Goal: Task Accomplishment & Management: Complete application form

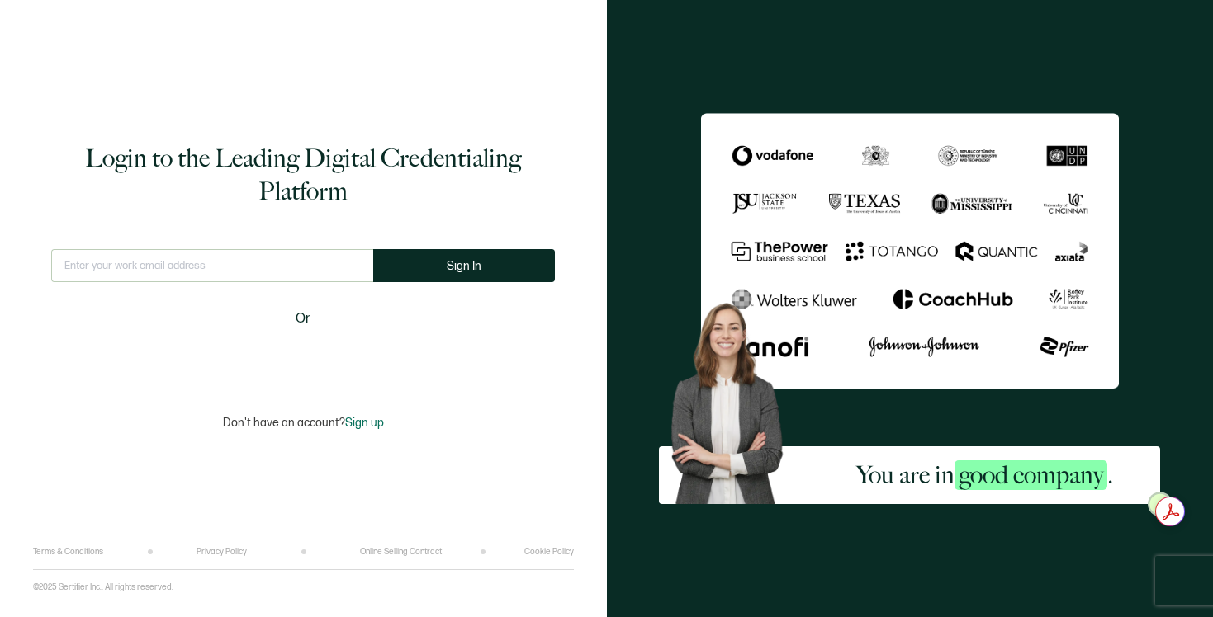
click at [312, 268] on input "text" at bounding box center [212, 265] width 322 height 33
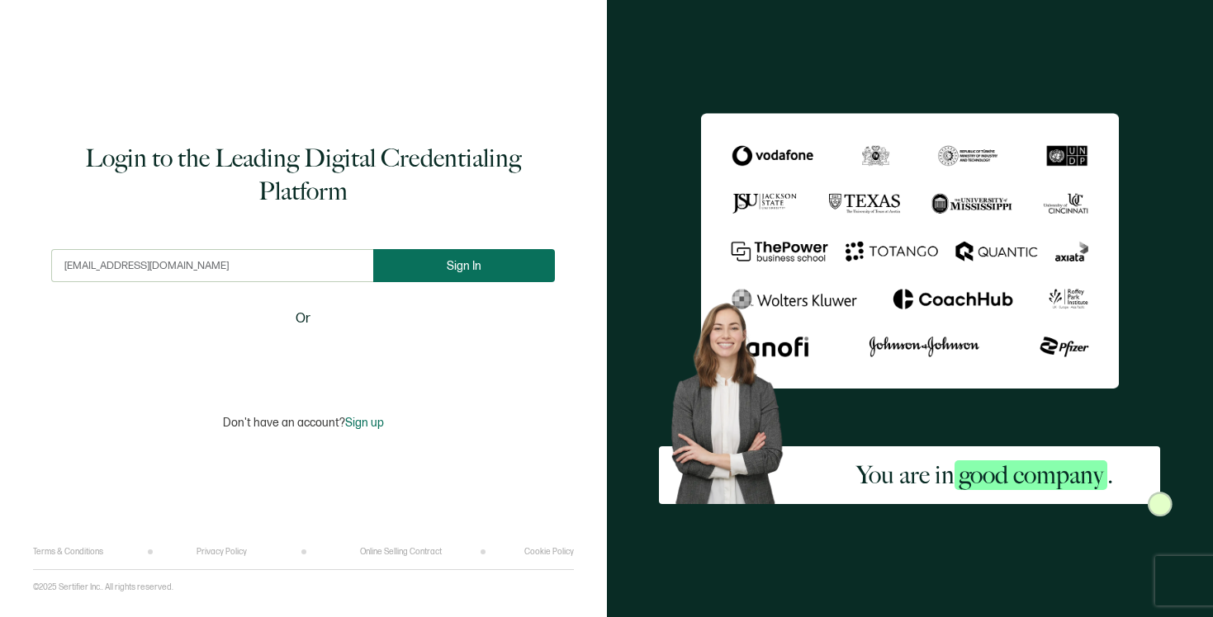
type input "[EMAIL_ADDRESS][DOMAIN_NAME]"
click at [516, 257] on button "Sign In" at bounding box center [471, 265] width 182 height 33
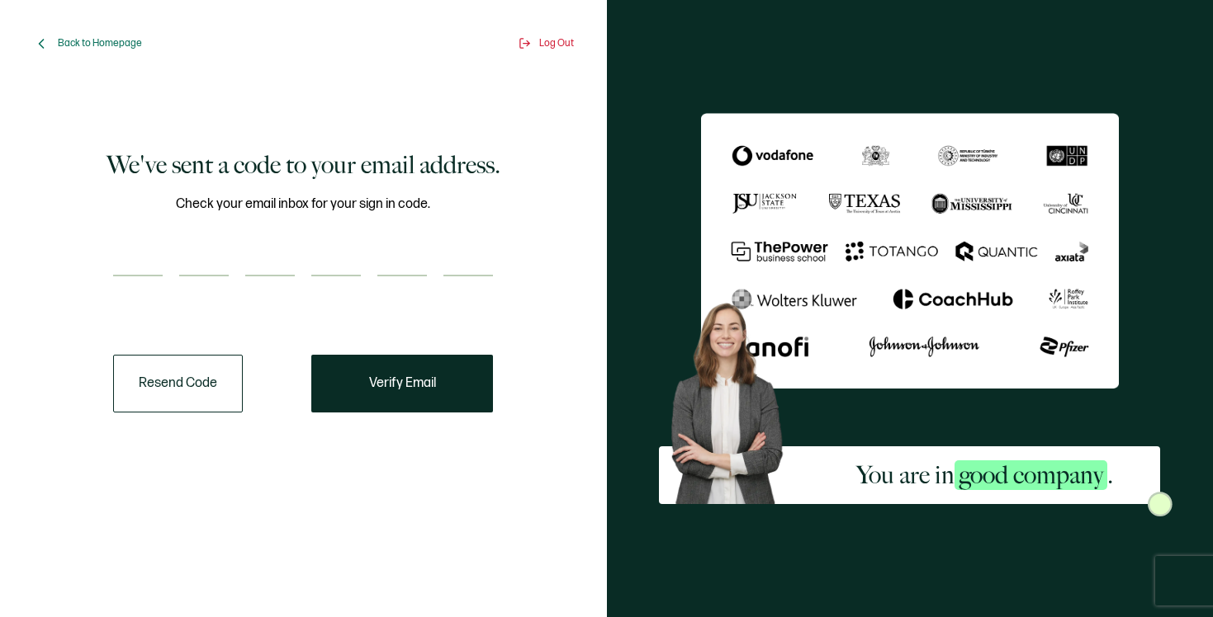
click at [135, 260] on input "number" at bounding box center [138, 260] width 50 height 33
paste input "2"
type input "2"
type input "5"
type input "2"
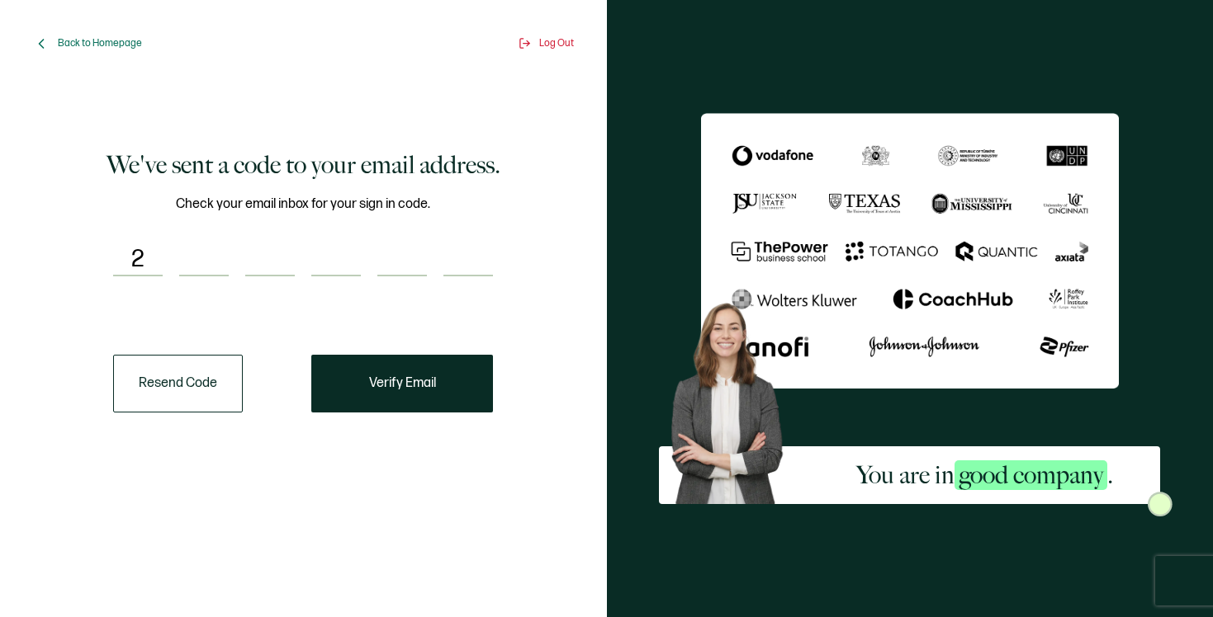
type input "7"
type input "8"
type input "1"
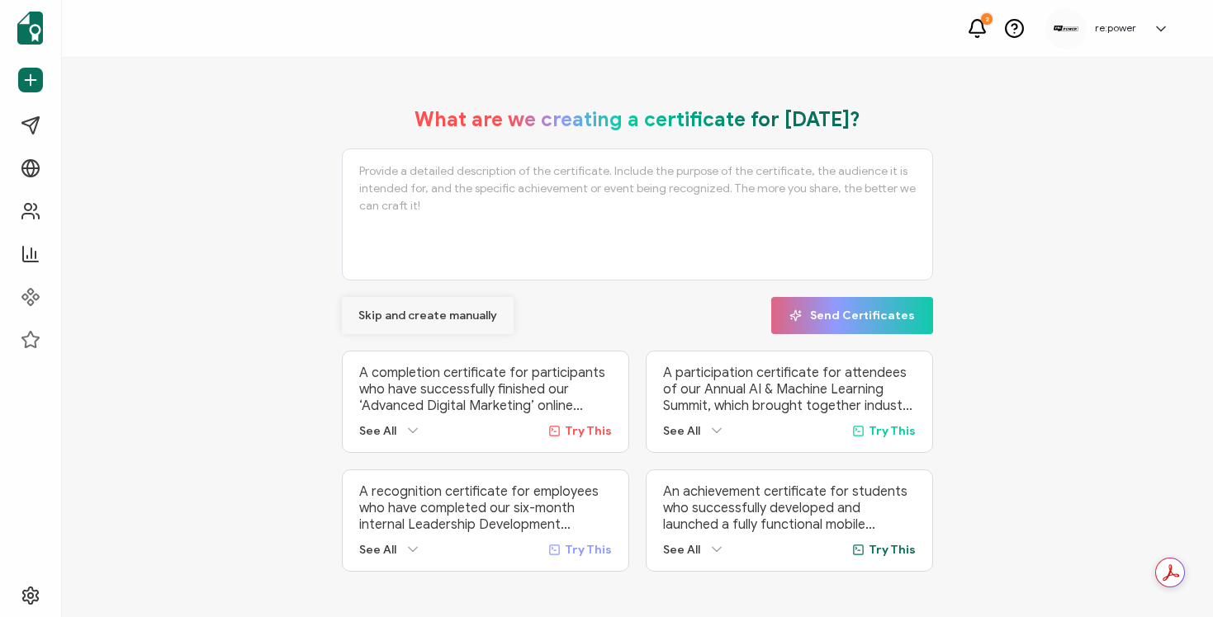
click at [392, 316] on span "Skip and create manually" at bounding box center [427, 316] width 139 height 12
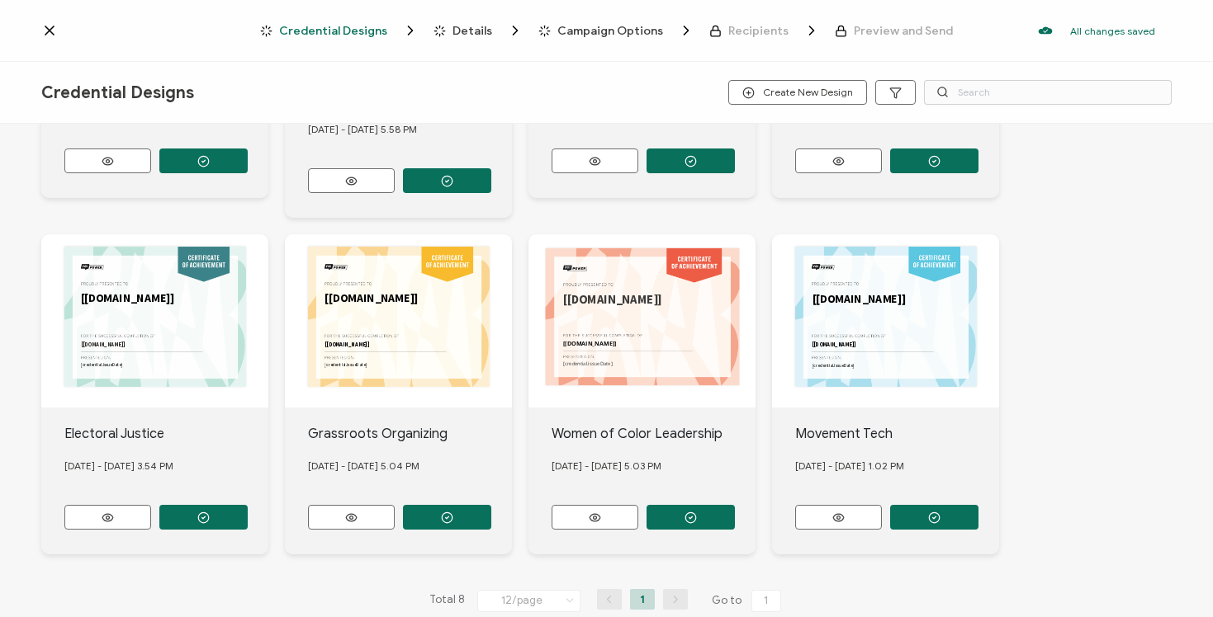
scroll to position [296, 0]
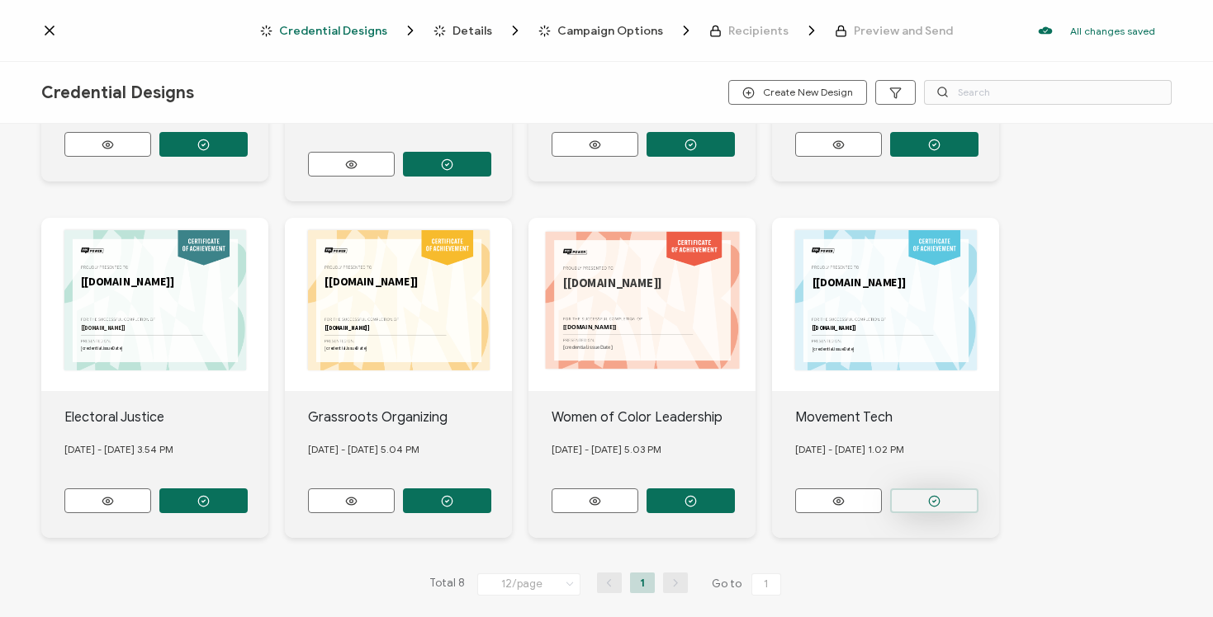
click at [956, 495] on button "button" at bounding box center [934, 501] width 88 height 25
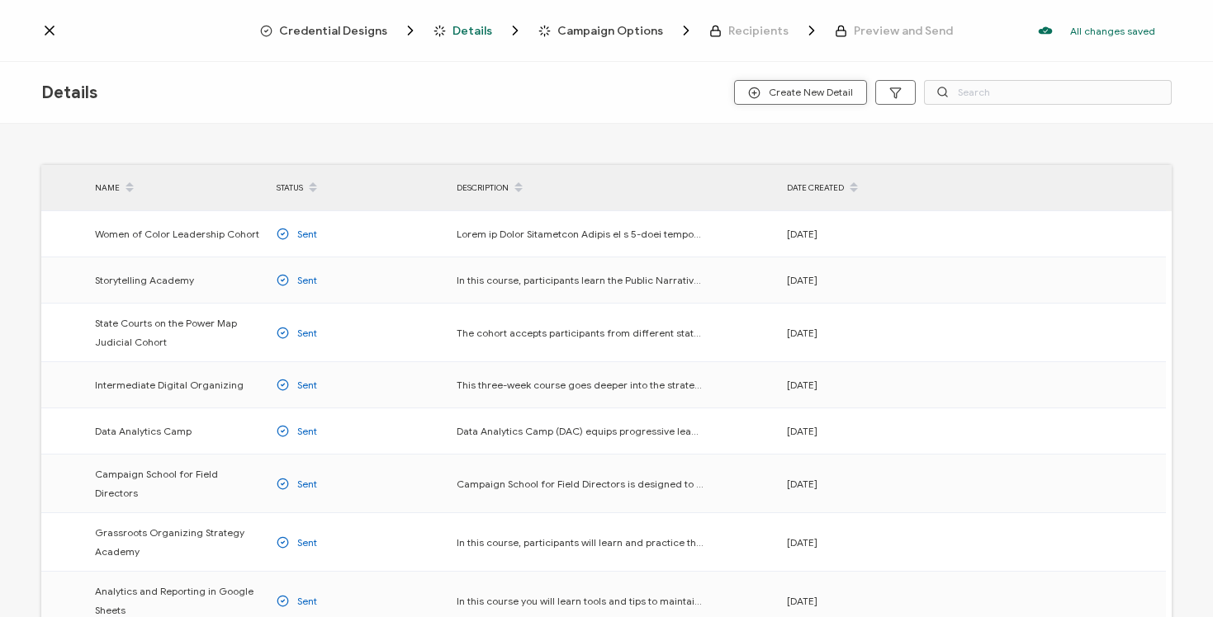
click at [839, 90] on span "Create New Detail" at bounding box center [800, 93] width 105 height 12
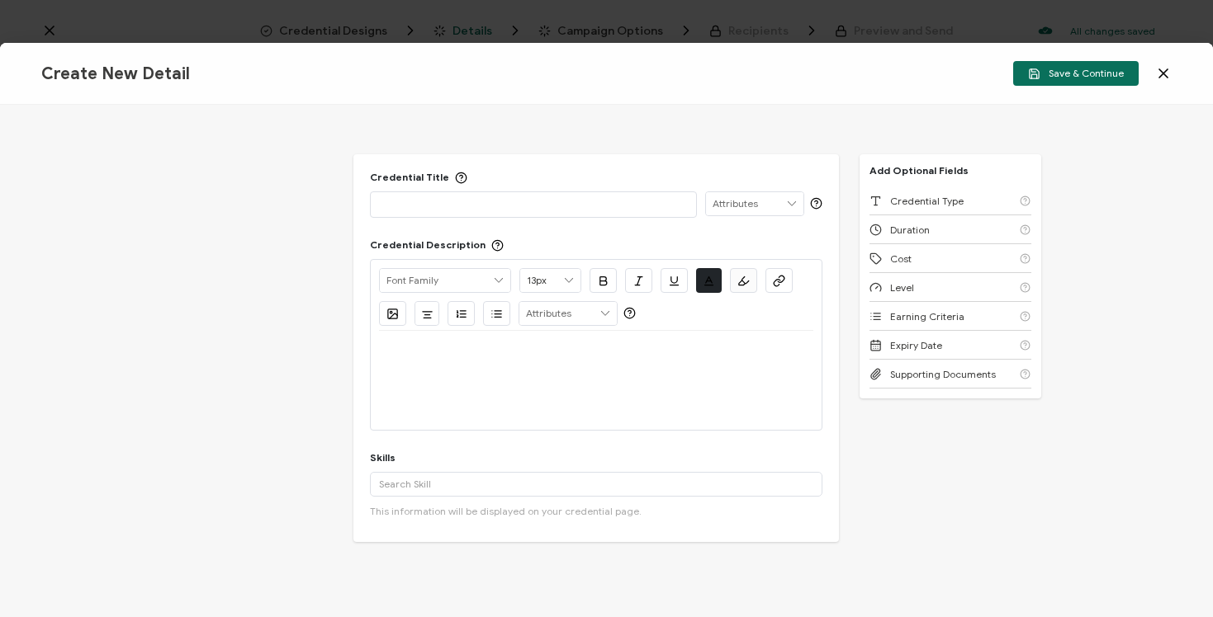
click at [608, 196] on p at bounding box center [533, 204] width 309 height 17
click at [505, 343] on p at bounding box center [596, 350] width 434 height 15
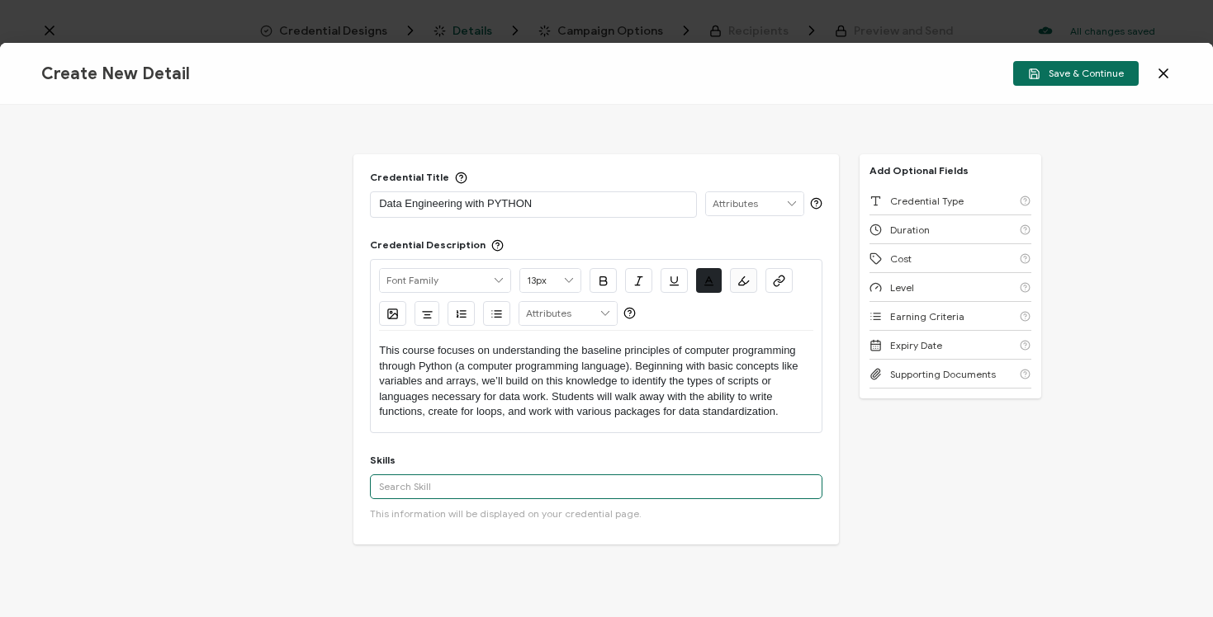
click at [466, 485] on input "text" at bounding box center [596, 487] width 452 height 25
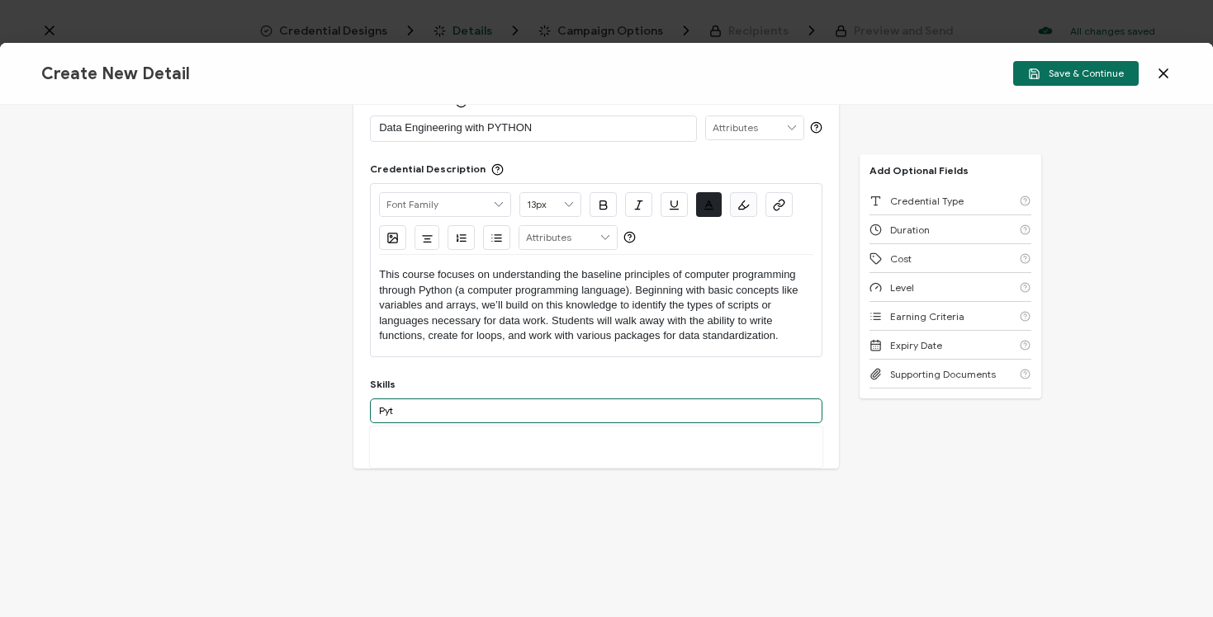
scroll to position [102, 0]
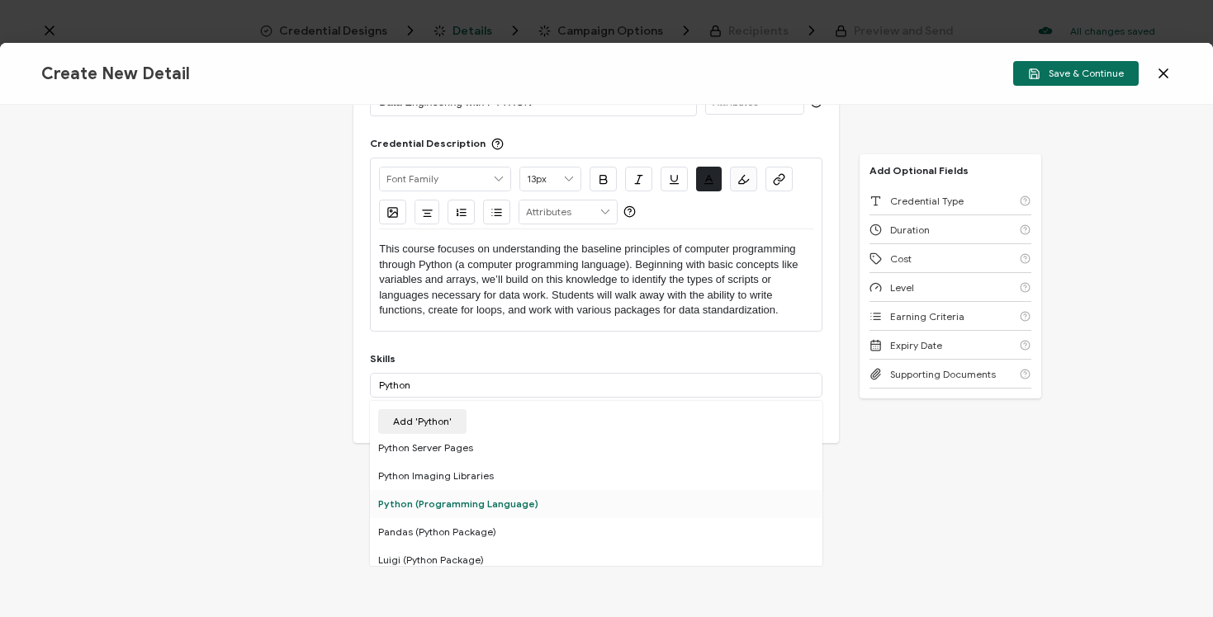
click at [484, 495] on div "Python (Programming Language)" at bounding box center [596, 504] width 452 height 28
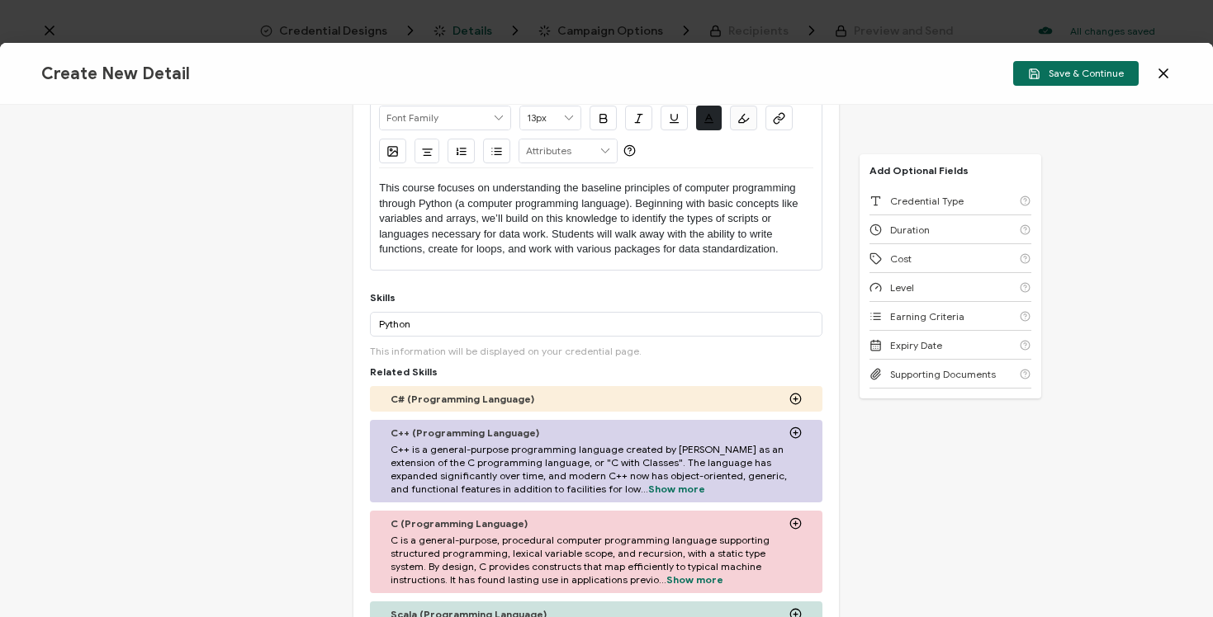
scroll to position [195, 0]
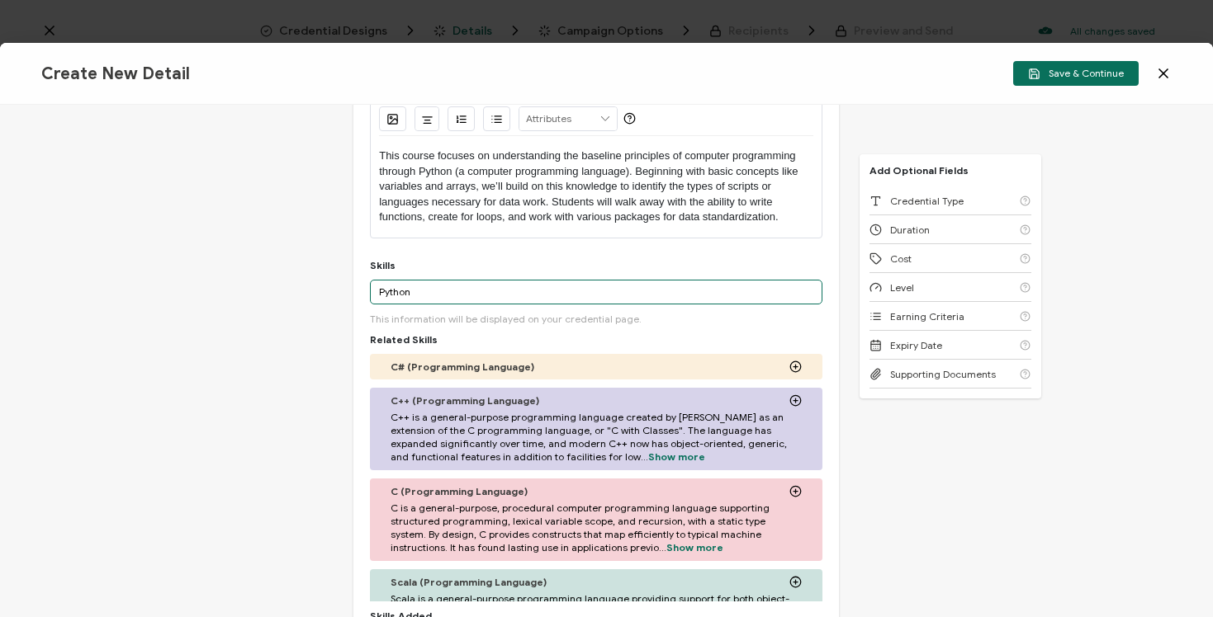
click at [575, 294] on input "Python" at bounding box center [596, 292] width 452 height 25
drag, startPoint x: 575, startPoint y: 294, endPoint x: 250, endPoint y: 291, distance: 324.4
click at [250, 291] on div "Credential Title Data Engineering with PYTHON ISSUER Issuer Name Credential Des…" at bounding box center [606, 361] width 1213 height 513
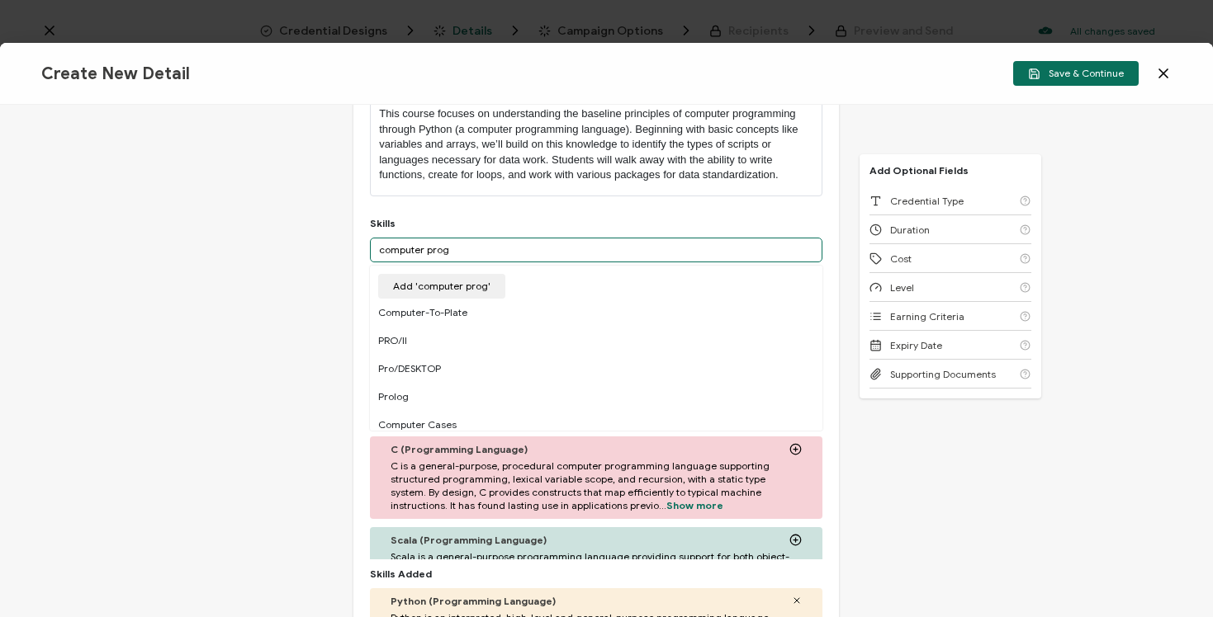
scroll to position [236, 0]
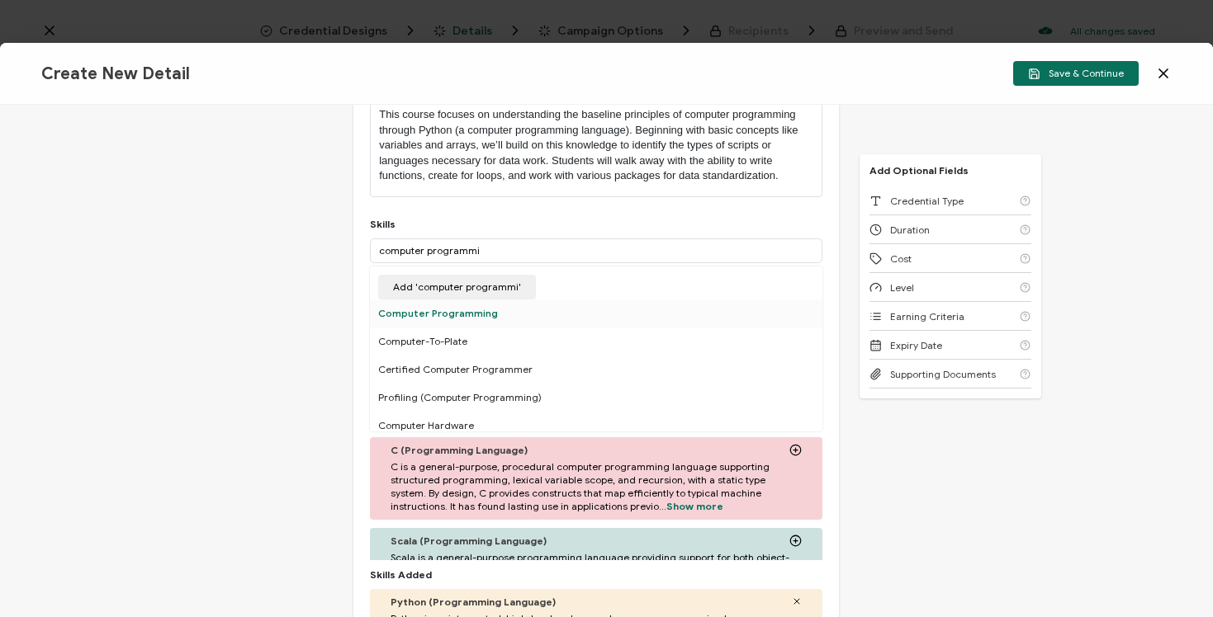
click at [470, 311] on div "Computer Programming" at bounding box center [596, 314] width 452 height 28
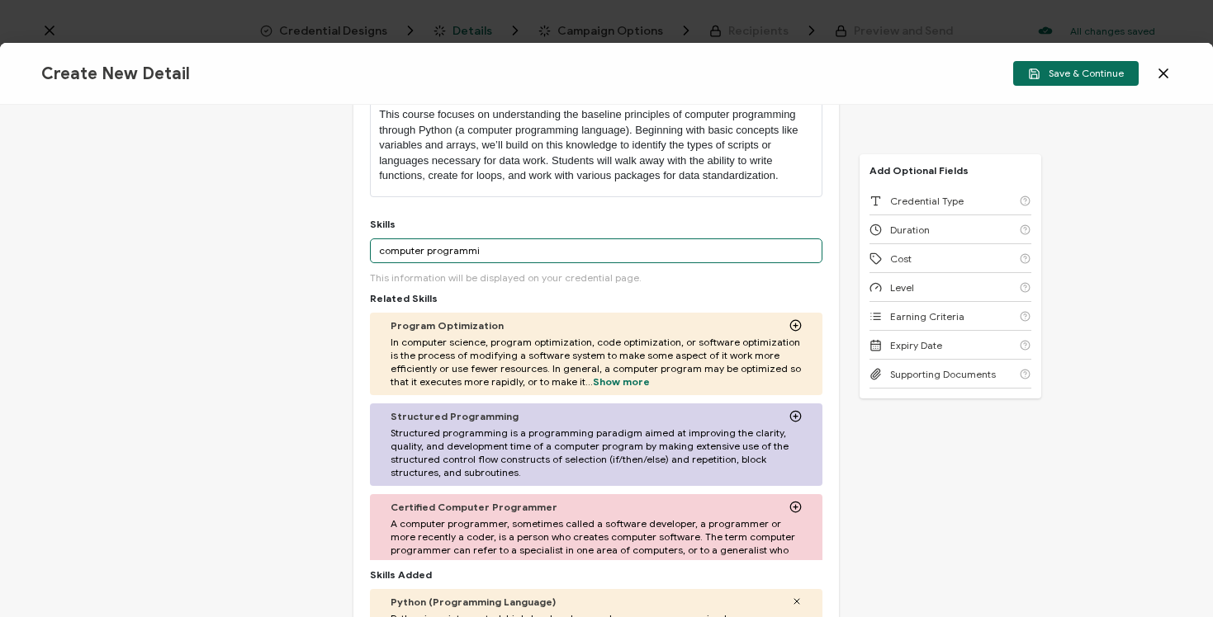
drag, startPoint x: 492, startPoint y: 245, endPoint x: 296, endPoint y: 244, distance: 195.6
click at [296, 245] on div "Credential Title Data Engineering with PYTHON ISSUER Issuer Name Credential Des…" at bounding box center [606, 361] width 1213 height 513
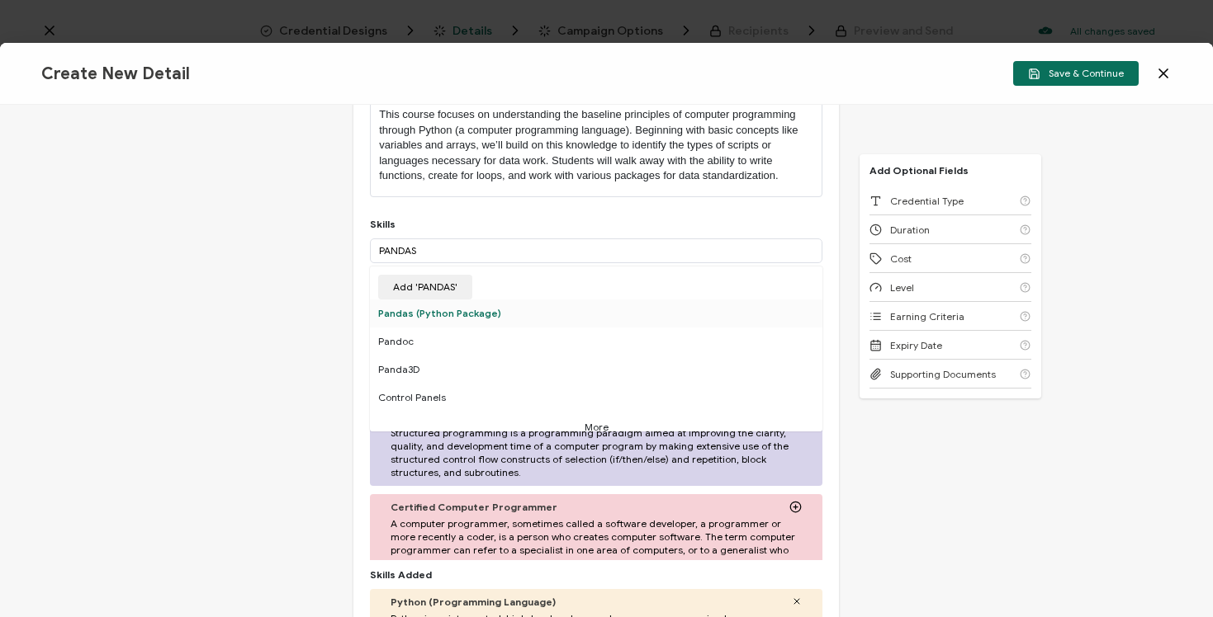
click at [484, 315] on div "Pandas (Python Package)" at bounding box center [596, 314] width 452 height 28
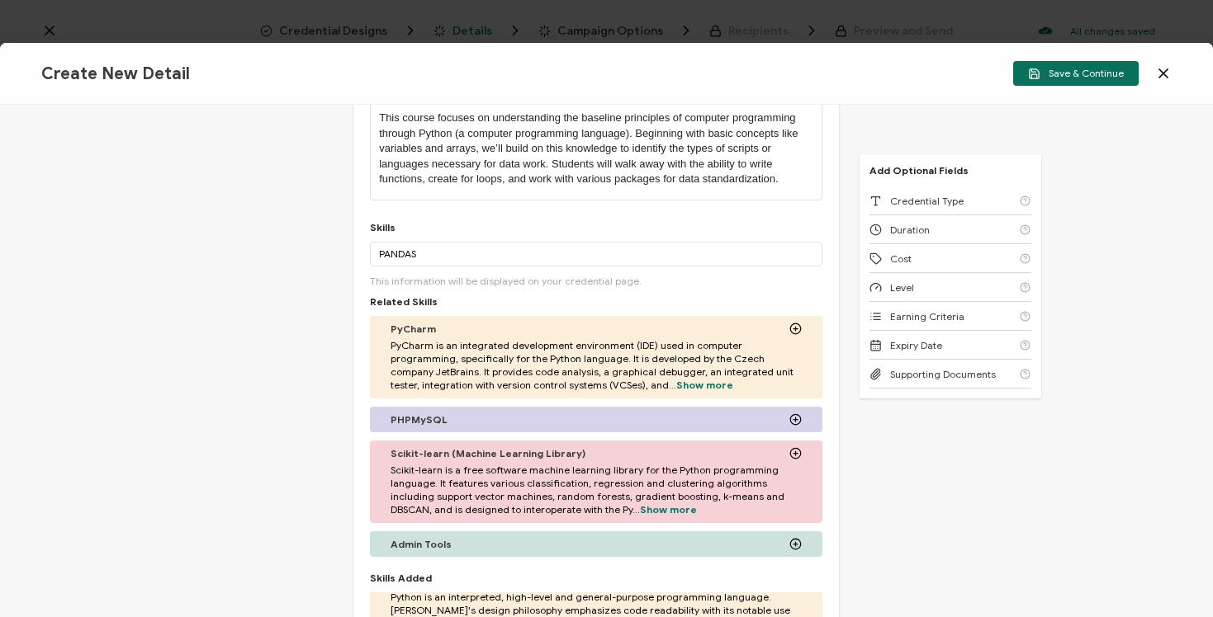
scroll to position [204, 0]
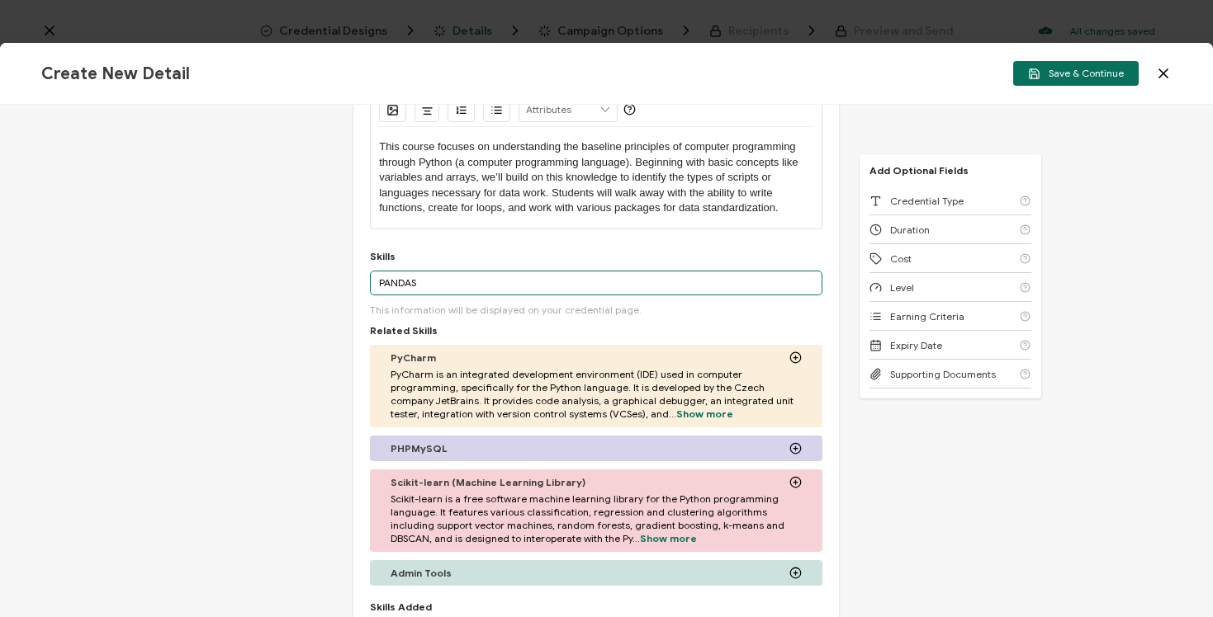
click at [587, 287] on input "PANDAS" at bounding box center [596, 283] width 452 height 25
drag, startPoint x: 587, startPoint y: 287, endPoint x: 300, endPoint y: 281, distance: 287.3
click at [300, 281] on div "Credential Title Data Engineering with PYTHON ISSUER Issuer Name Credential Des…" at bounding box center [606, 361] width 1213 height 513
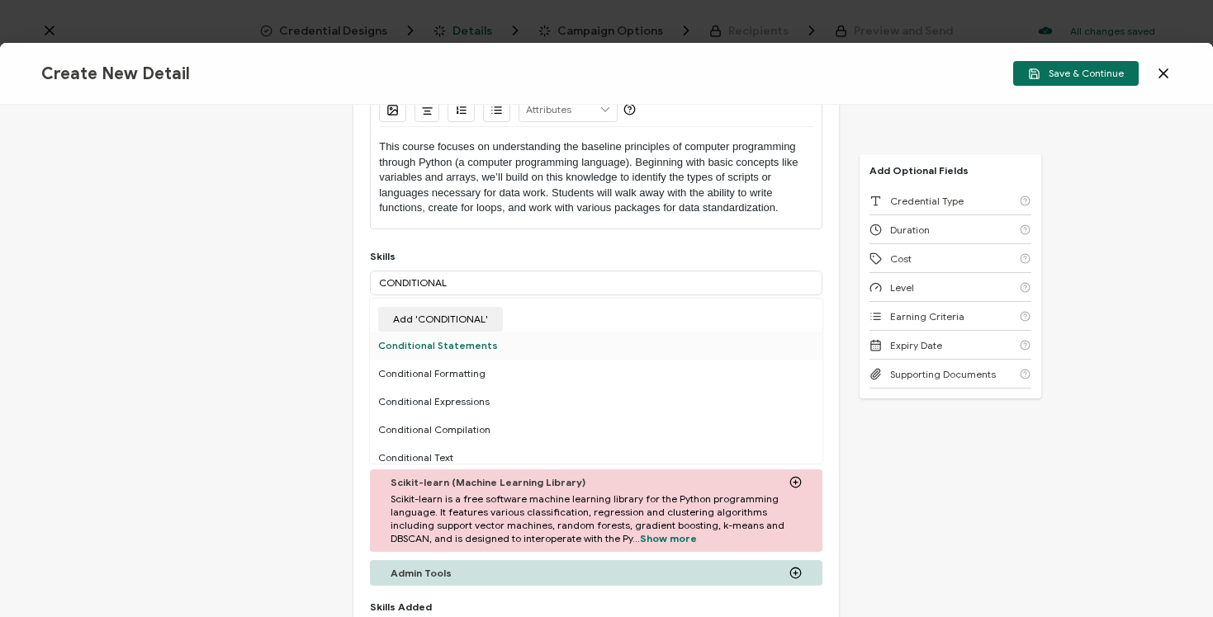
click at [410, 352] on div "Conditional Statements" at bounding box center [596, 346] width 452 height 28
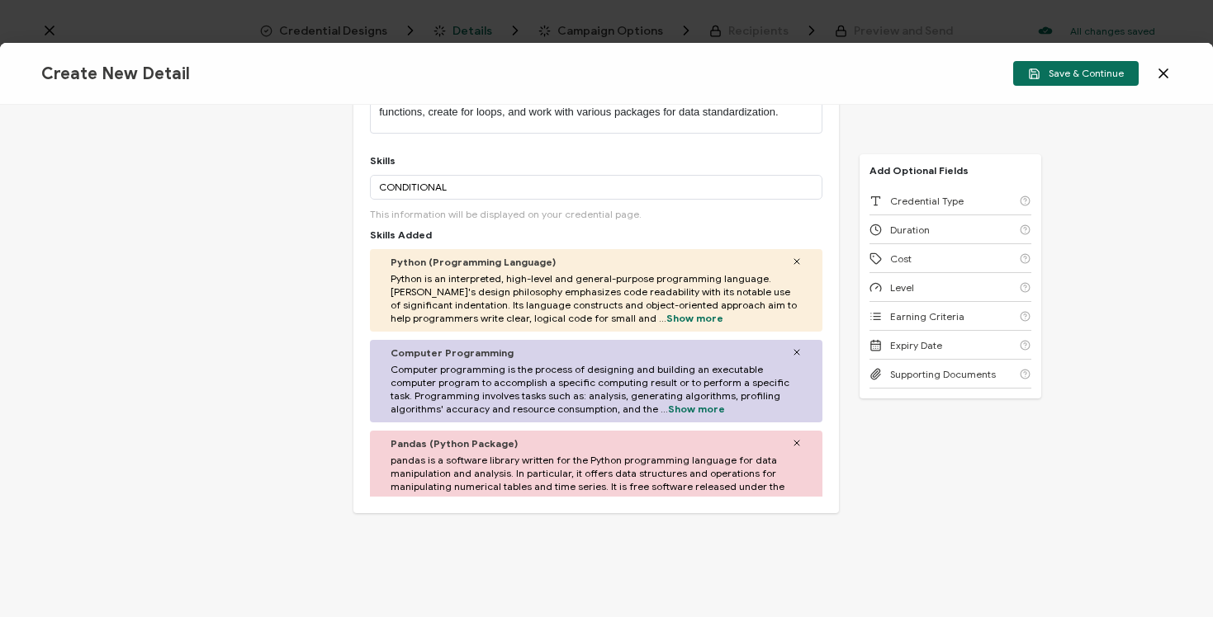
scroll to position [290, 0]
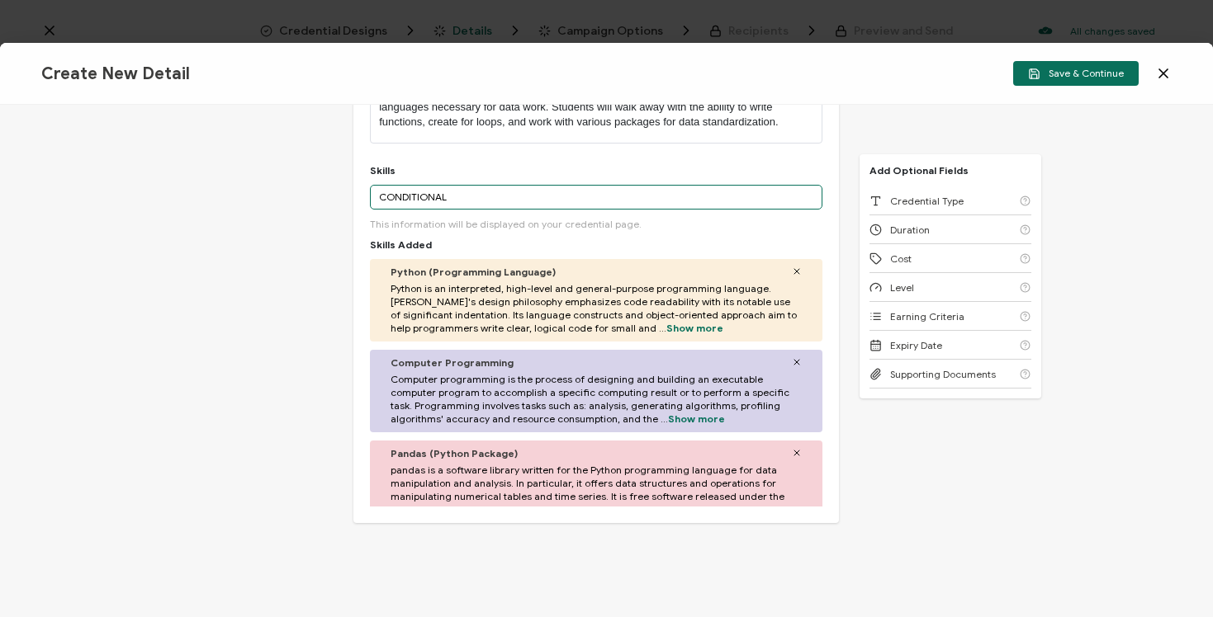
click at [641, 197] on input "CONDITIONAL" at bounding box center [596, 197] width 452 height 25
drag, startPoint x: 641, startPoint y: 197, endPoint x: 242, endPoint y: 192, distance: 398.7
click at [244, 193] on div "Credential Title Data Engineering with PYTHON ISSUER Issuer Name Credential Des…" at bounding box center [606, 361] width 1213 height 513
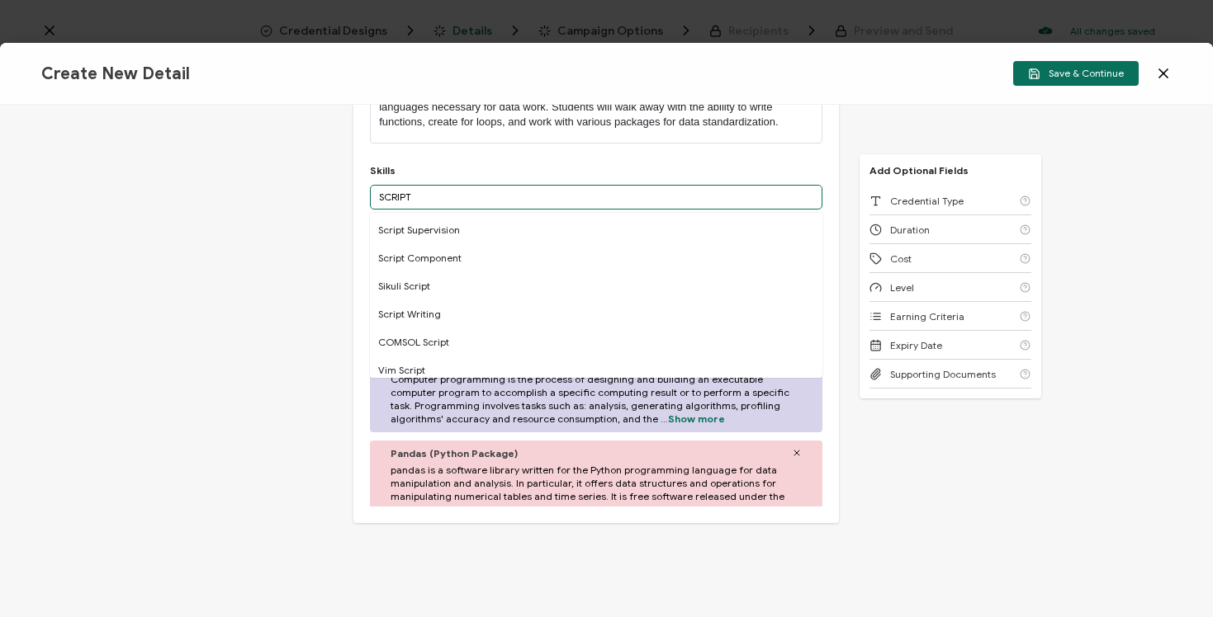
scroll to position [201, 0]
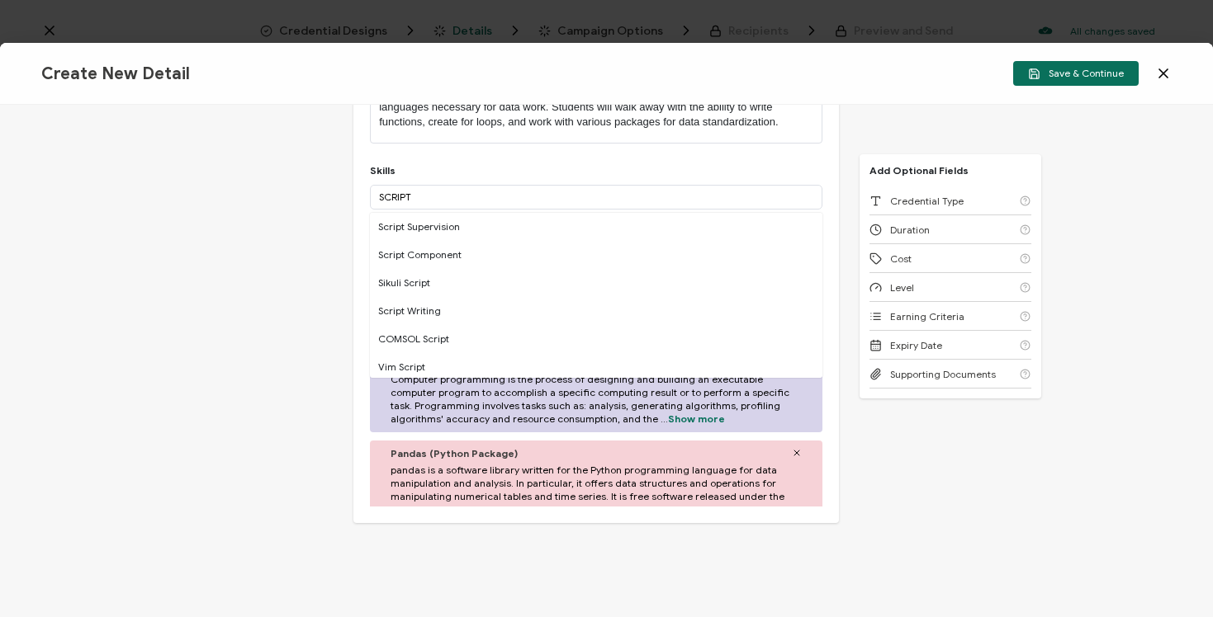
click at [413, 310] on div "Script Writing" at bounding box center [596, 311] width 452 height 28
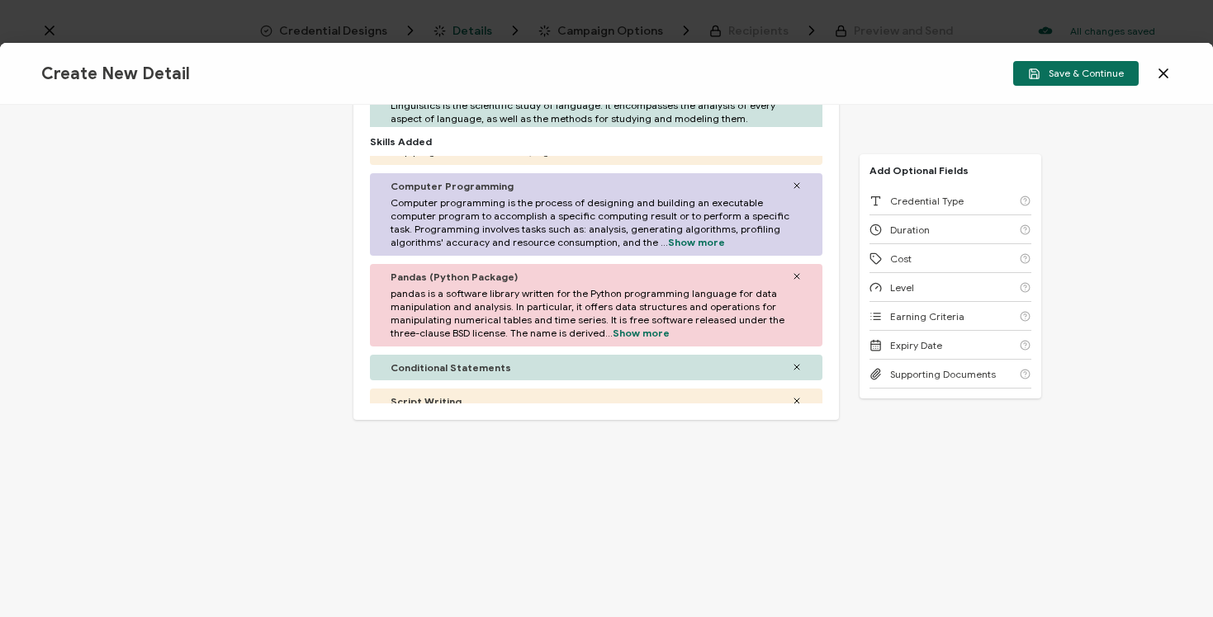
scroll to position [92, 0]
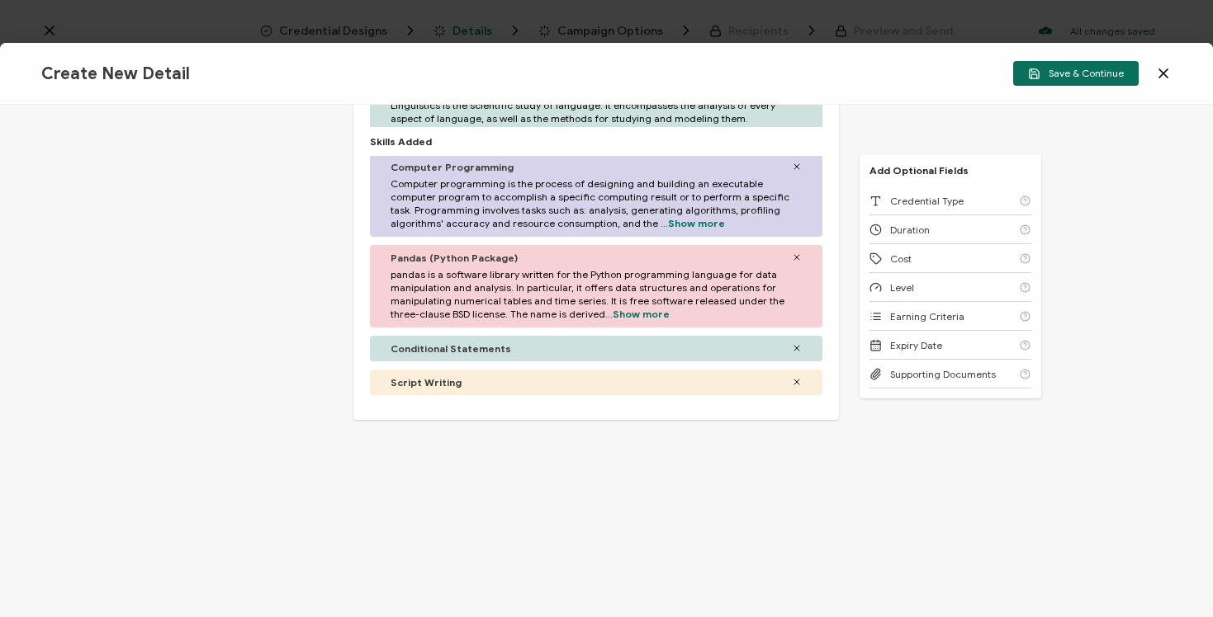
click at [792, 380] on icon at bounding box center [797, 382] width 10 height 10
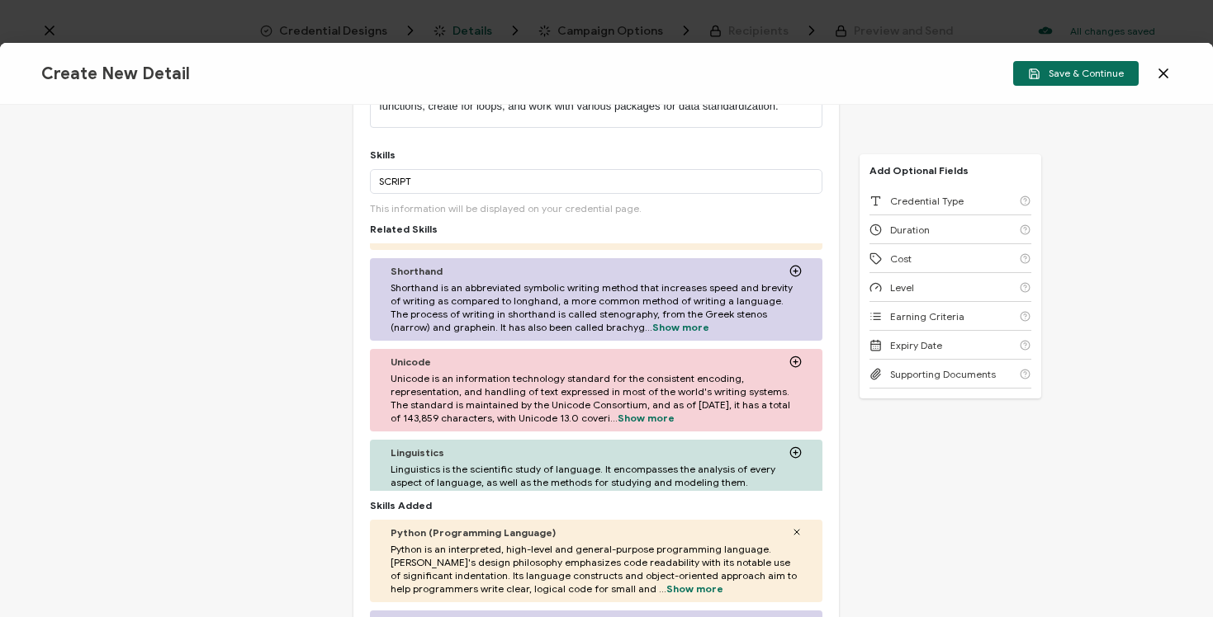
scroll to position [293, 0]
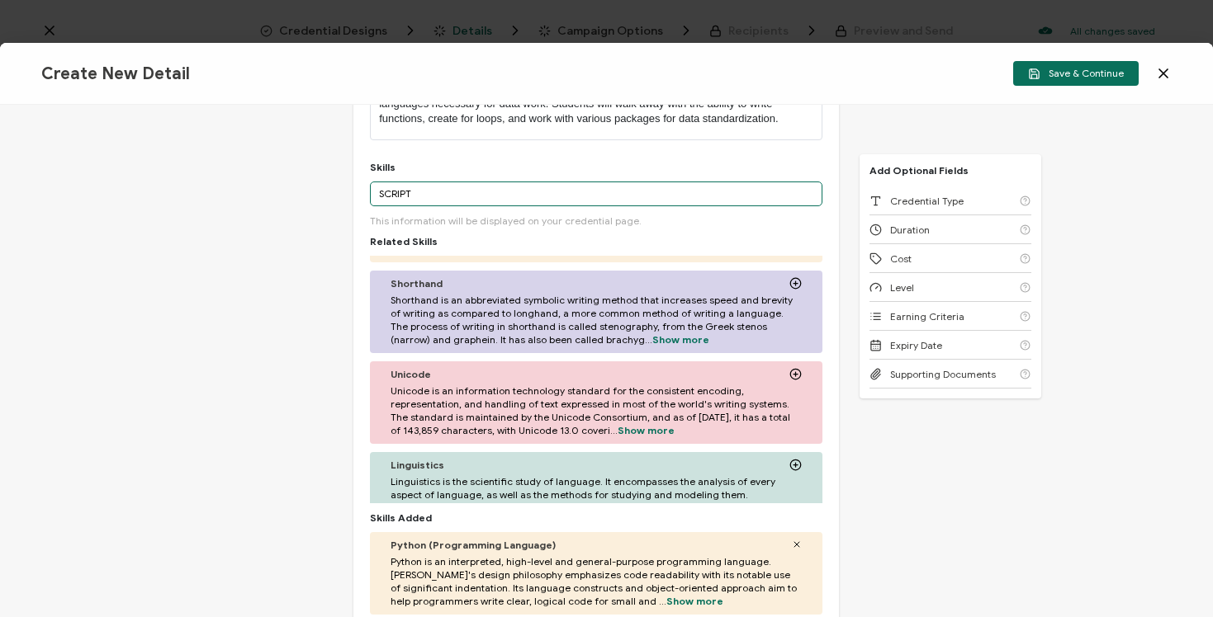
click at [554, 197] on input "SCRIPT" at bounding box center [596, 194] width 452 height 25
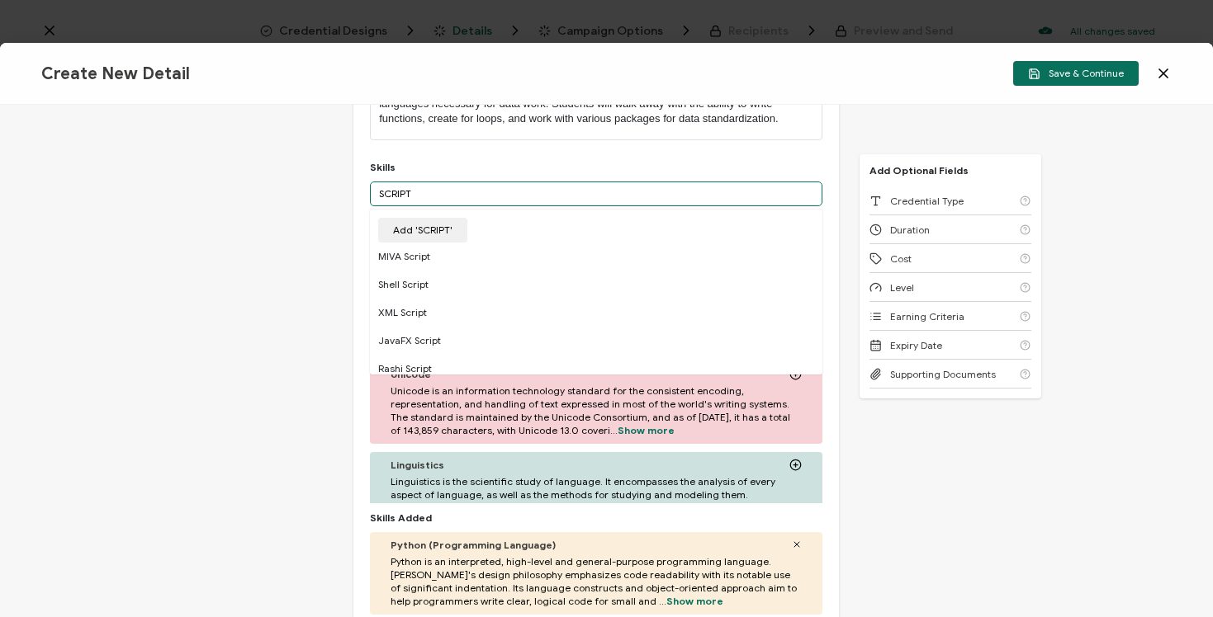
drag, startPoint x: 580, startPoint y: 192, endPoint x: 287, endPoint y: 191, distance: 293.0
click at [287, 191] on div "Credential Title Data Engineering with PYTHON ISSUER Issuer Name Credential Des…" at bounding box center [606, 361] width 1213 height 513
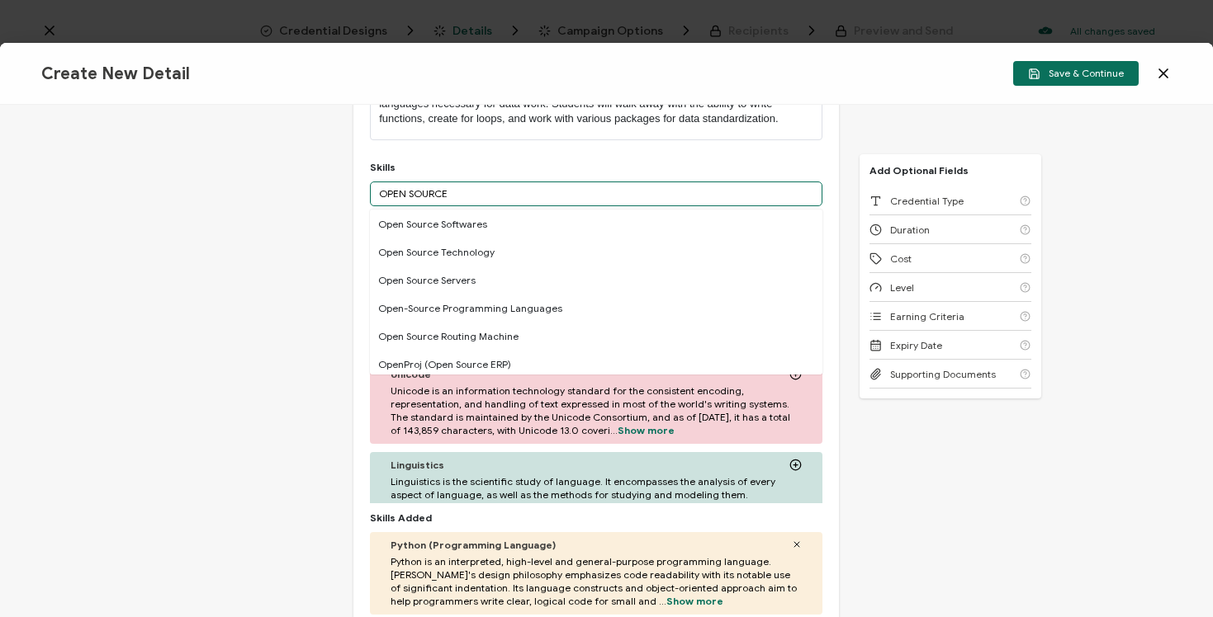
scroll to position [225, 0]
drag, startPoint x: 555, startPoint y: 193, endPoint x: 249, endPoint y: 193, distance: 305.4
click at [249, 193] on div "Credential Title Data Engineering with PYTHON ISSUER Issuer Name Credential Des…" at bounding box center [606, 361] width 1213 height 513
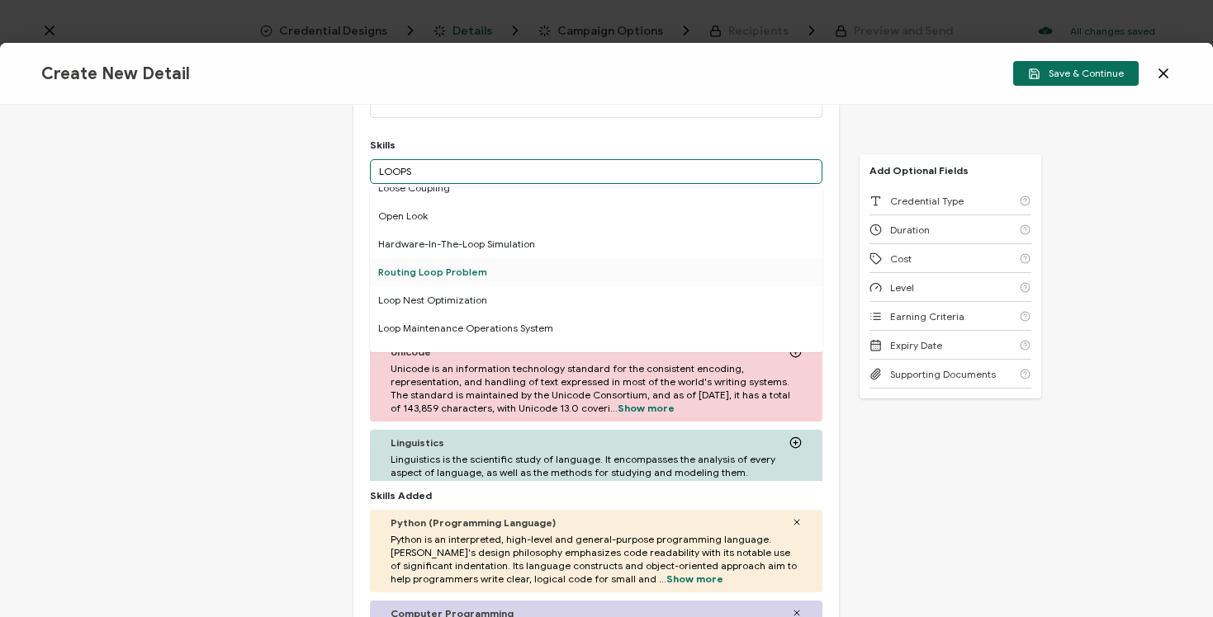
scroll to position [219, 0]
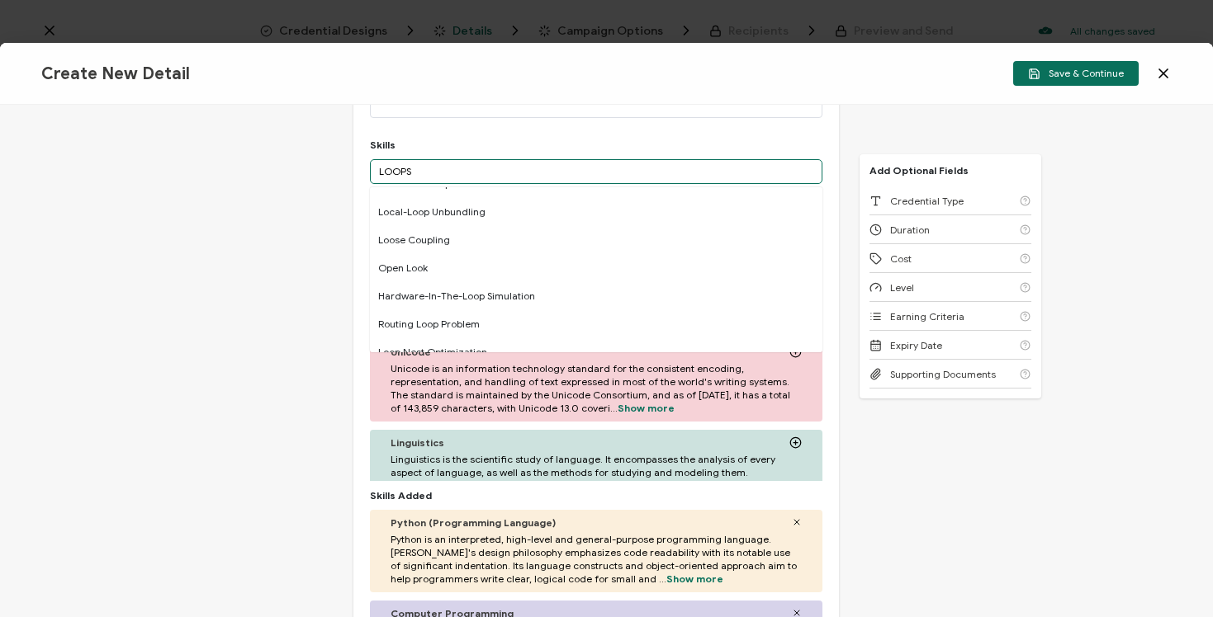
drag, startPoint x: 512, startPoint y: 170, endPoint x: 306, endPoint y: 170, distance: 205.5
click at [307, 170] on div "Credential Title Data Engineering with PYTHON ISSUER Issuer Name Credential Des…" at bounding box center [606, 361] width 1213 height 513
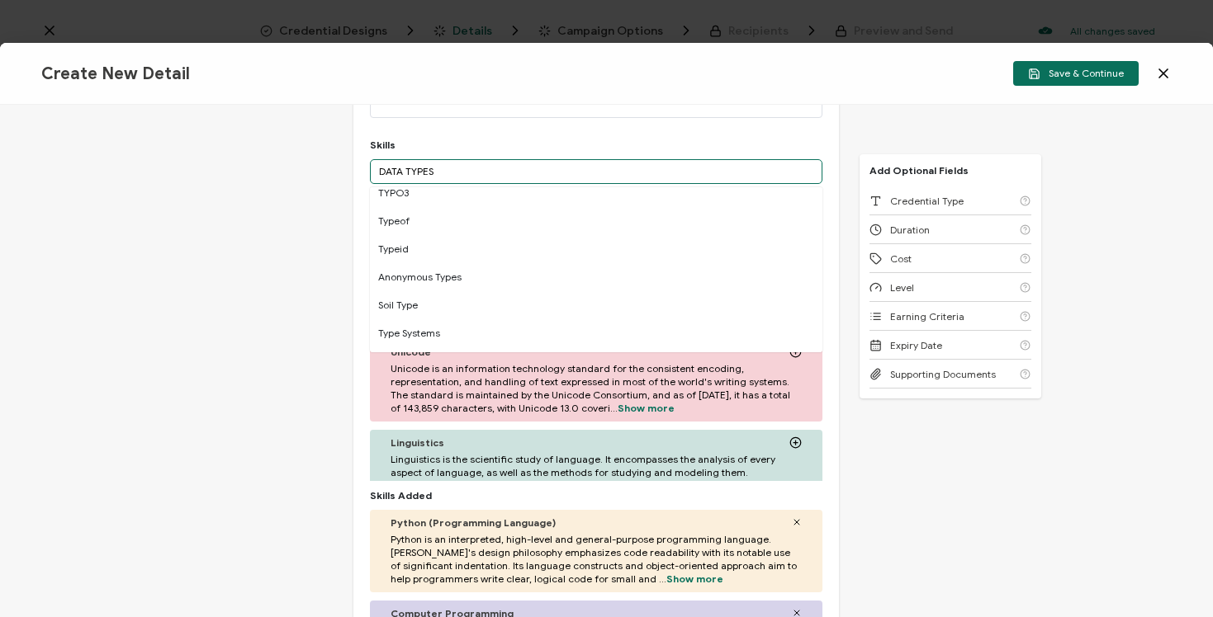
drag, startPoint x: 454, startPoint y: 163, endPoint x: 310, endPoint y: 163, distance: 144.5
click at [310, 163] on div "Credential Title Data Engineering with PYTHON ISSUER Issuer Name Credential Des…" at bounding box center [606, 361] width 1213 height 513
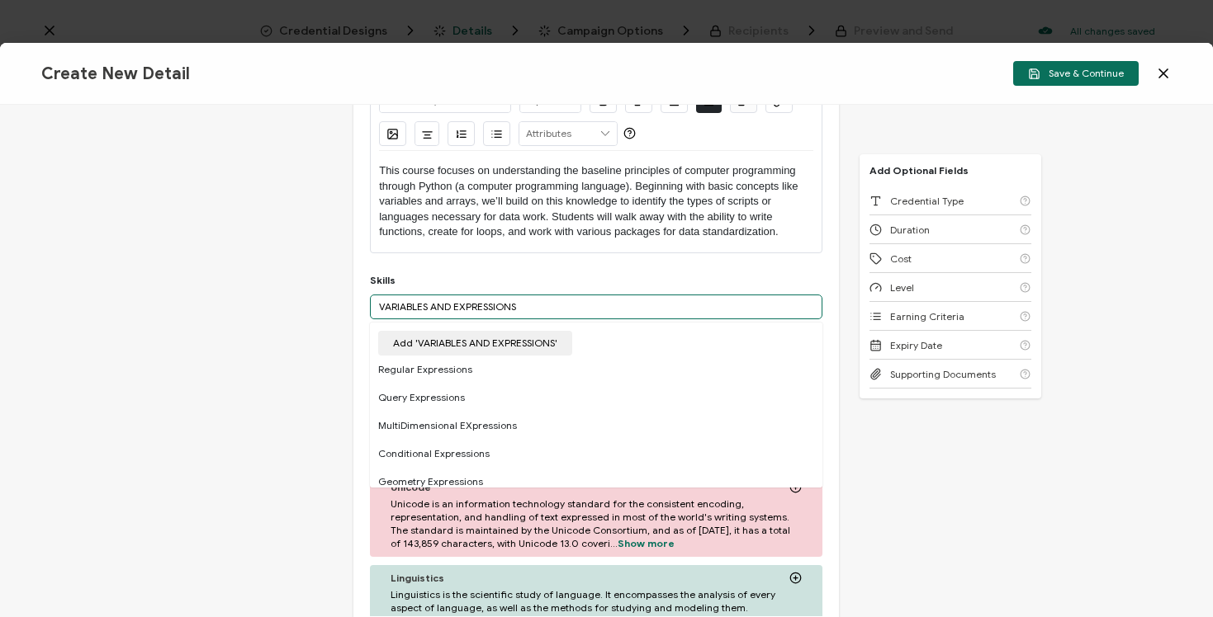
scroll to position [0, 0]
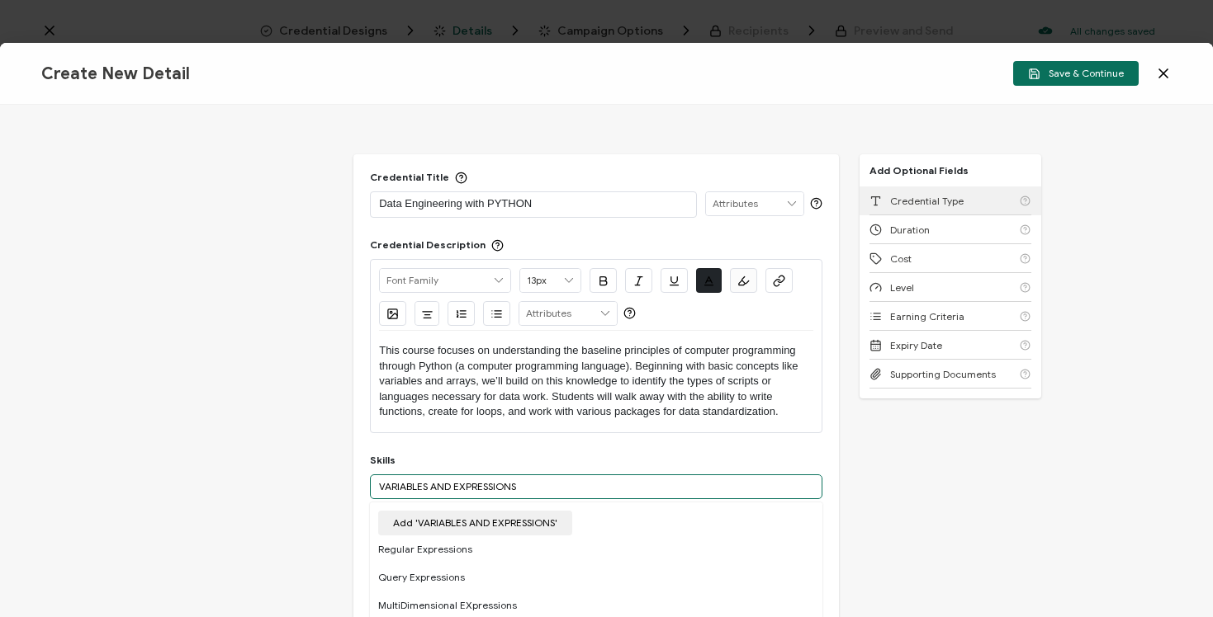
type input "VARIABLES AND EXPRESSIONS"
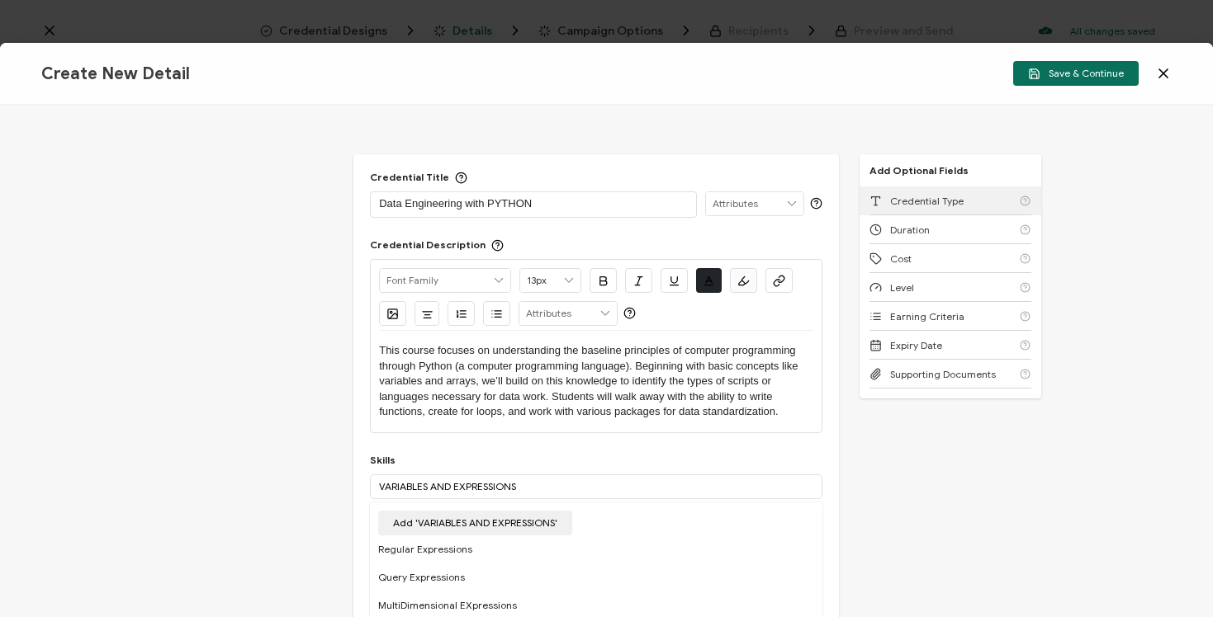
click at [962, 206] on div "Credential Type" at bounding box center [950, 201] width 162 height 29
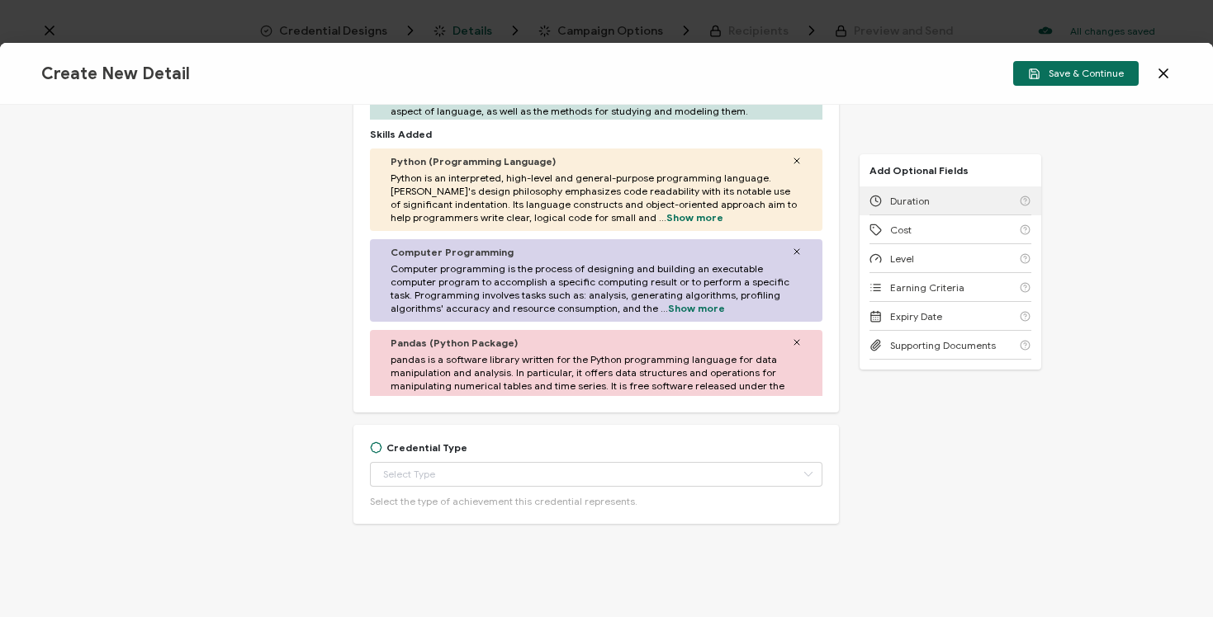
scroll to position [682, 0]
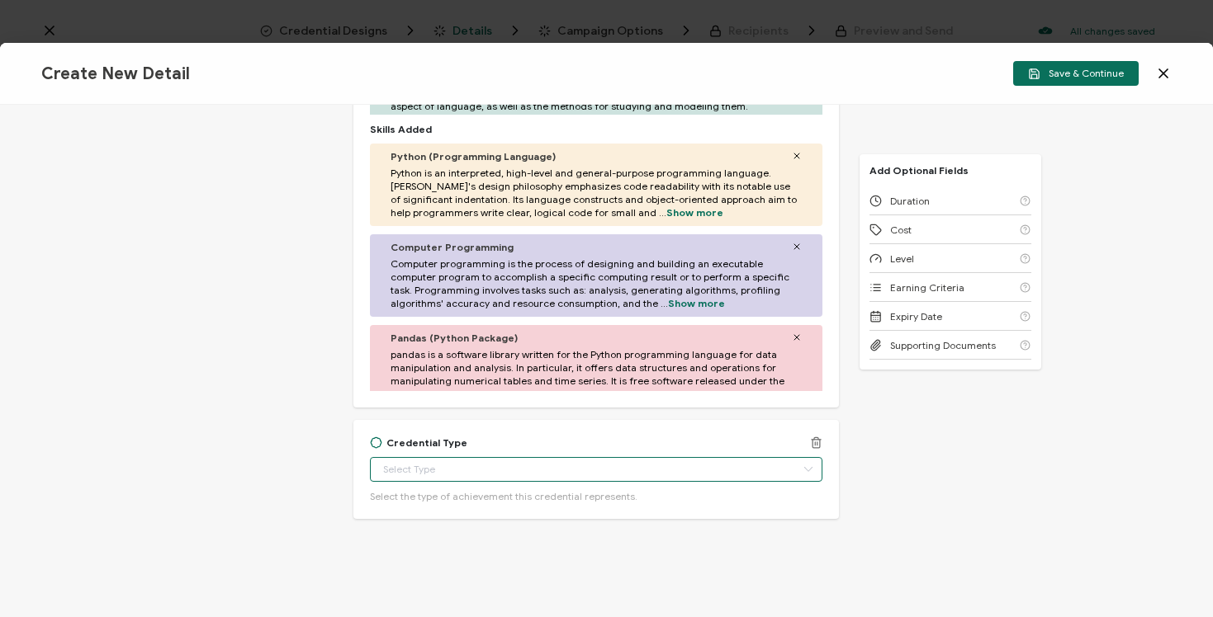
click at [647, 460] on input "text" at bounding box center [596, 469] width 452 height 25
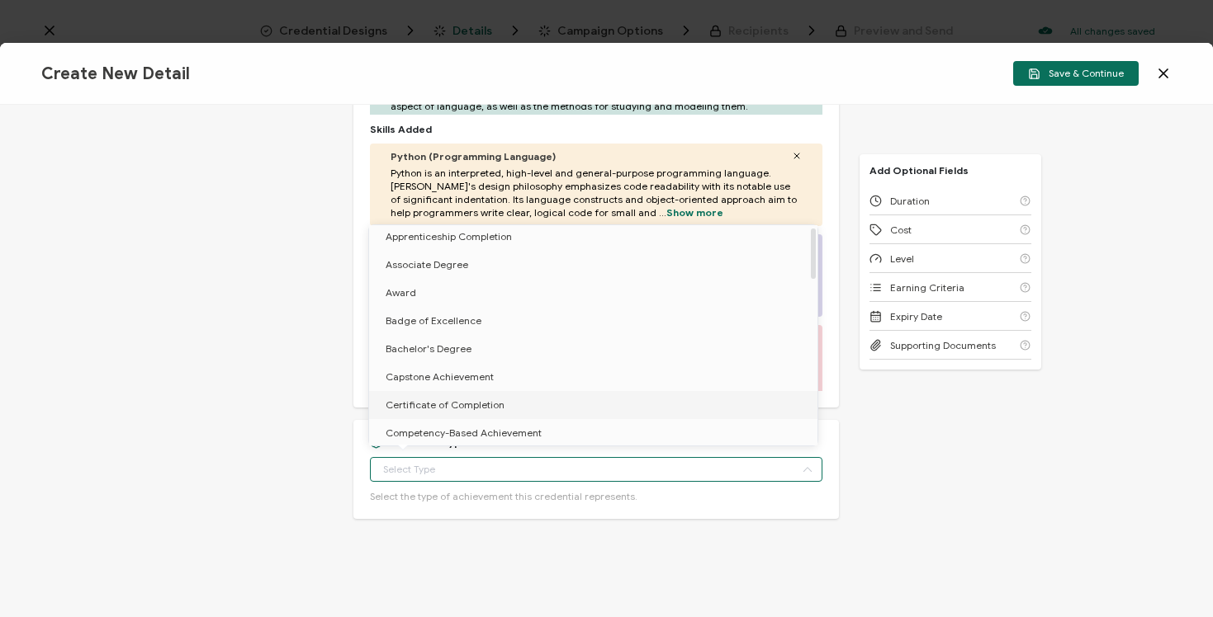
scroll to position [0, 0]
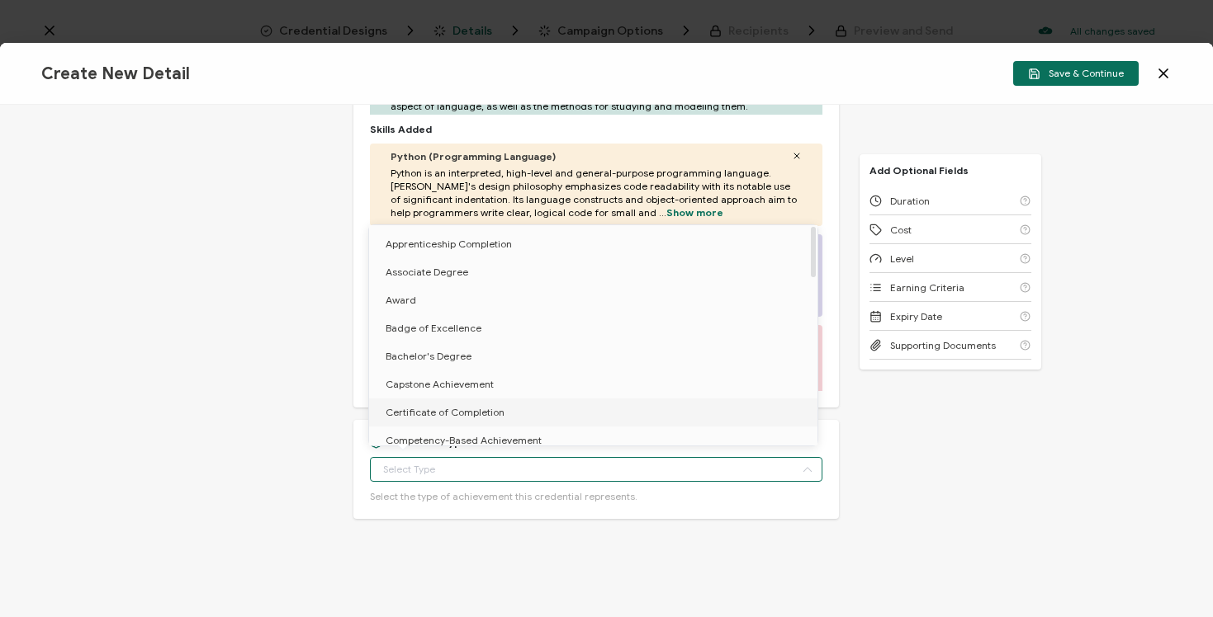
click at [650, 422] on li "Certificate of Completion" at bounding box center [596, 413] width 454 height 28
type input "Certificate of Completion"
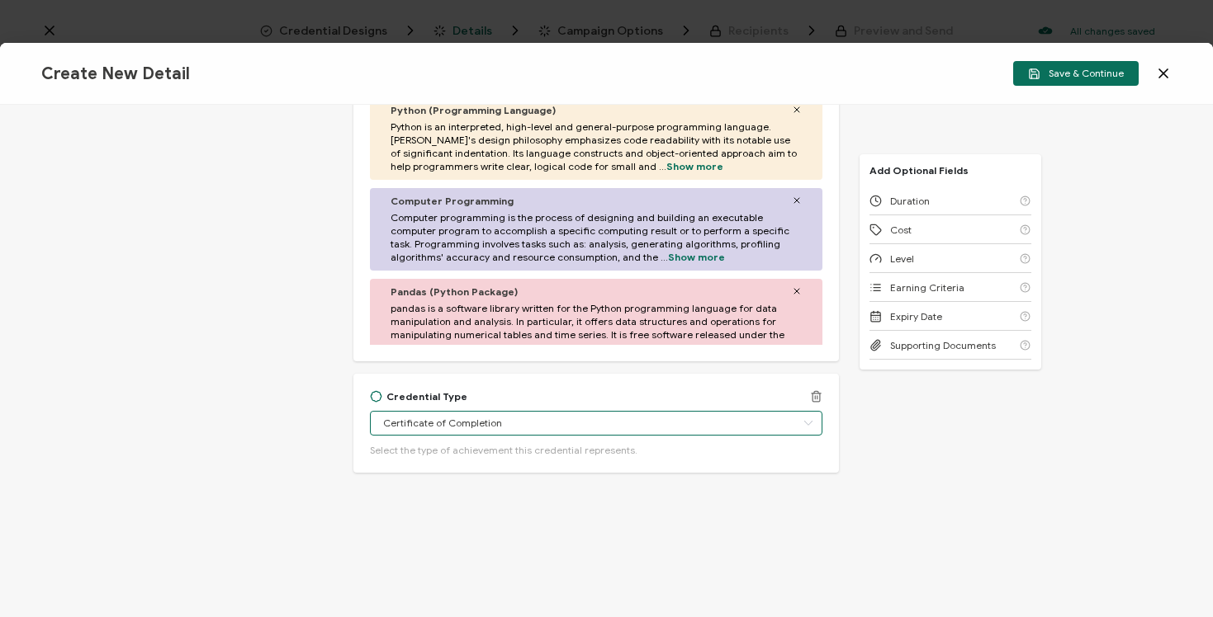
scroll to position [729, 0]
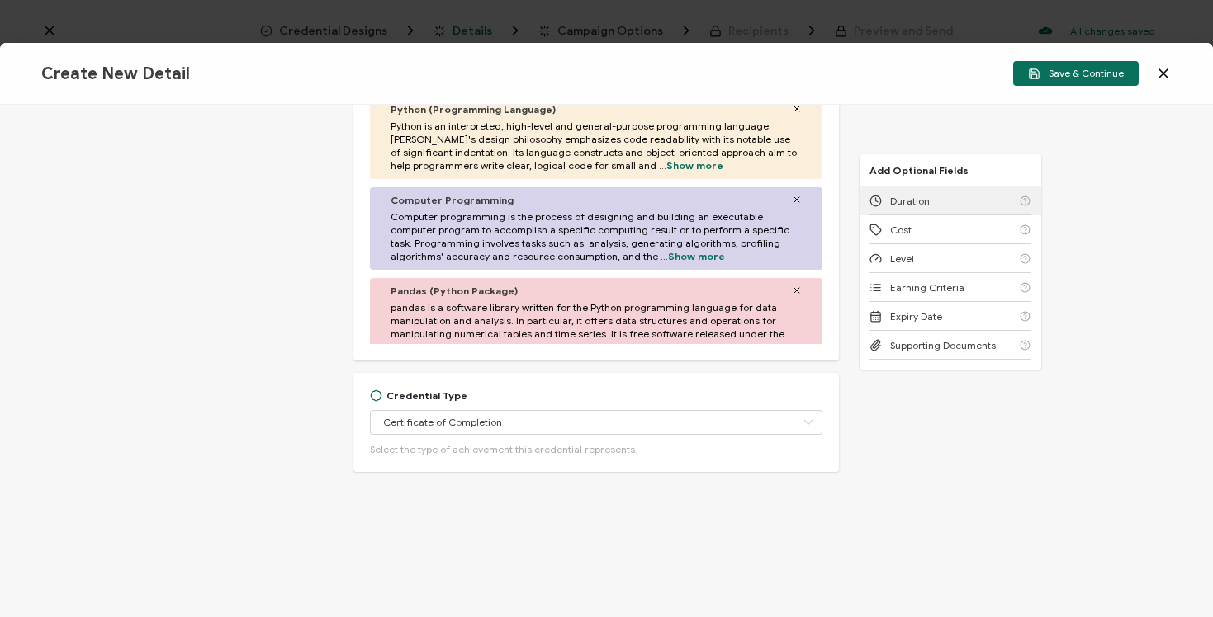
click at [908, 209] on div "Duration" at bounding box center [950, 201] width 162 height 29
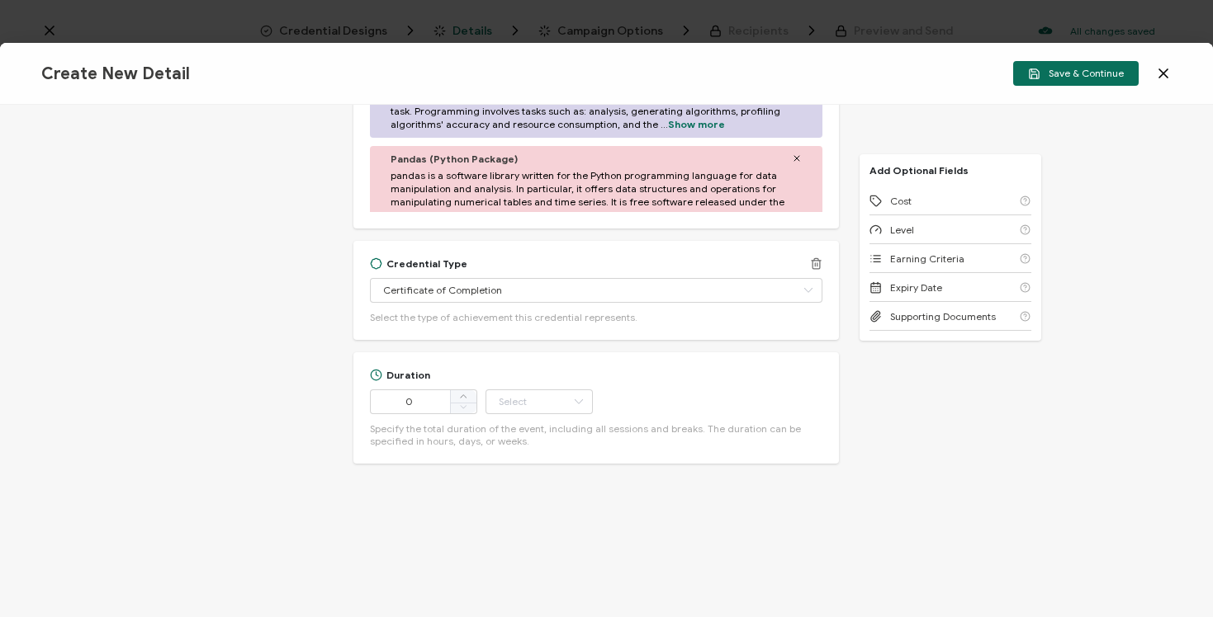
scroll to position [872, 0]
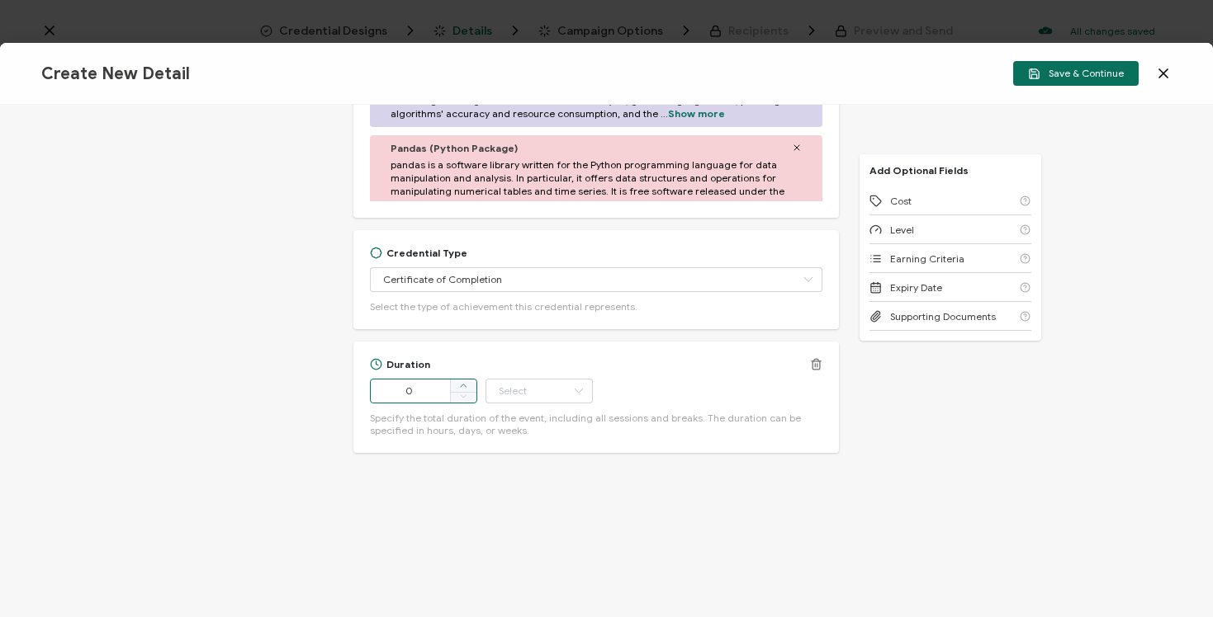
click at [466, 385] on span at bounding box center [463, 386] width 26 height 13
type input "3"
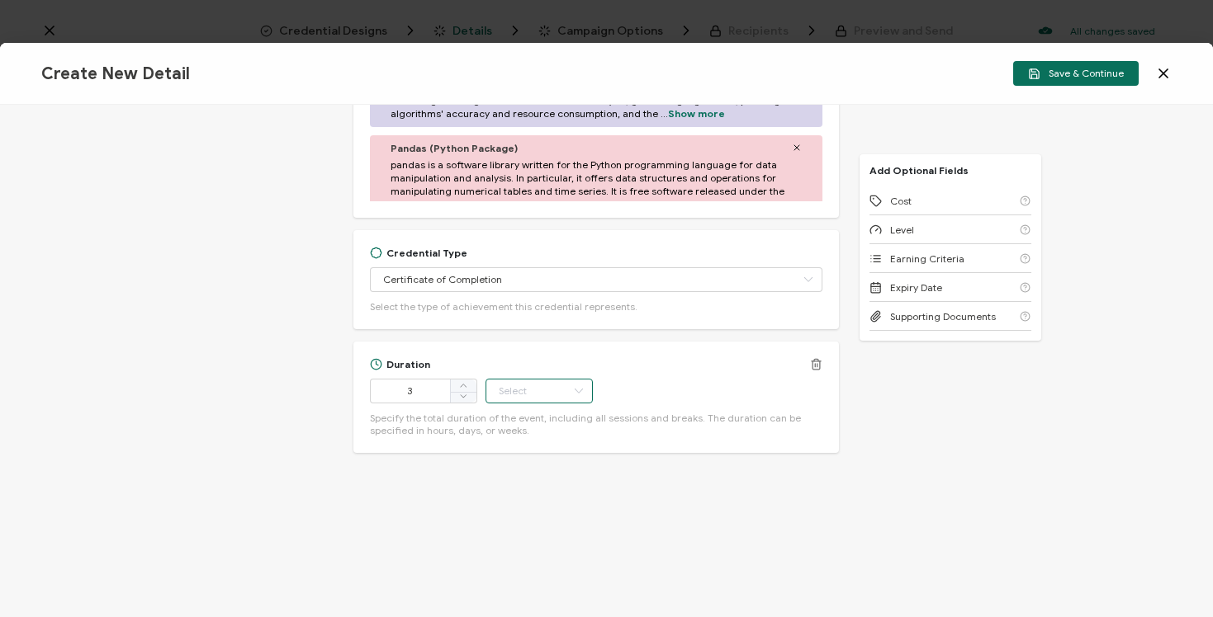
click at [518, 388] on input "text" at bounding box center [538, 391] width 107 height 25
click at [537, 487] on li "Week" at bounding box center [540, 489] width 111 height 28
type input "Week"
click at [932, 194] on div "Cost" at bounding box center [950, 201] width 162 height 29
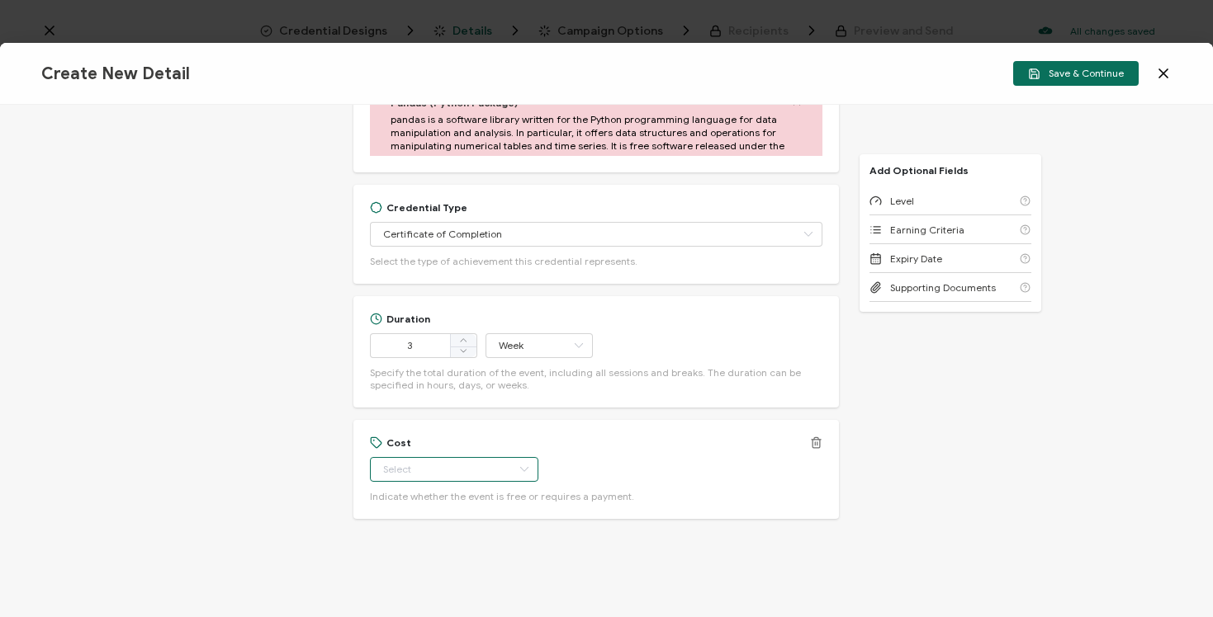
click at [451, 475] on input "text" at bounding box center [454, 469] width 168 height 25
click at [453, 535] on li "Paid" at bounding box center [442, 539] width 147 height 28
type input "Paid"
click at [951, 201] on div "Level" at bounding box center [950, 201] width 162 height 29
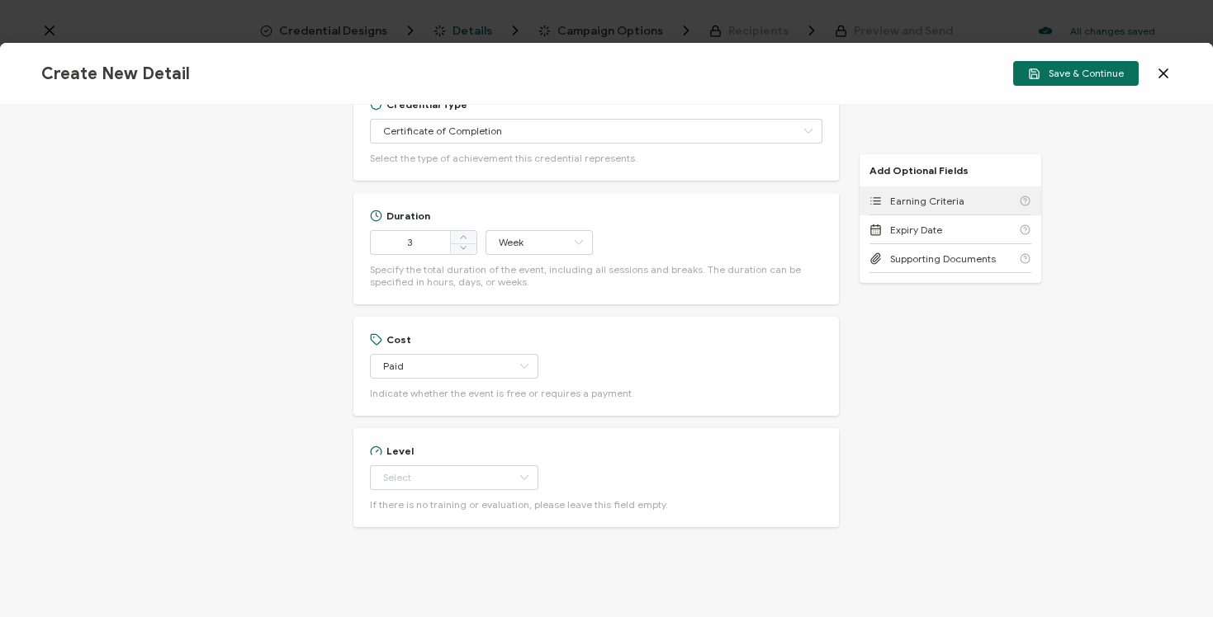
scroll to position [1028, 0]
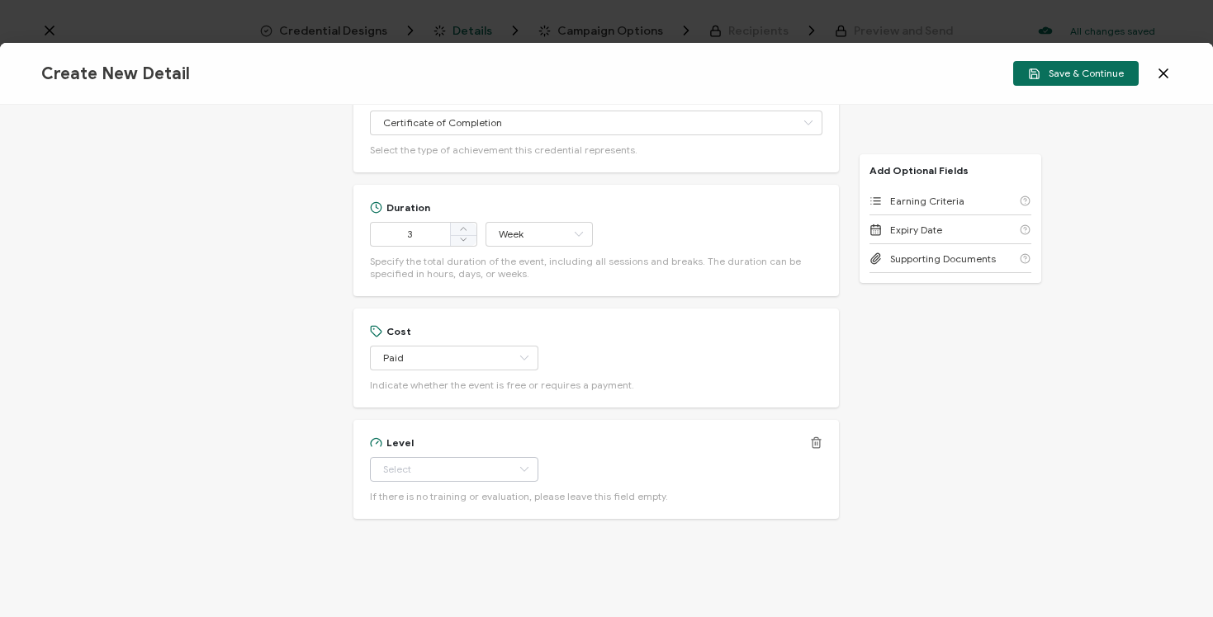
click at [513, 475] on icon at bounding box center [523, 469] width 21 height 25
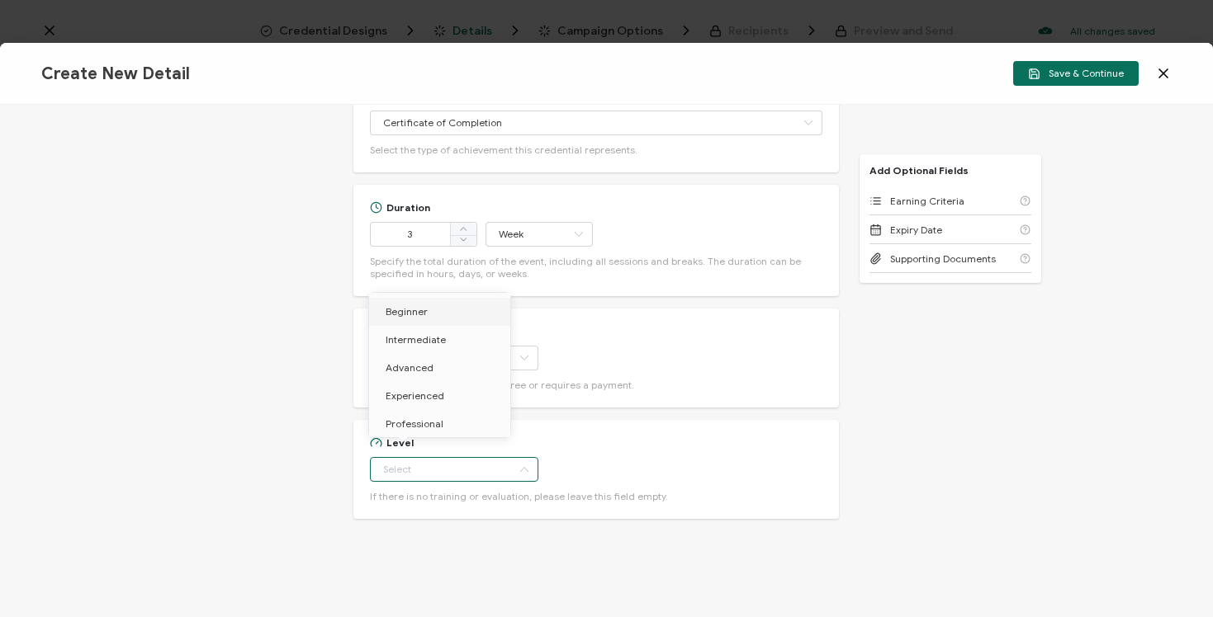
click at [493, 305] on li "Beginner" at bounding box center [442, 312] width 147 height 28
type input "Beginner"
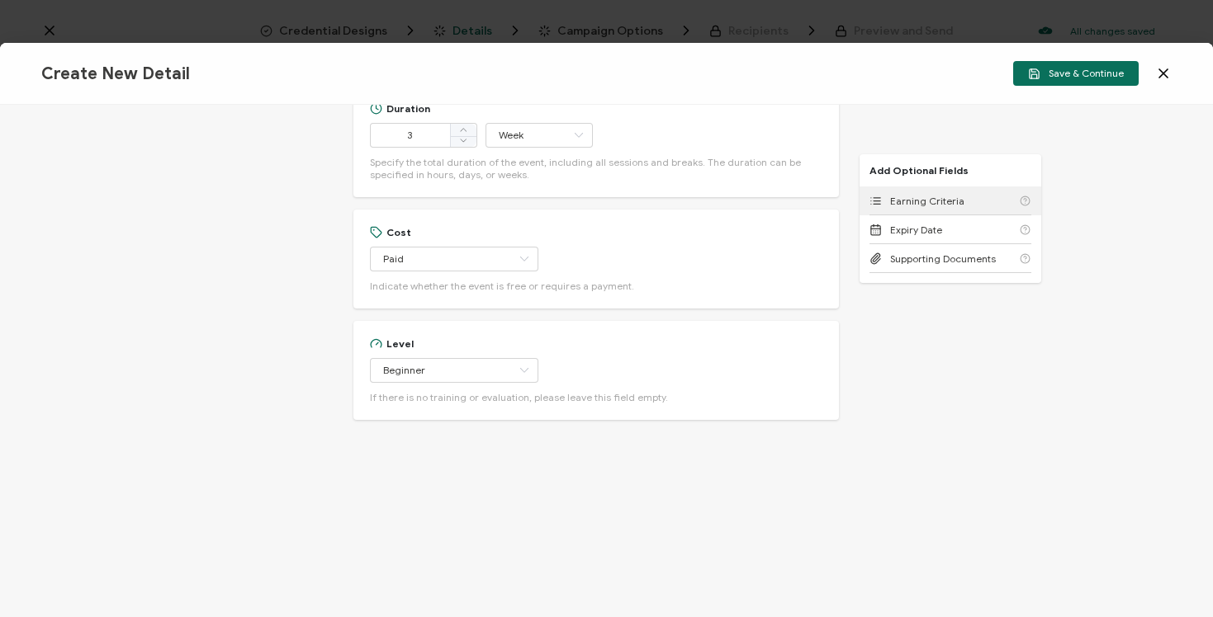
click at [904, 206] on span "Earning Criteria" at bounding box center [927, 201] width 74 height 12
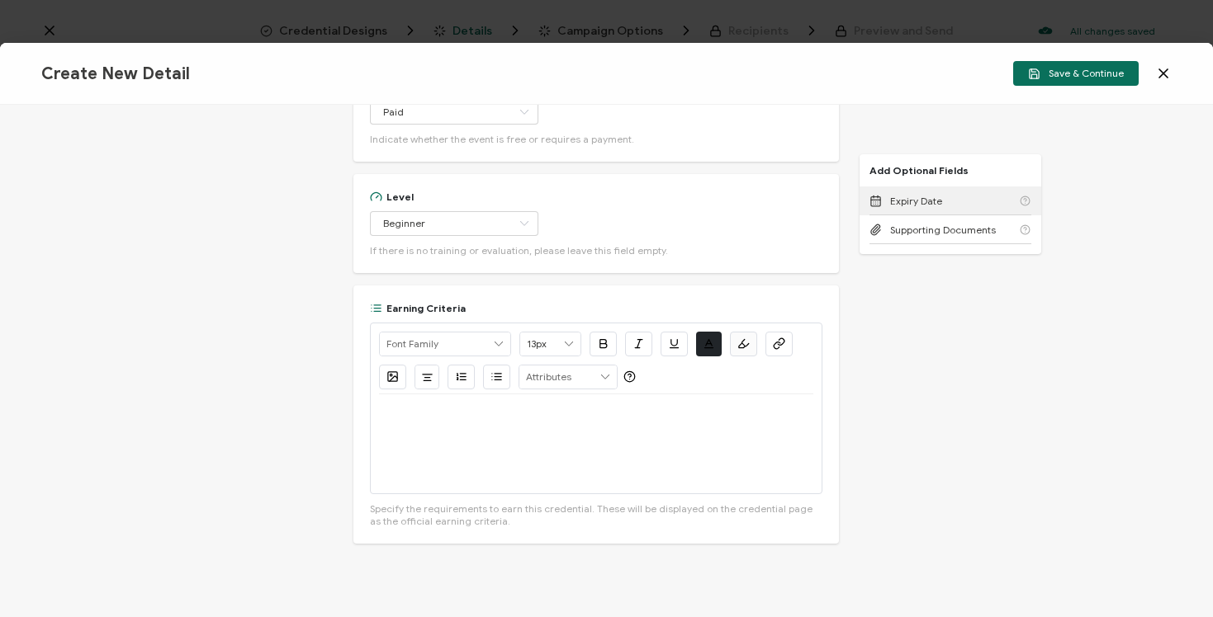
scroll to position [1299, 0]
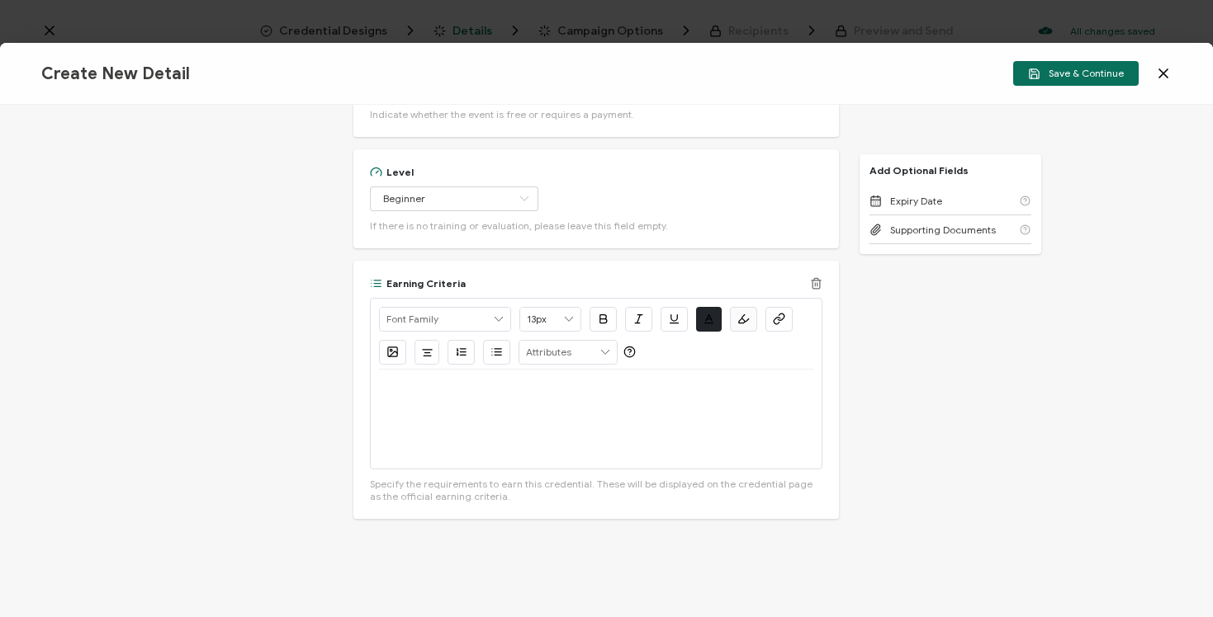
click at [677, 402] on div at bounding box center [596, 419] width 434 height 99
click at [593, 463] on div at bounding box center [596, 419] width 434 height 99
click at [494, 390] on p "Participants must attend 6 virtual sessions and complete weekly homework assign…" at bounding box center [596, 389] width 434 height 15
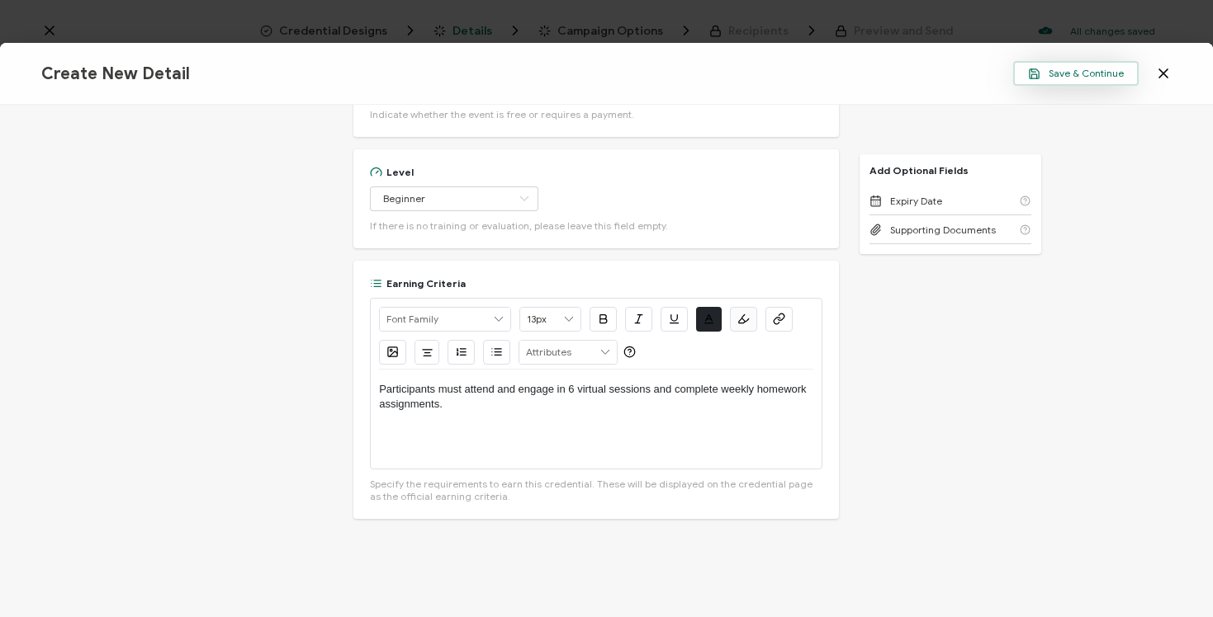
click at [1100, 74] on span "Save & Continue" at bounding box center [1076, 74] width 96 height 12
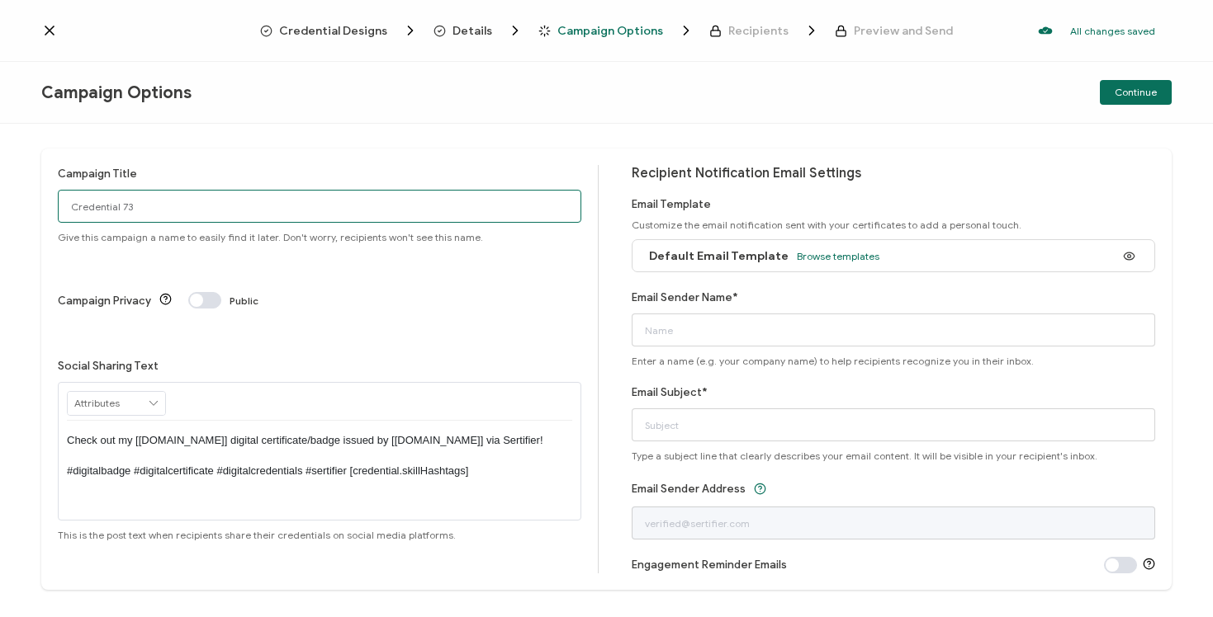
click at [305, 204] on input "Credential 73" at bounding box center [319, 206] width 523 height 33
drag, startPoint x: 305, startPoint y: 203, endPoint x: -14, endPoint y: 196, distance: 319.5
click at [0, 196] on html "Credential Designs Details Campaign Options Recipients Preview and Send All cha…" at bounding box center [606, 308] width 1213 height 617
click at [114, 202] on input "PYTHON - [DATE]" at bounding box center [319, 206] width 523 height 33
click at [111, 206] on input "PYTHON - [DATE]" at bounding box center [319, 206] width 523 height 33
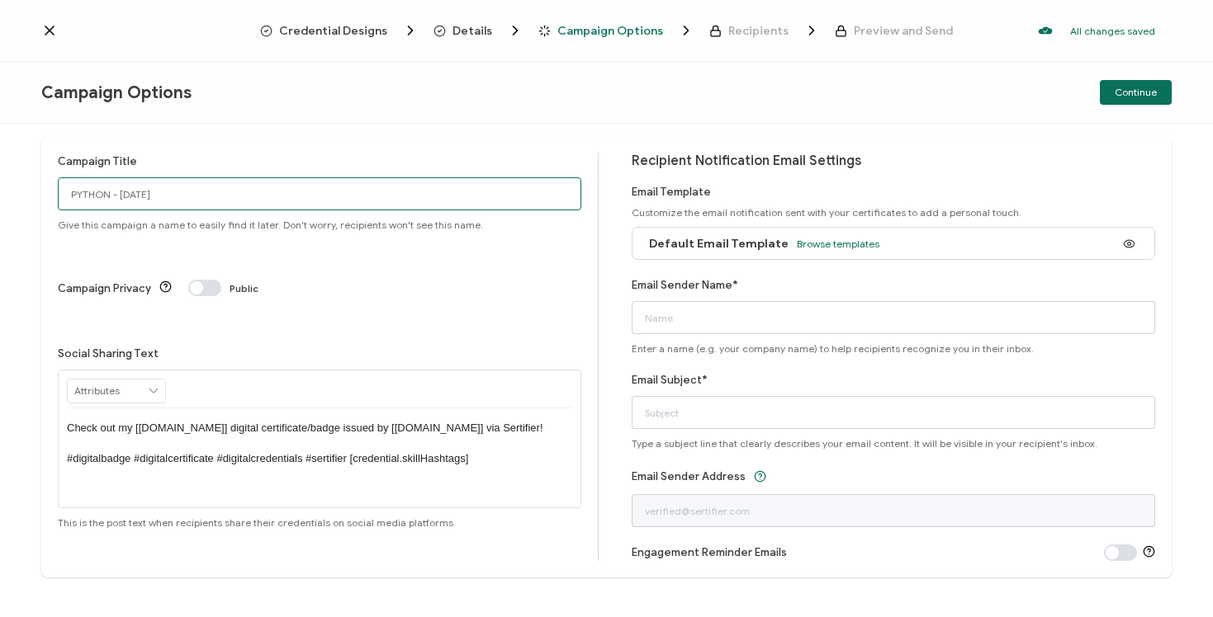
scroll to position [31, 0]
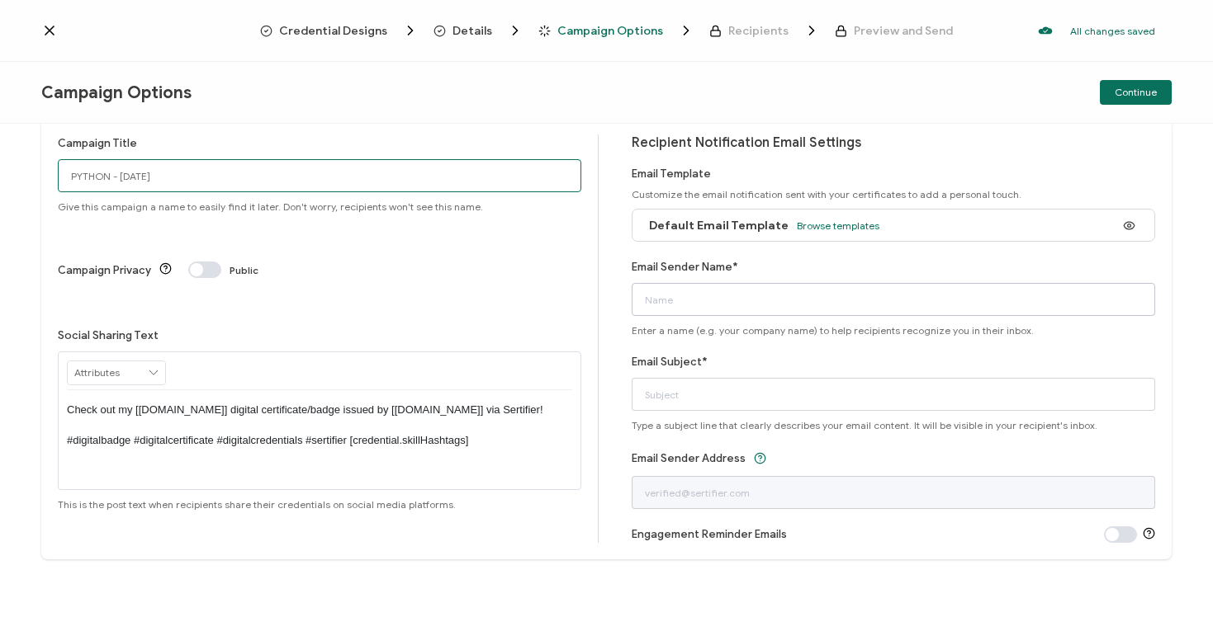
type input "PYTHON - [DATE]"
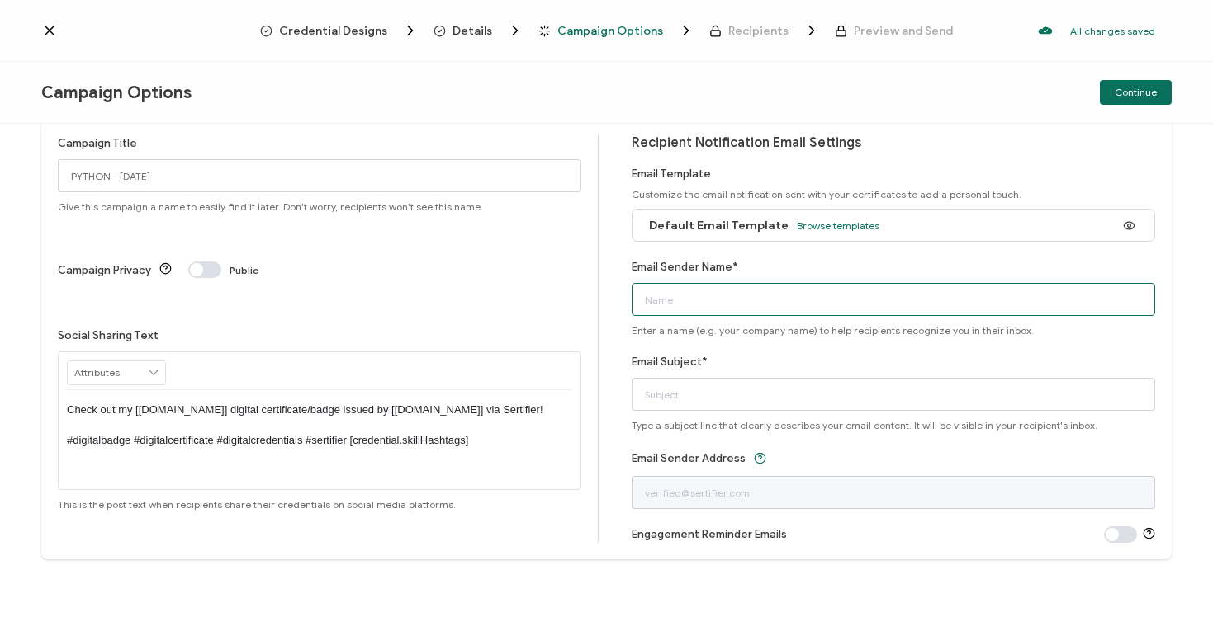
click at [640, 305] on input "Email Sender Name*" at bounding box center [892, 299] width 523 height 33
type input "Team re:power"
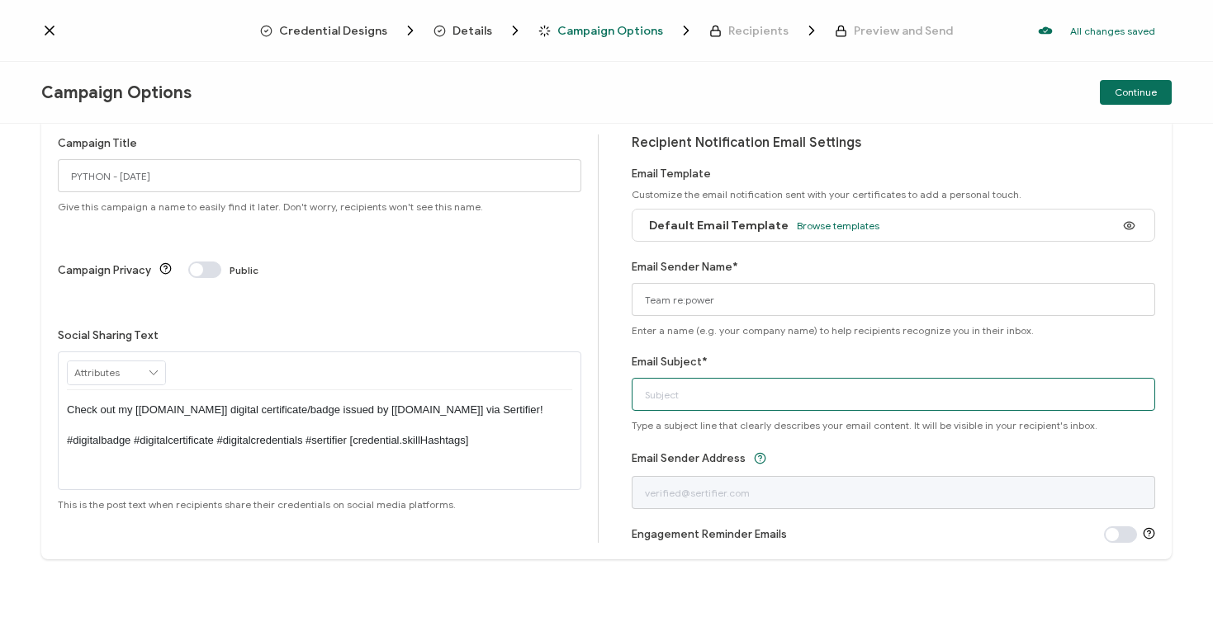
click at [868, 382] on input "Email Subject*" at bounding box center [892, 394] width 523 height 33
type input "Congratulations on Completing Data Engineering with Python!"
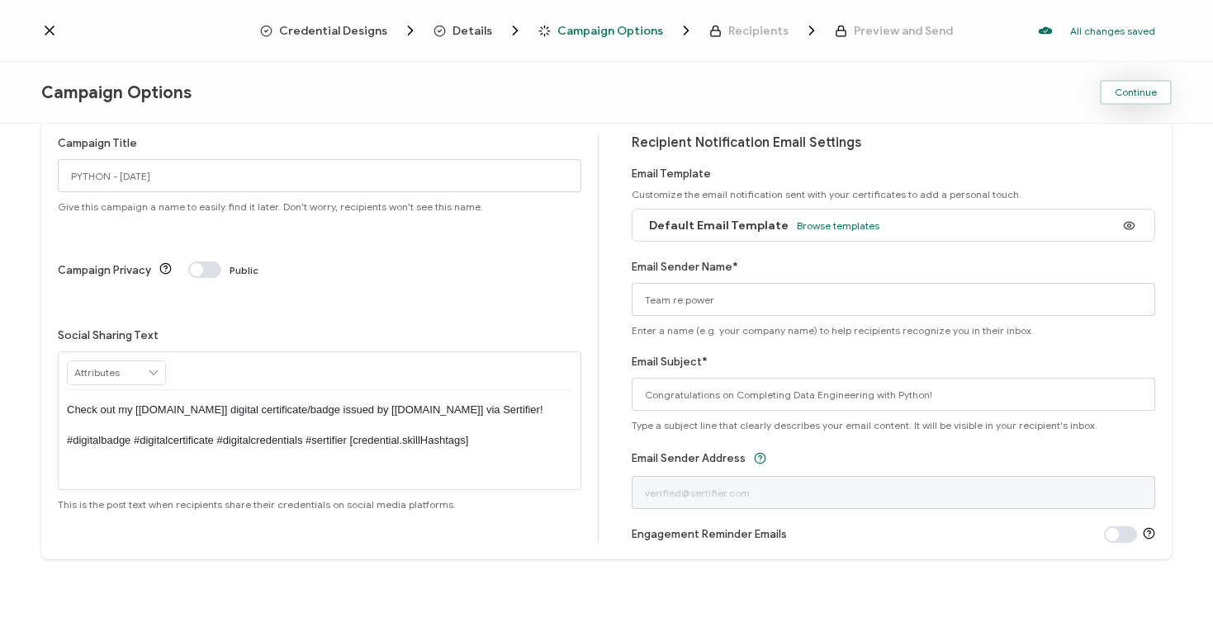
click at [1132, 97] on span "Continue" at bounding box center [1135, 92] width 42 height 10
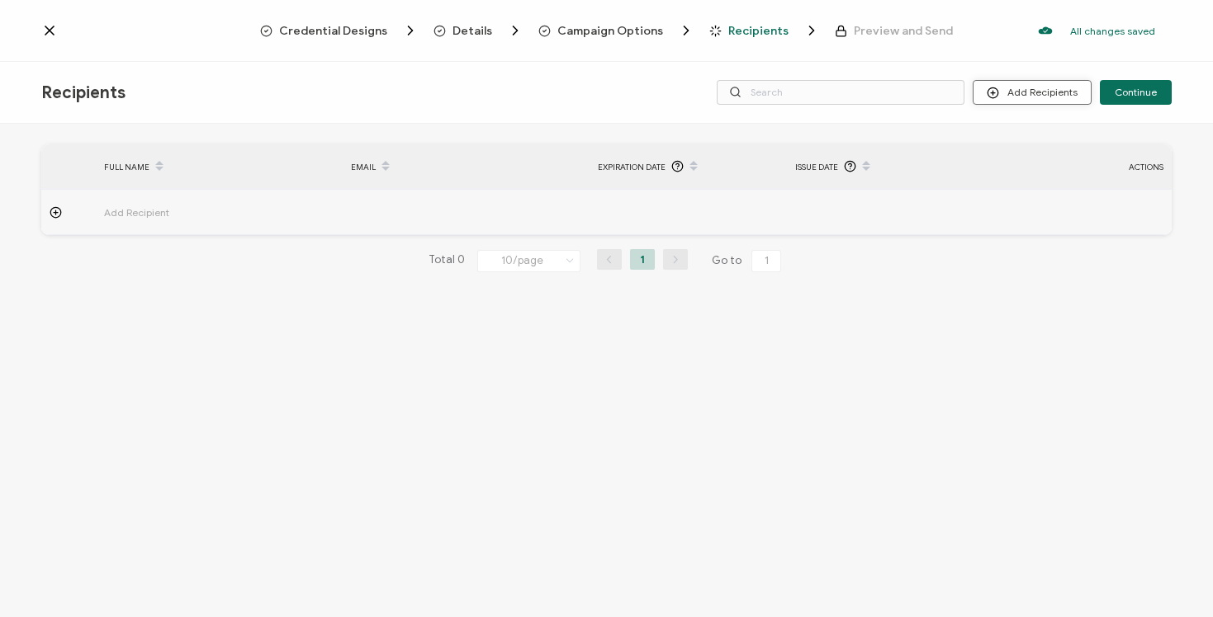
click at [1039, 92] on button "Add Recipients" at bounding box center [1031, 92] width 119 height 25
click at [1037, 127] on li "Upload Recipients" at bounding box center [1054, 137] width 154 height 27
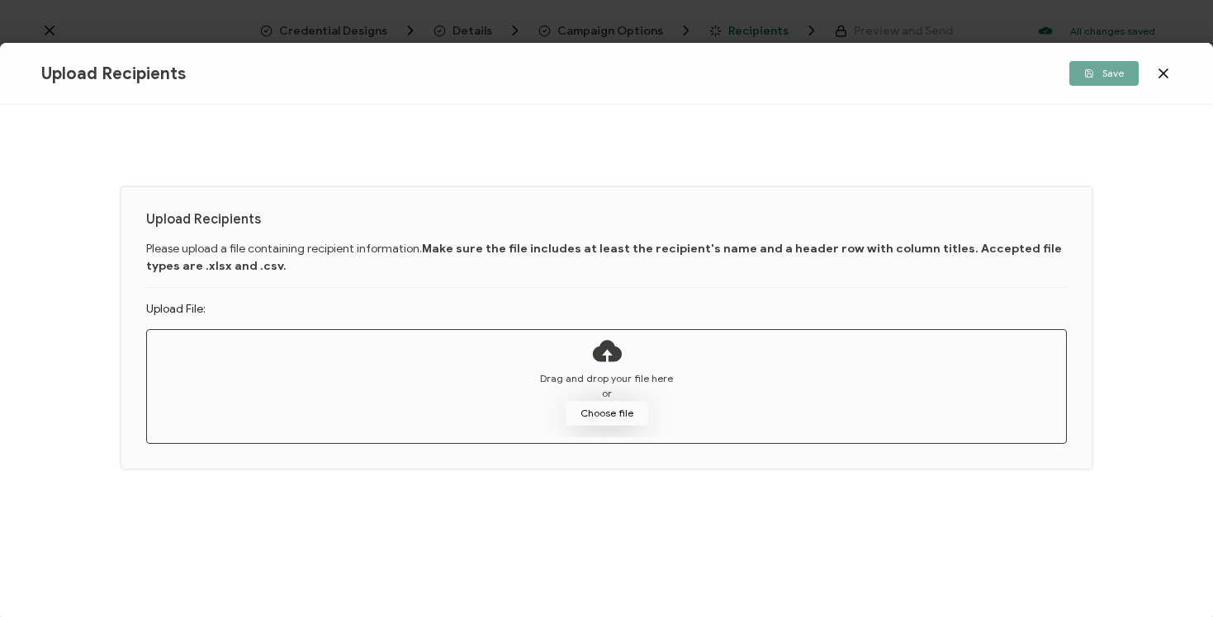
click at [601, 422] on button "Choose file" at bounding box center [606, 413] width 83 height 25
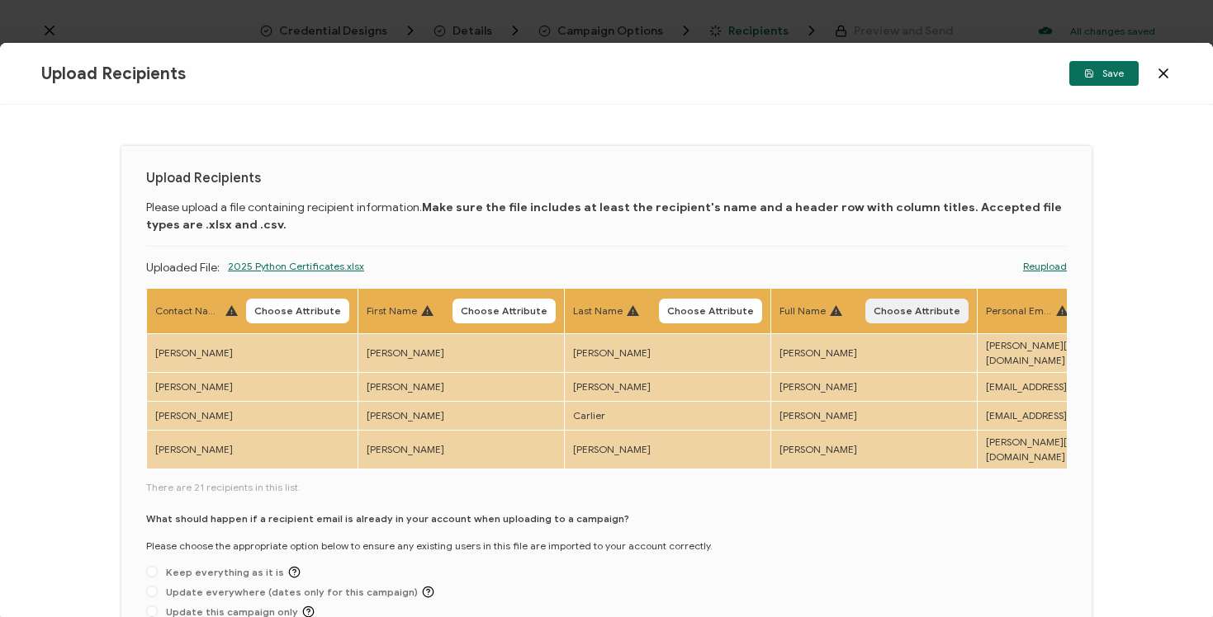
click at [877, 311] on span "Choose Attribute" at bounding box center [916, 311] width 87 height 10
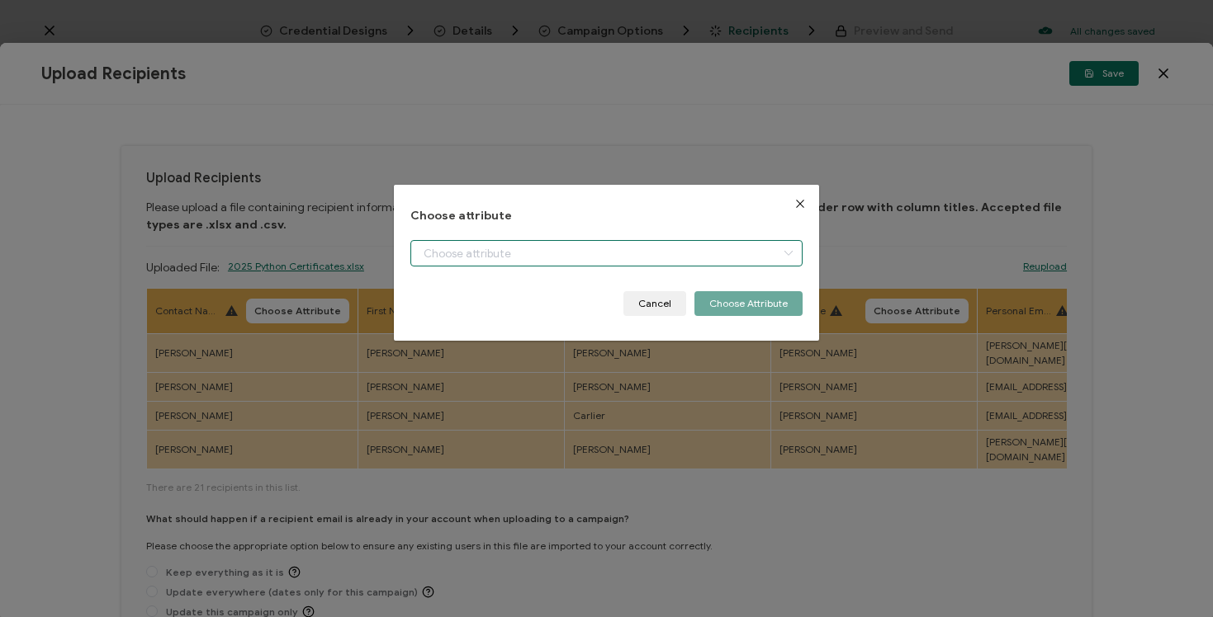
click at [698, 248] on input "dialog" at bounding box center [605, 253] width 391 height 26
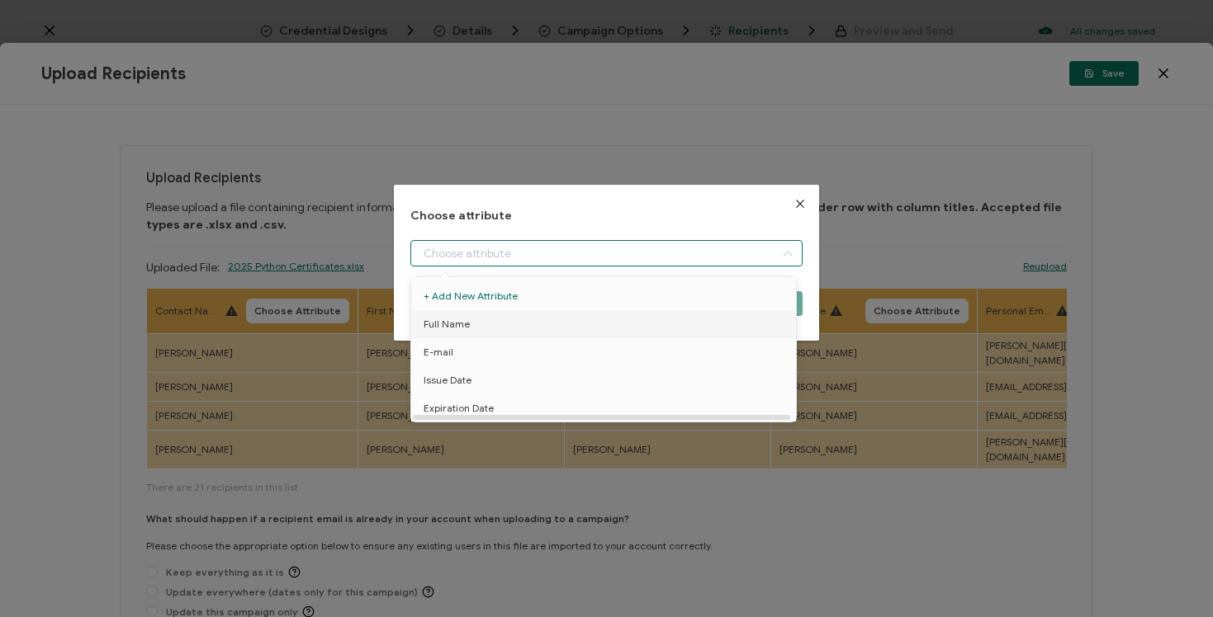
click at [655, 327] on li "Full Name" at bounding box center [606, 324] width 399 height 28
type input "Full Name"
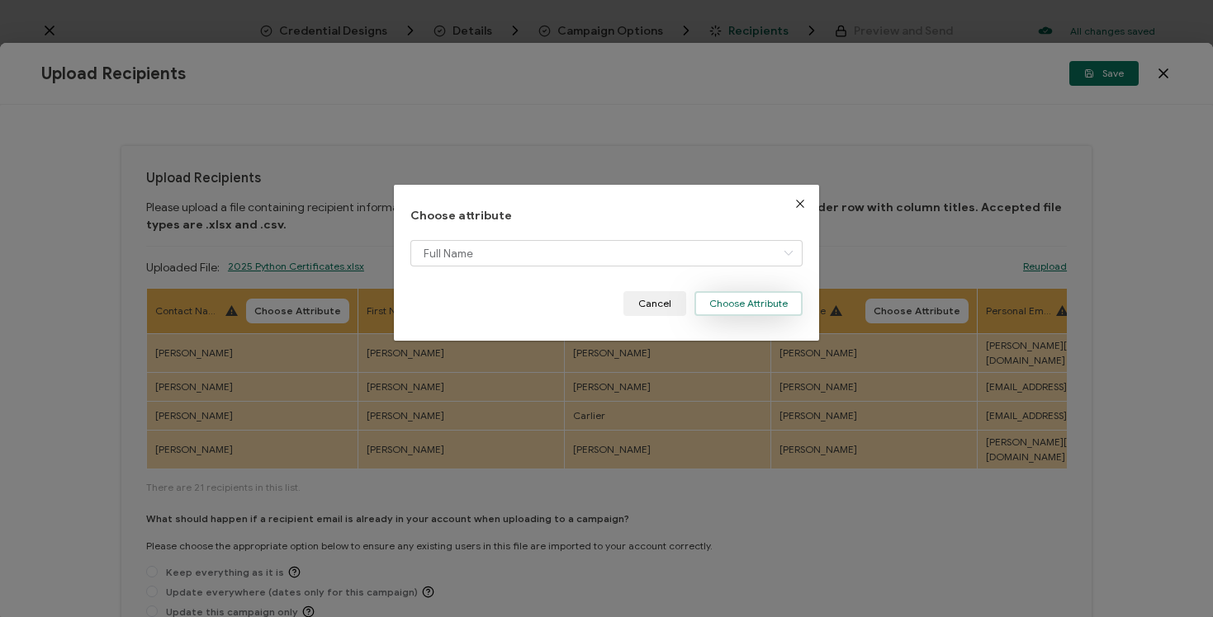
click at [771, 304] on button "Choose Attribute" at bounding box center [748, 303] width 108 height 25
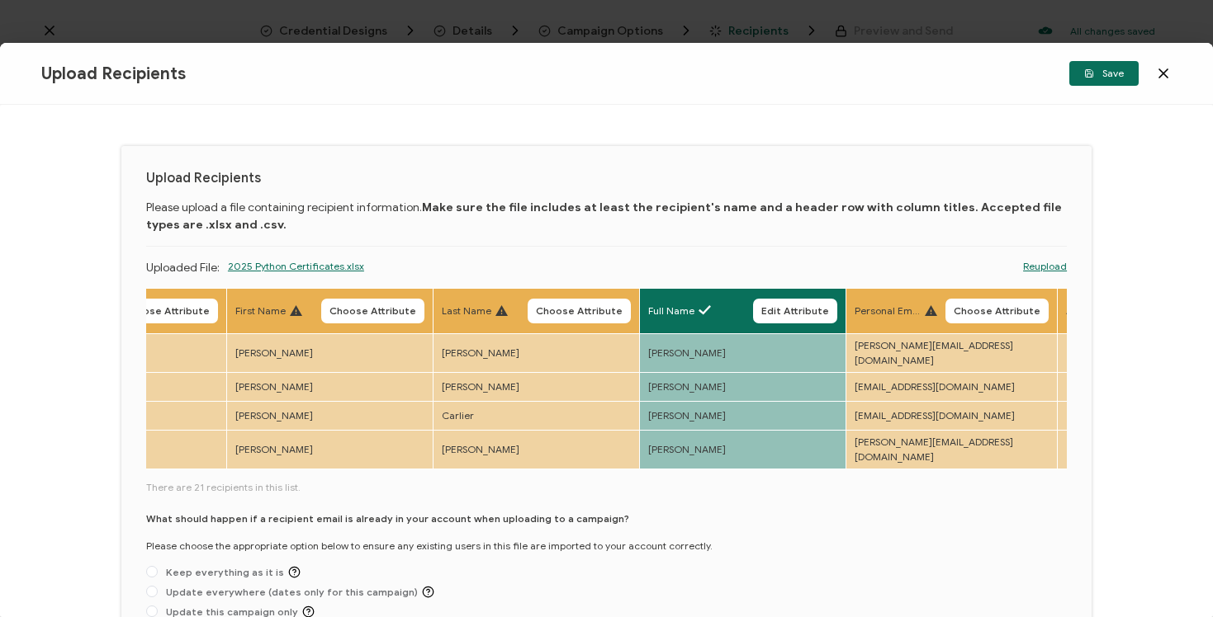
scroll to position [0, 139]
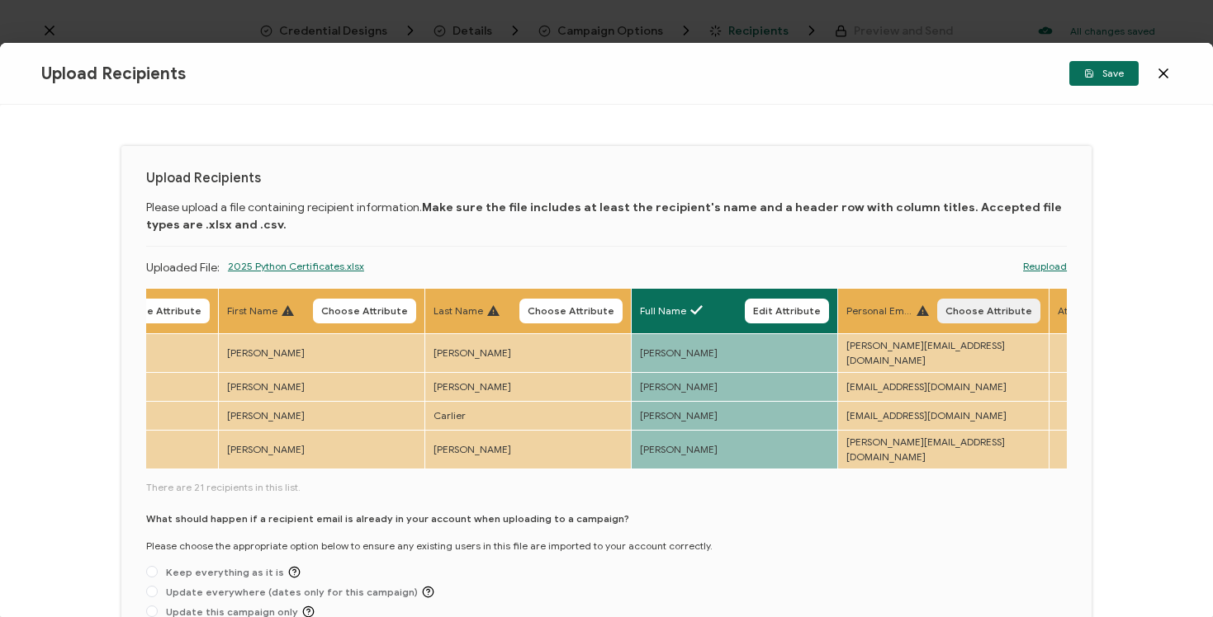
click at [986, 316] on span "Choose Attribute" at bounding box center [988, 311] width 87 height 10
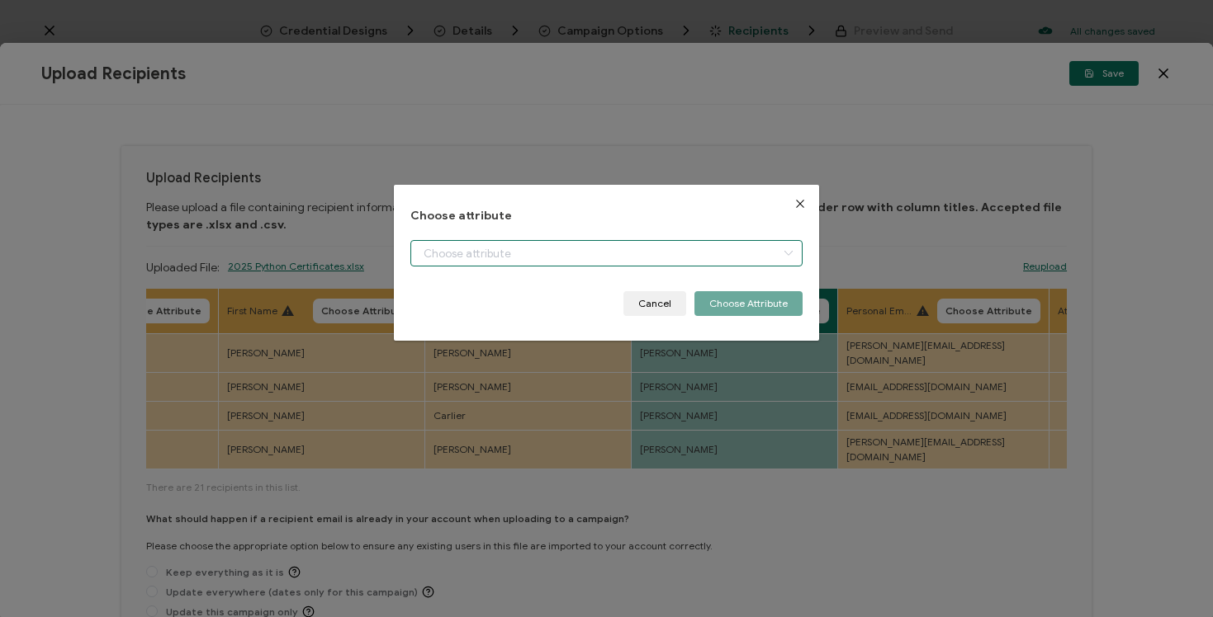
click at [695, 258] on input "dialog" at bounding box center [605, 253] width 391 height 26
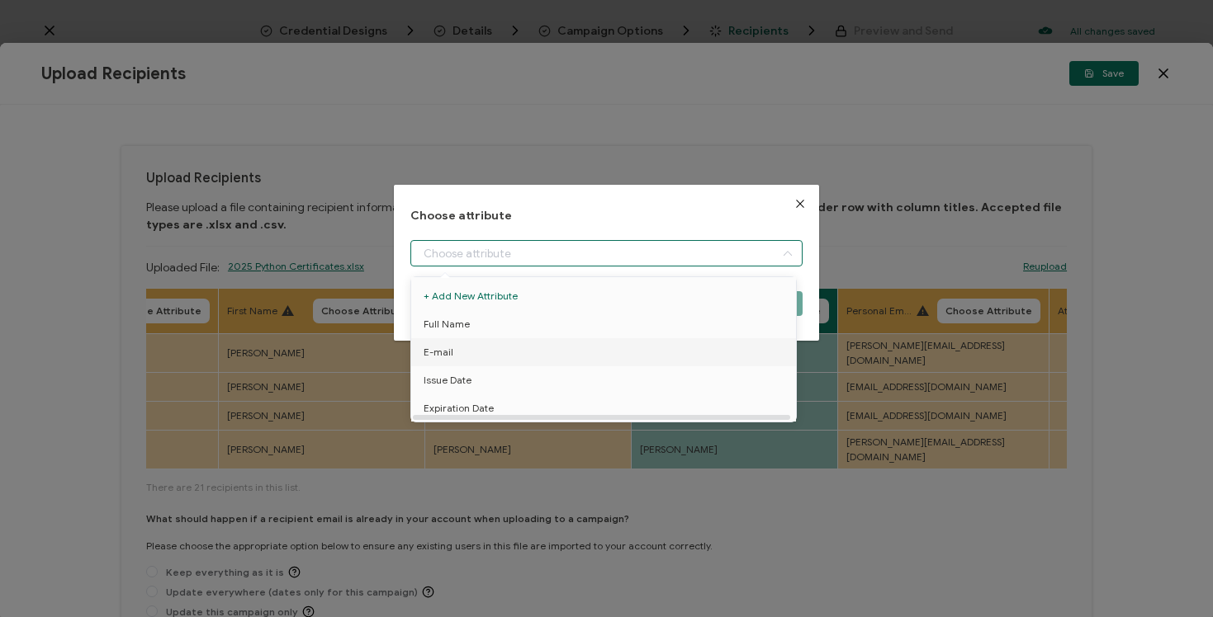
click at [652, 343] on li "E-mail" at bounding box center [606, 352] width 399 height 28
type input "E-mail"
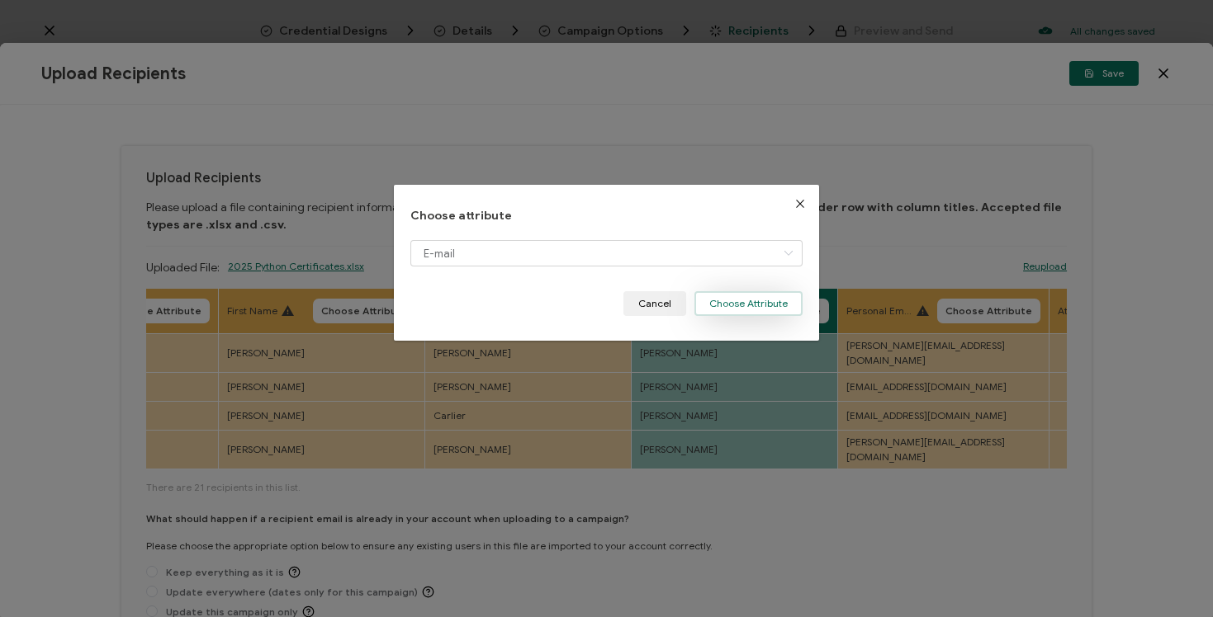
click at [727, 300] on button "Choose Attribute" at bounding box center [748, 303] width 108 height 25
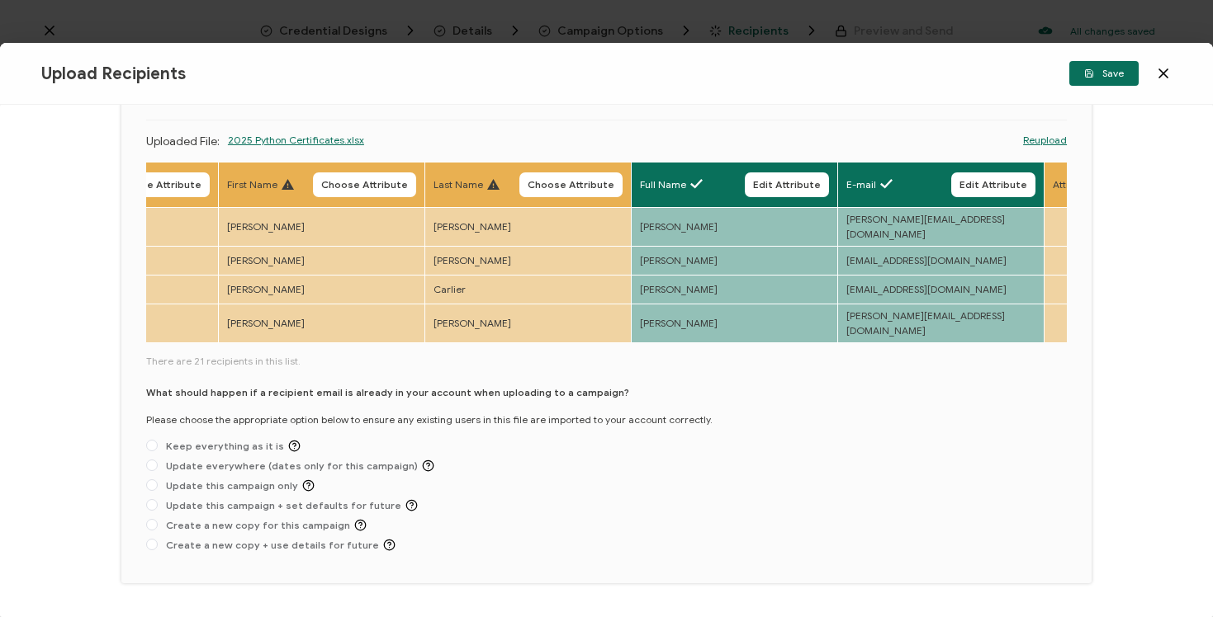
scroll to position [128, 0]
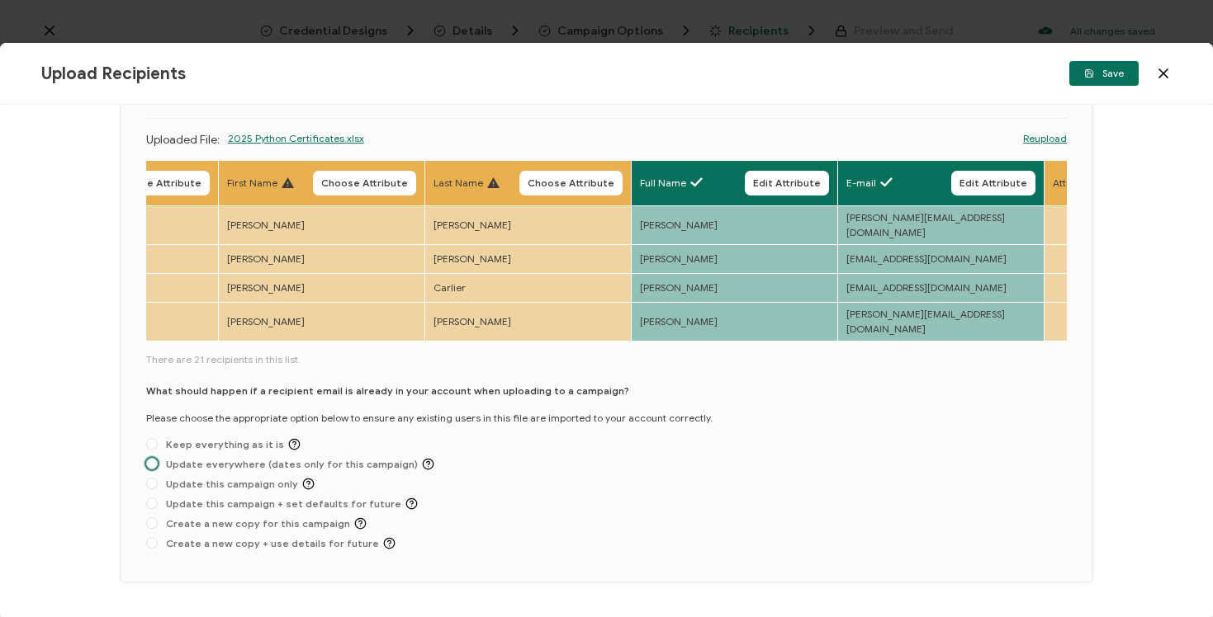
click at [367, 458] on span "Update everywhere (dates only for this campaign)" at bounding box center [296, 464] width 277 height 12
click at [158, 458] on input "Update everywhere (dates only for this campaign)" at bounding box center [152, 464] width 12 height 13
radio input "true"
click at [245, 478] on span "Update this campaign only" at bounding box center [236, 484] width 157 height 12
click at [158, 478] on input "Update this campaign only" at bounding box center [152, 484] width 12 height 13
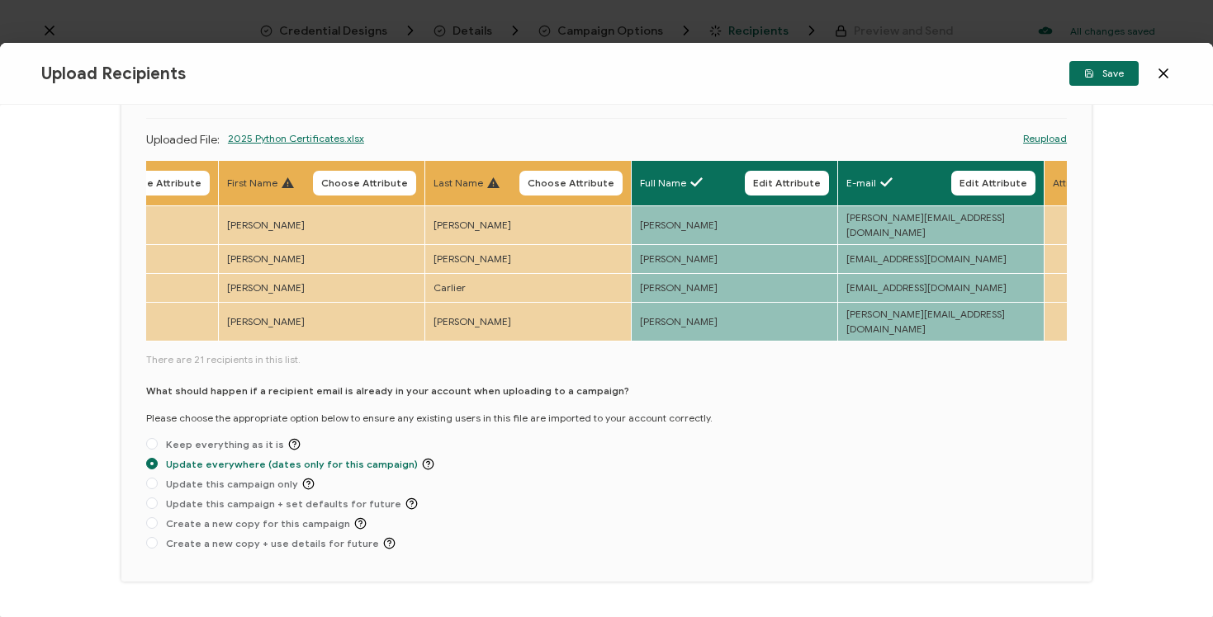
radio input "true"
radio input "false"
radio input "true"
click at [258, 438] on span "Keep everything as it is" at bounding box center [229, 444] width 143 height 12
click at [158, 438] on input "Keep everything as it is" at bounding box center [152, 444] width 12 height 13
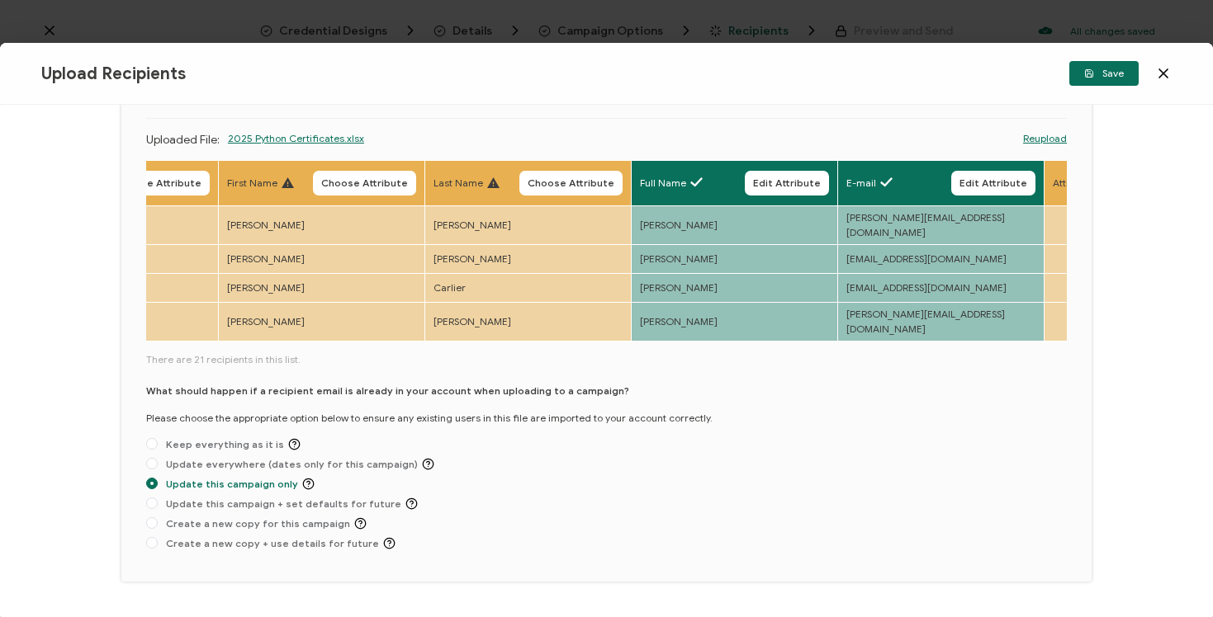
radio input "true"
click at [237, 478] on span "Update this campaign only" at bounding box center [236, 484] width 157 height 12
click at [158, 478] on input "Update this campaign only" at bounding box center [152, 484] width 12 height 13
radio input "true"
radio input "false"
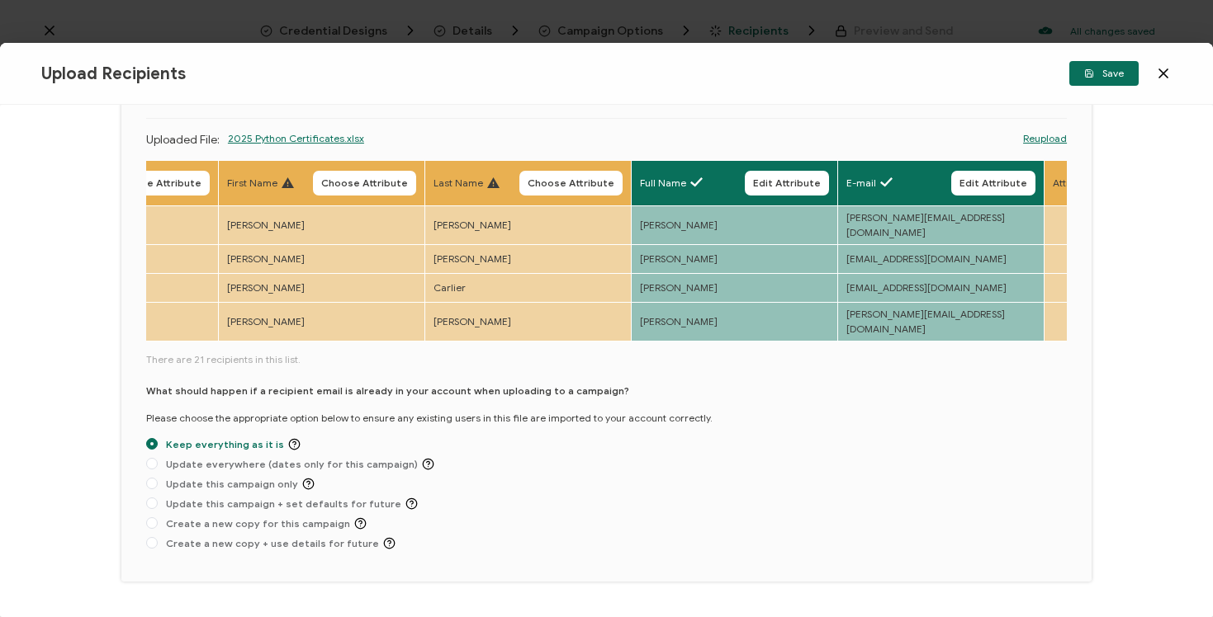
radio input "true"
click at [1130, 84] on button "Save" at bounding box center [1103, 73] width 69 height 25
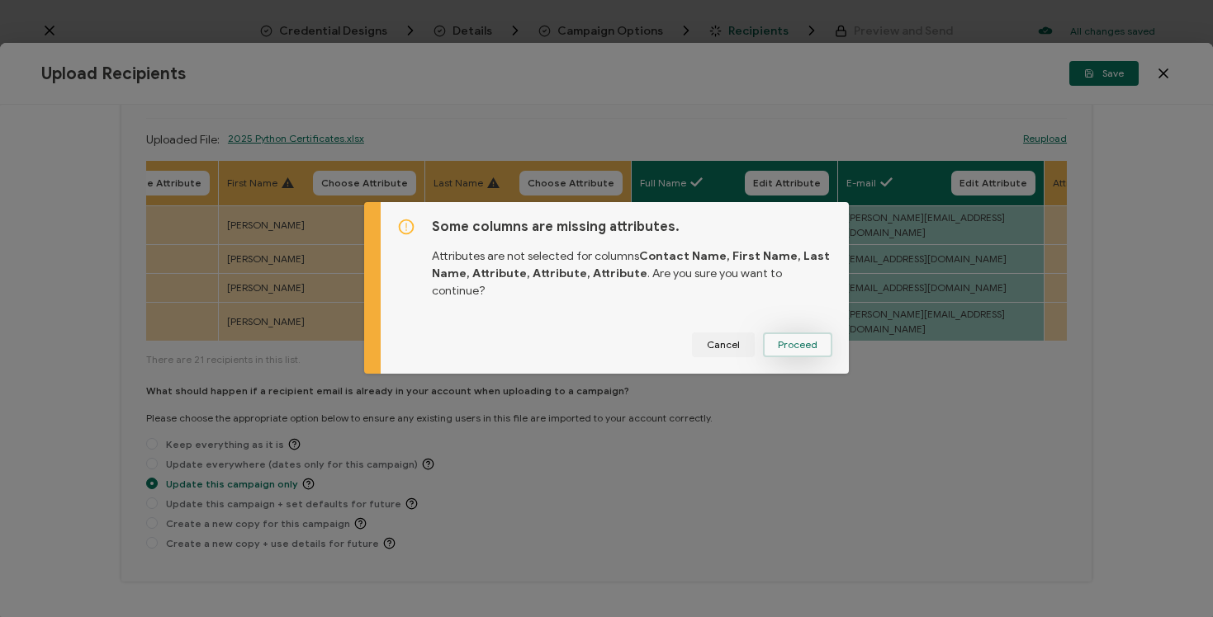
click at [798, 346] on button "Proceed" at bounding box center [797, 345] width 69 height 25
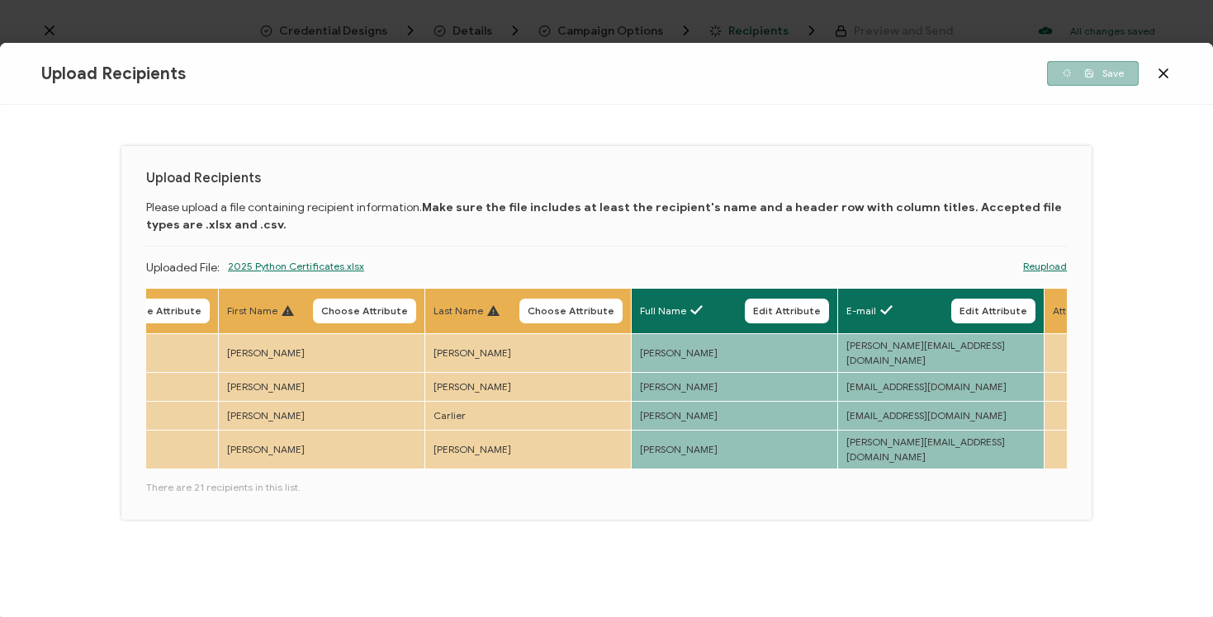
scroll to position [0, 0]
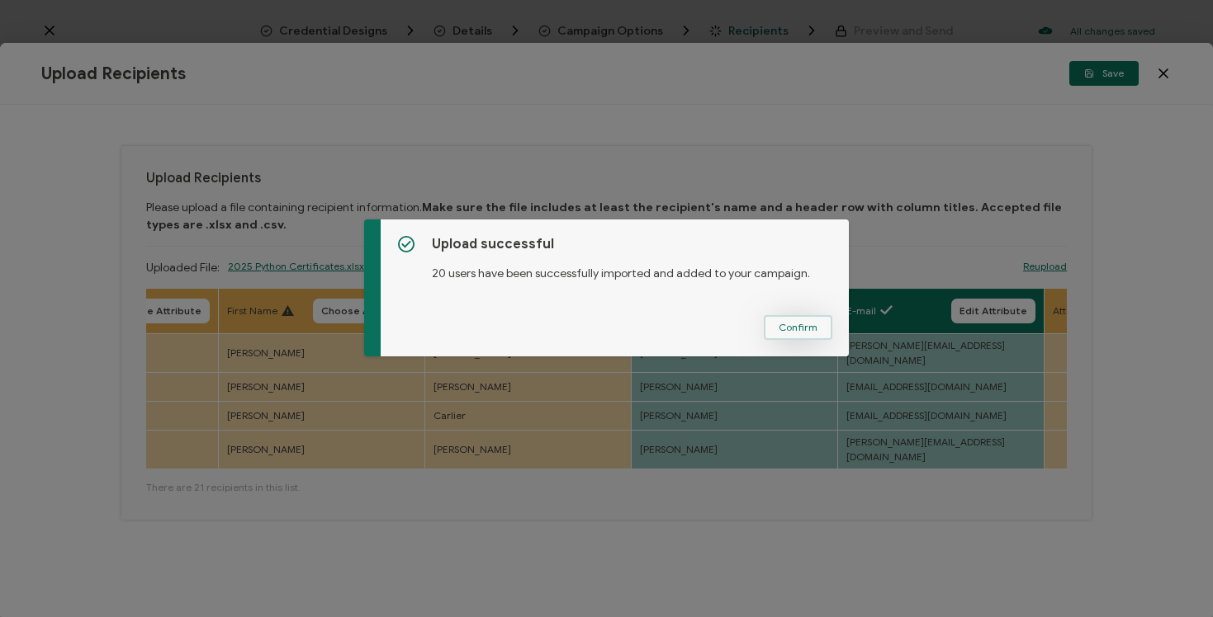
click at [818, 330] on button "Confirm" at bounding box center [798, 327] width 69 height 25
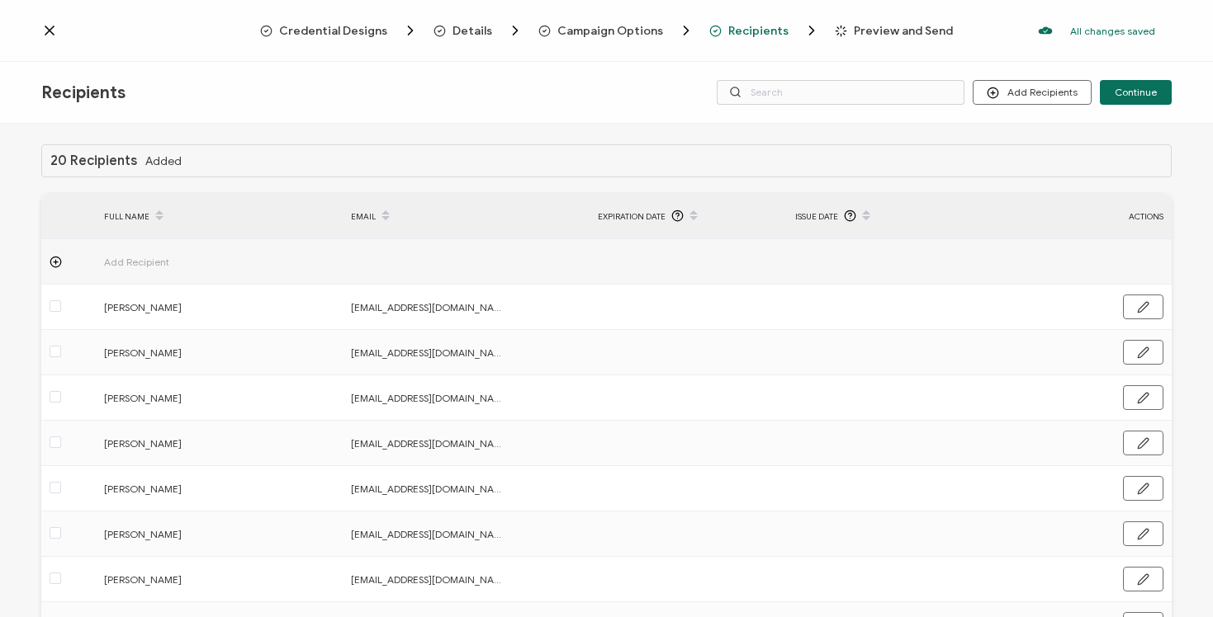
click at [754, 35] on span "Recipients" at bounding box center [758, 31] width 60 height 12
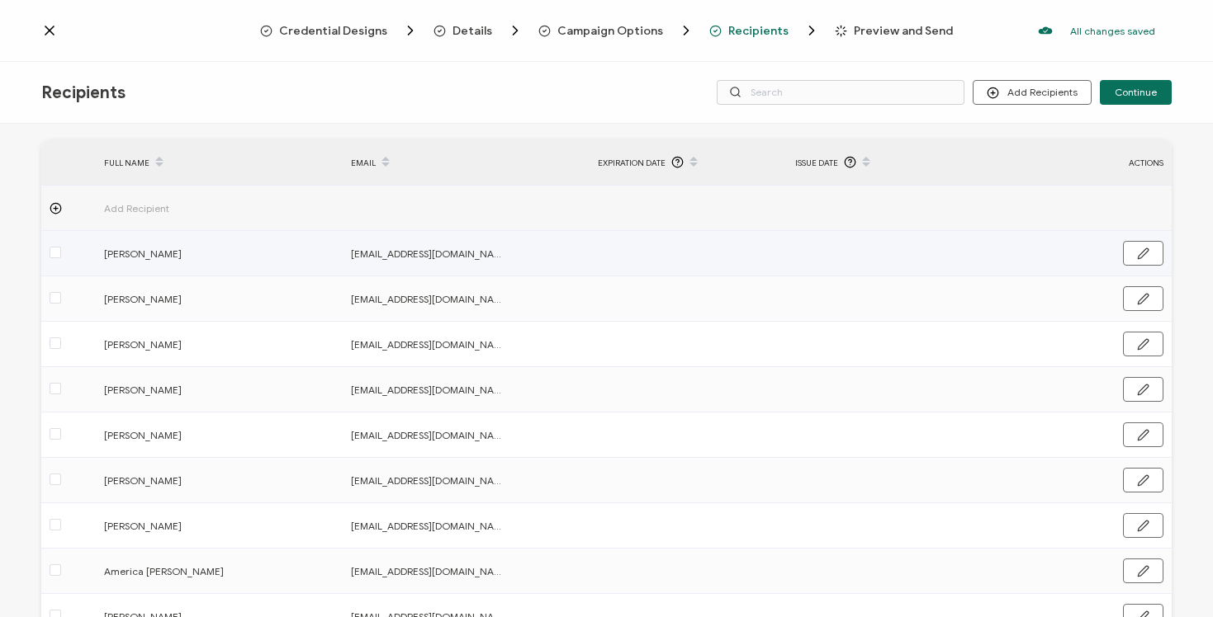
scroll to position [26, 0]
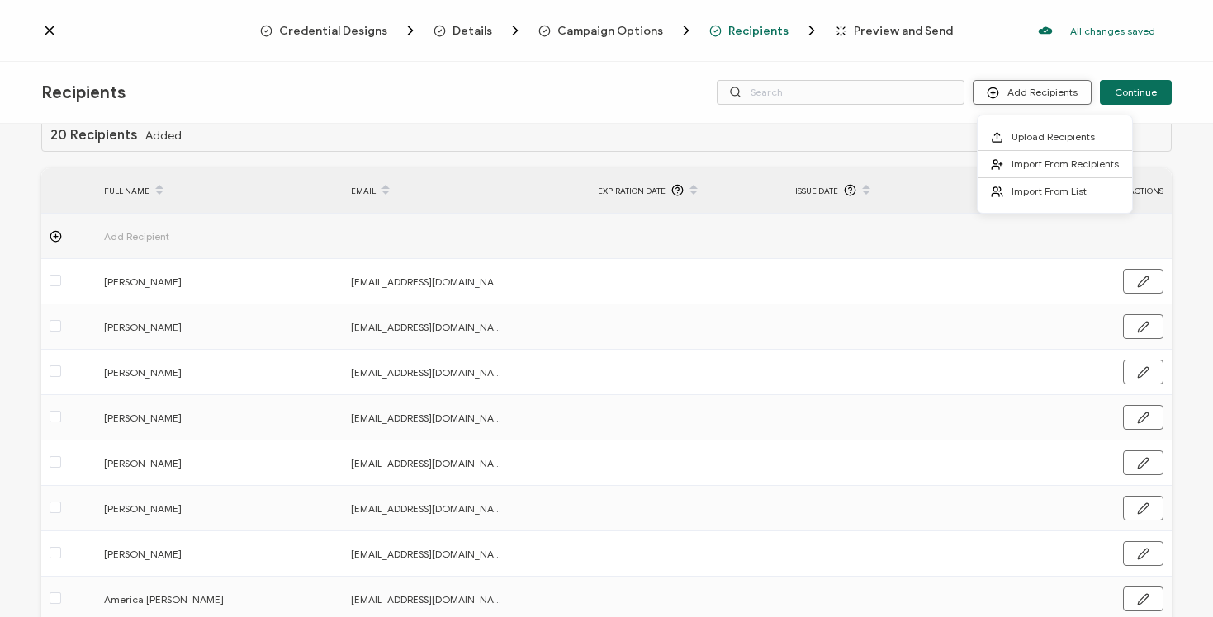
click at [1011, 99] on button "Add Recipients" at bounding box center [1031, 92] width 119 height 25
click at [920, 122] on div "Recipients Add Recipients Continue" at bounding box center [606, 93] width 1213 height 62
click at [646, 28] on span "Campaign Options" at bounding box center [610, 31] width 106 height 12
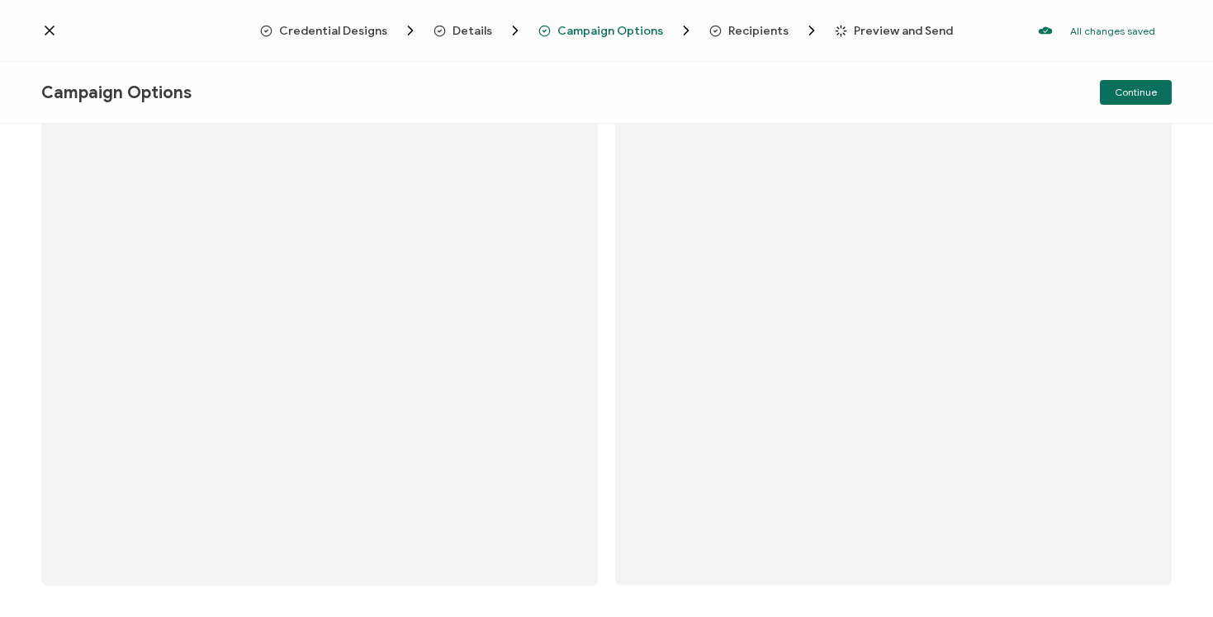
click at [728, 26] on span "Recipients" at bounding box center [758, 31] width 60 height 12
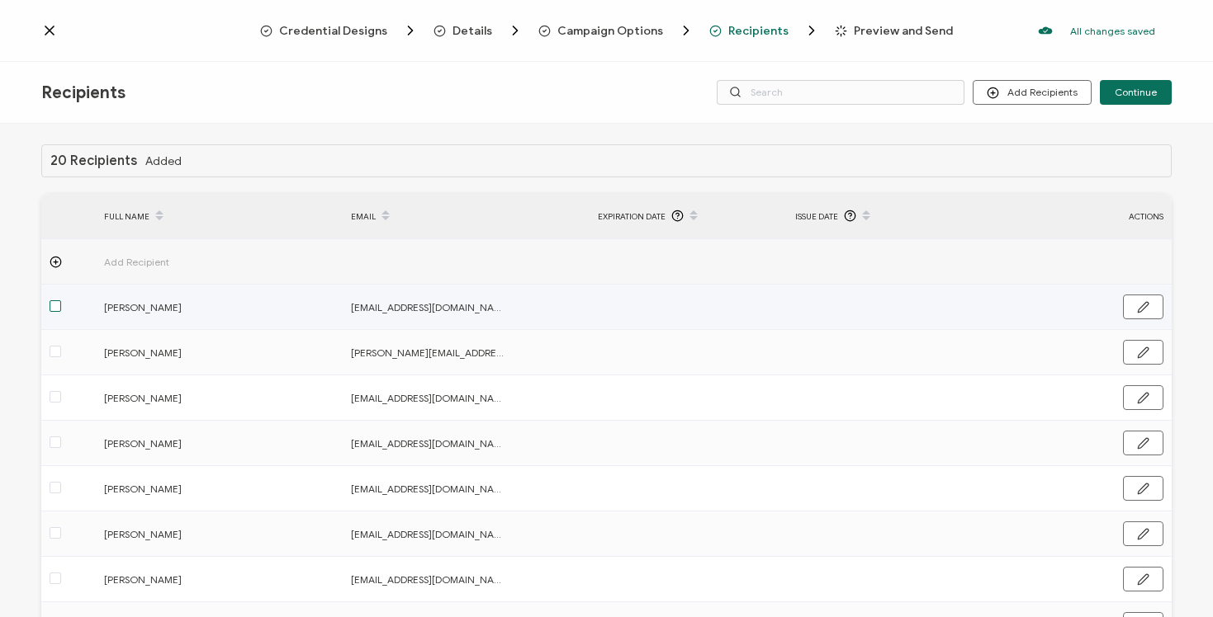
click at [55, 303] on span at bounding box center [56, 306] width 12 height 12
click at [61, 300] on input "checkbox" at bounding box center [61, 300] width 0 height 0
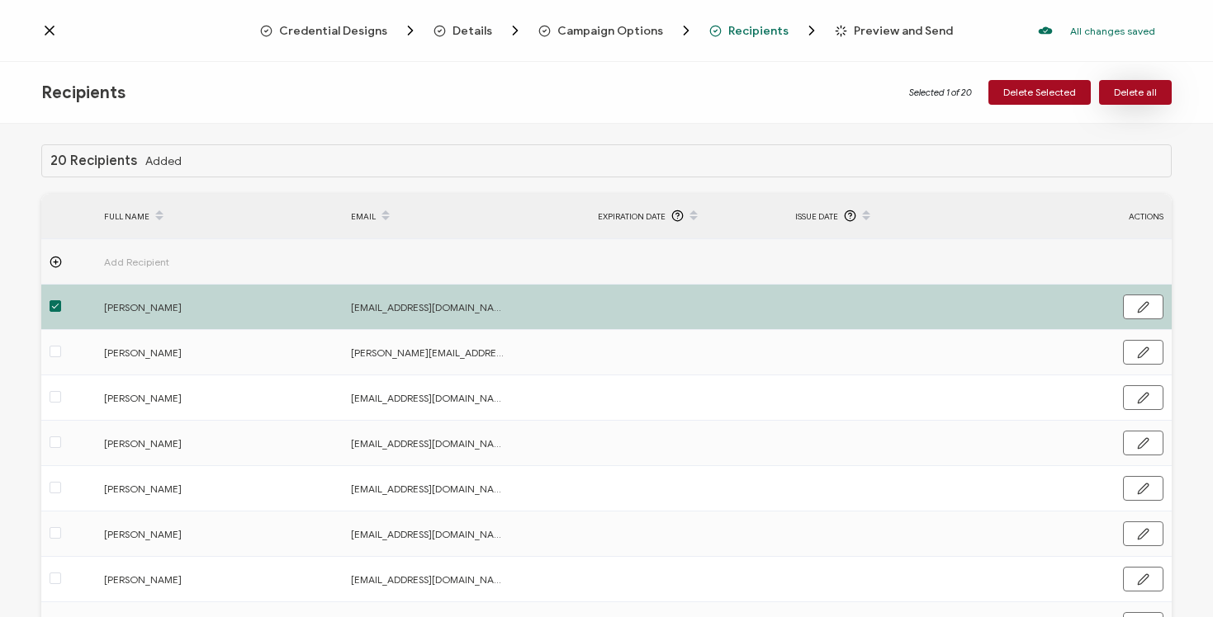
click at [1137, 101] on button "Delete all" at bounding box center [1135, 92] width 73 height 25
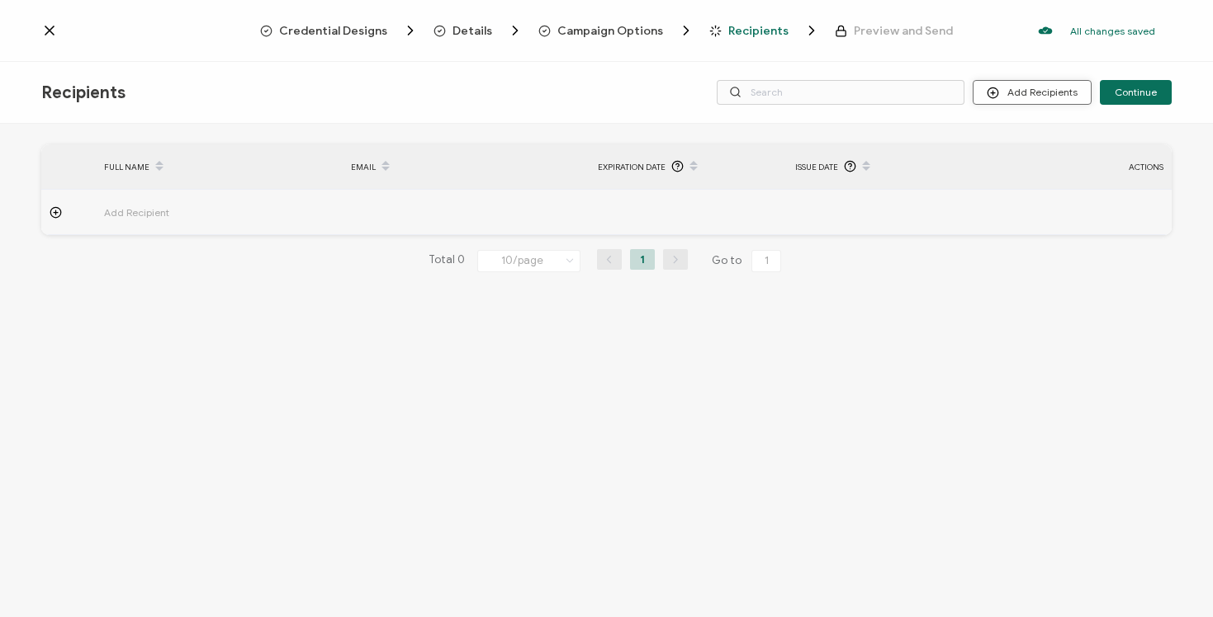
click at [1031, 101] on button "Add Recipients" at bounding box center [1031, 92] width 119 height 25
click at [1001, 169] on icon at bounding box center [997, 164] width 12 height 12
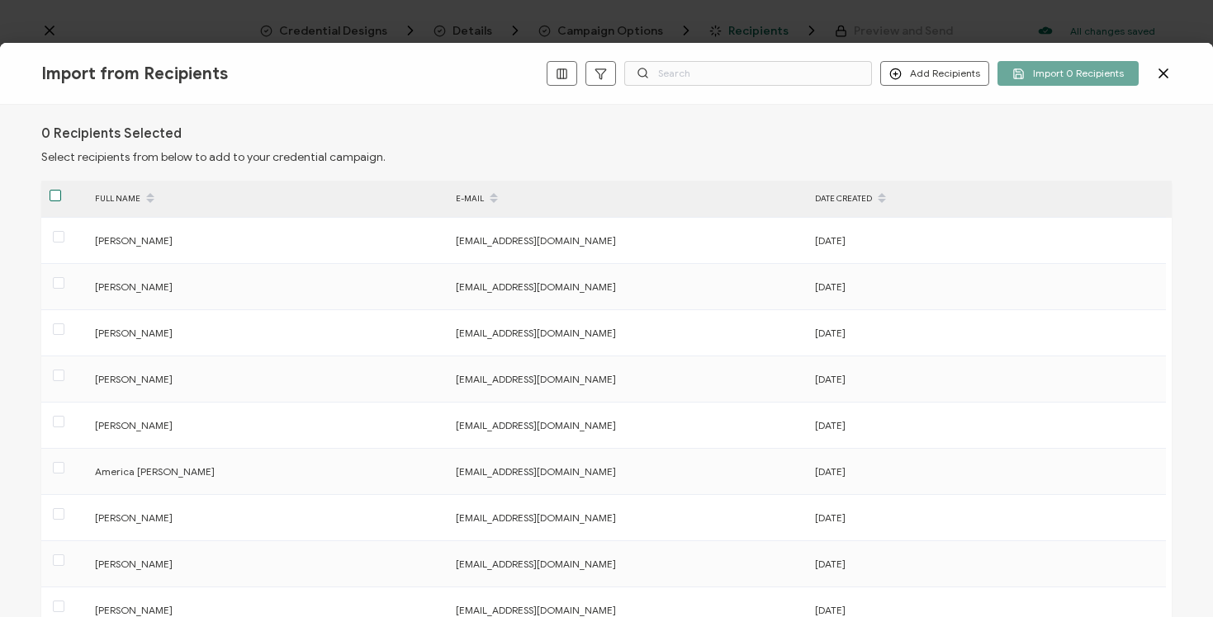
click at [55, 197] on span at bounding box center [56, 196] width 12 height 12
click at [61, 190] on input "checkbox" at bounding box center [61, 190] width 0 height 0
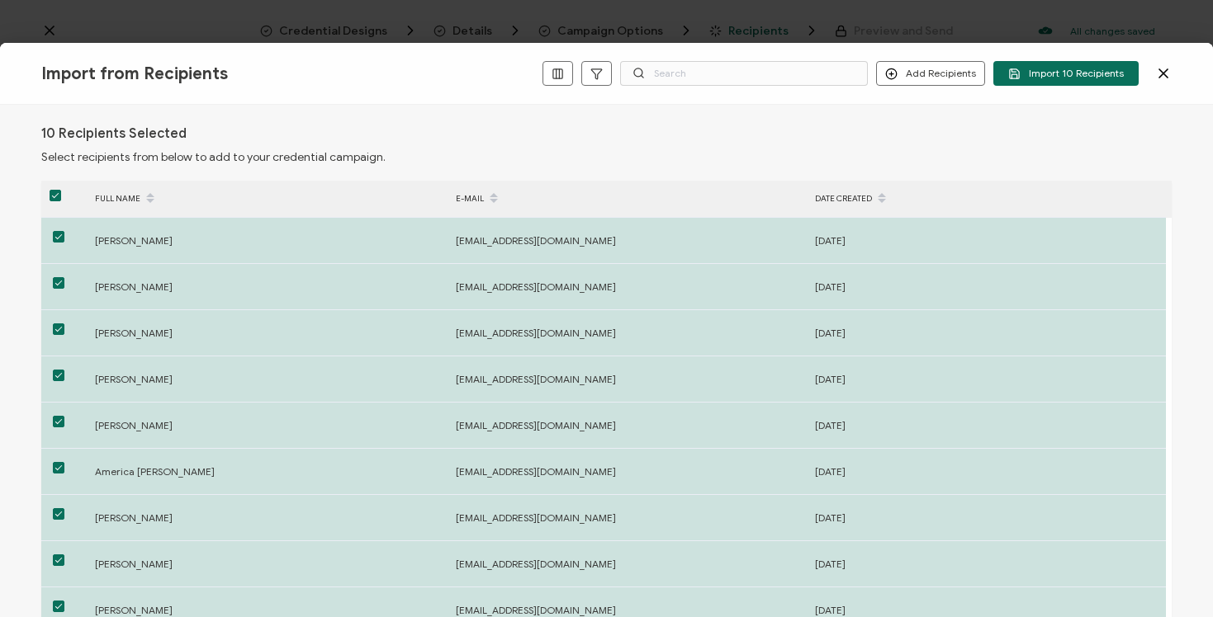
click at [1162, 77] on icon at bounding box center [1163, 73] width 17 height 17
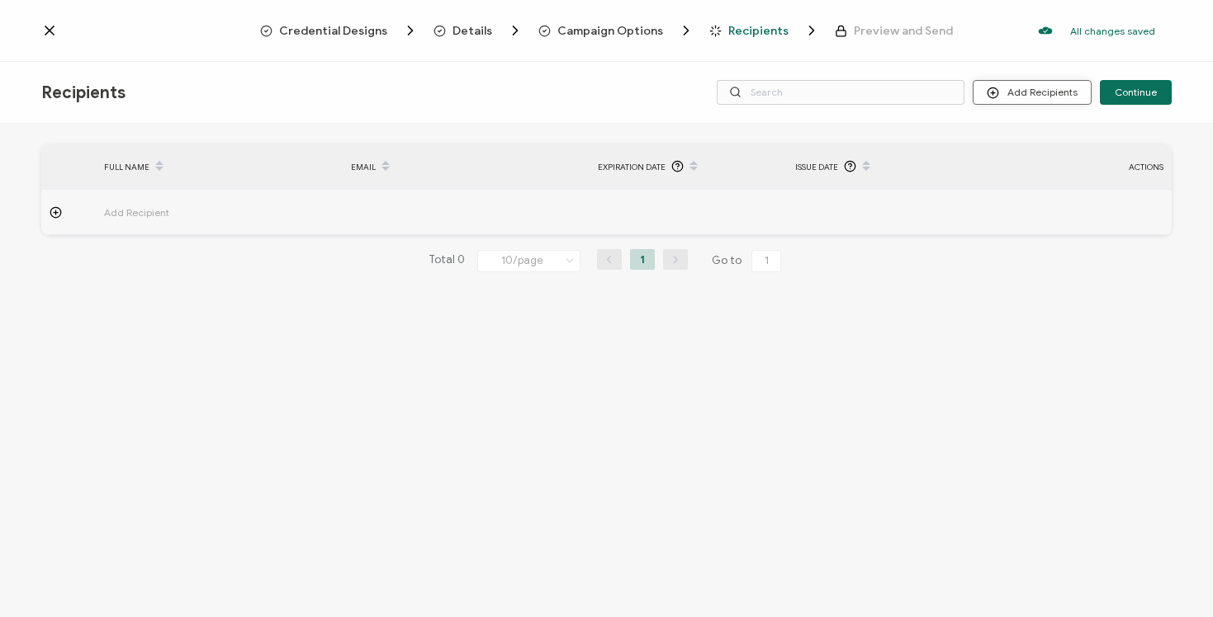
click at [1031, 95] on button "Add Recipients" at bounding box center [1031, 92] width 119 height 25
click at [1027, 141] on span "Upload Recipients" at bounding box center [1052, 136] width 83 height 12
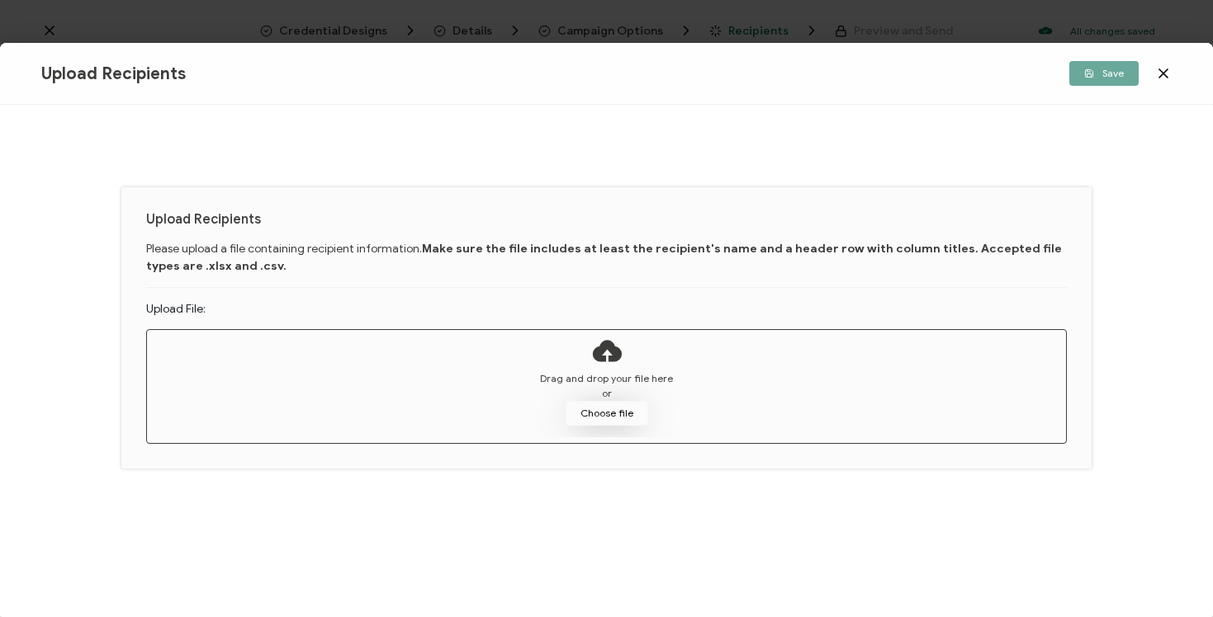
click at [602, 416] on button "Choose file" at bounding box center [606, 413] width 83 height 25
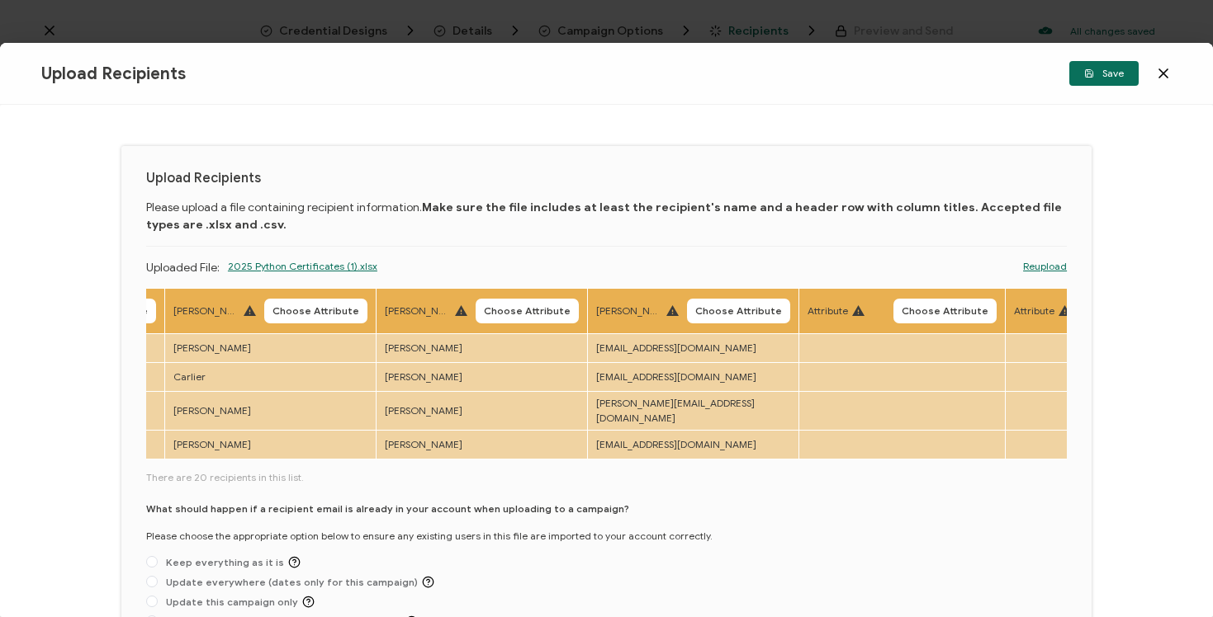
click at [1164, 70] on icon at bounding box center [1163, 73] width 17 height 17
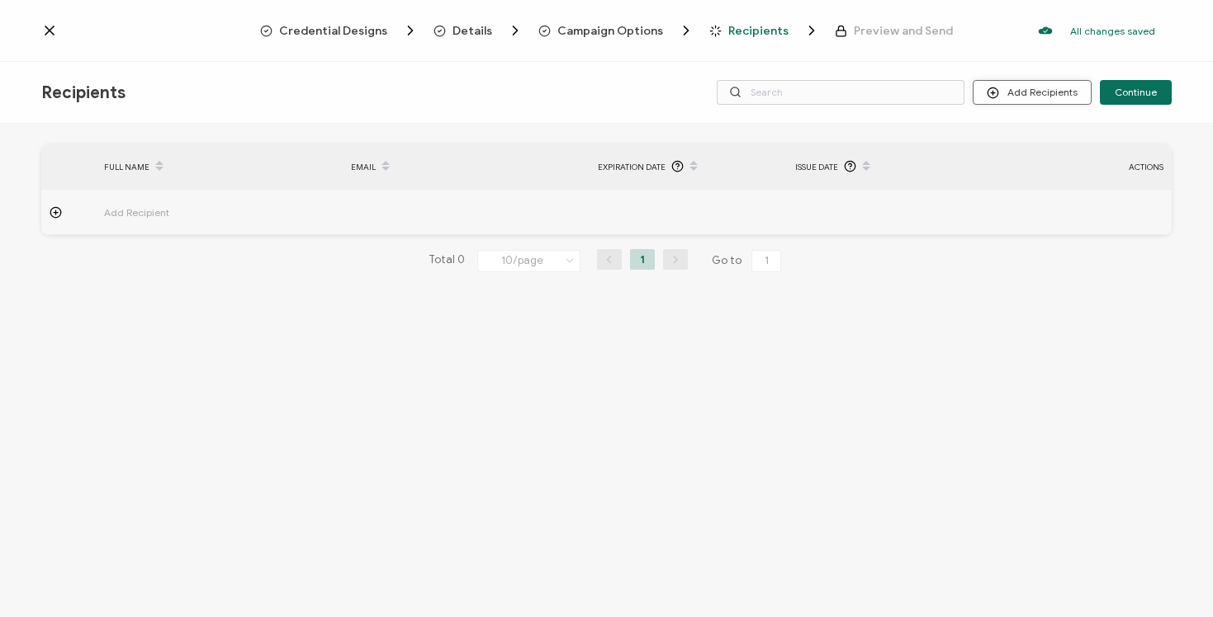
click at [1026, 97] on button "Add Recipients" at bounding box center [1031, 92] width 119 height 25
click at [1022, 139] on span "Upload Recipients" at bounding box center [1052, 136] width 83 height 12
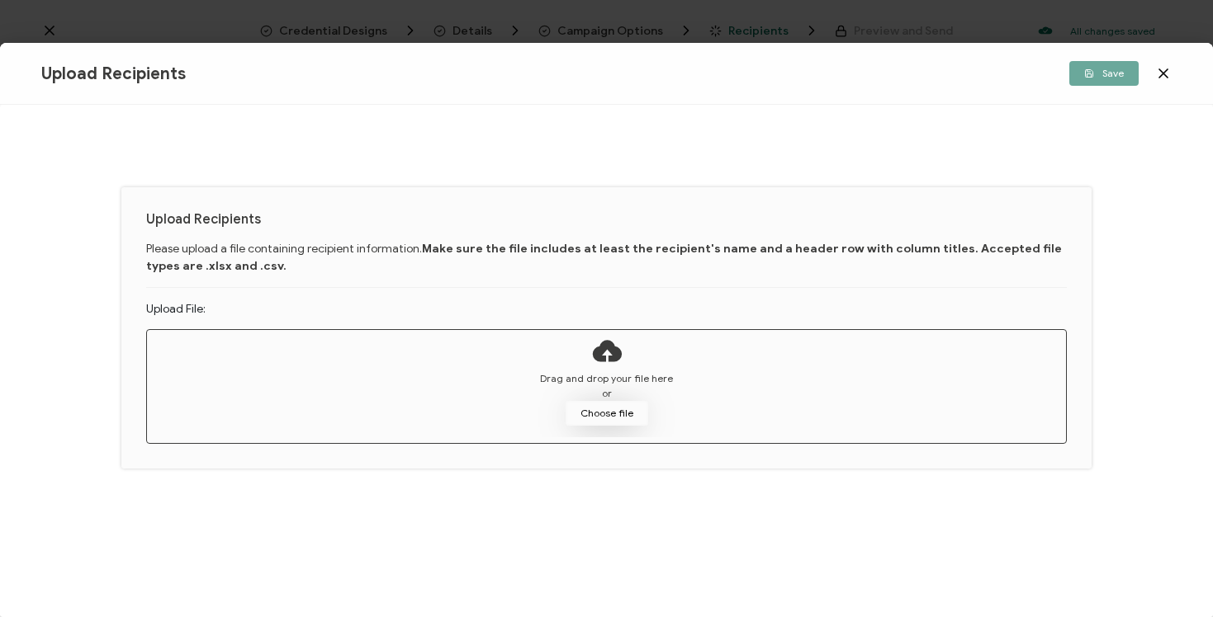
click at [611, 406] on button "Choose file" at bounding box center [606, 413] width 83 height 25
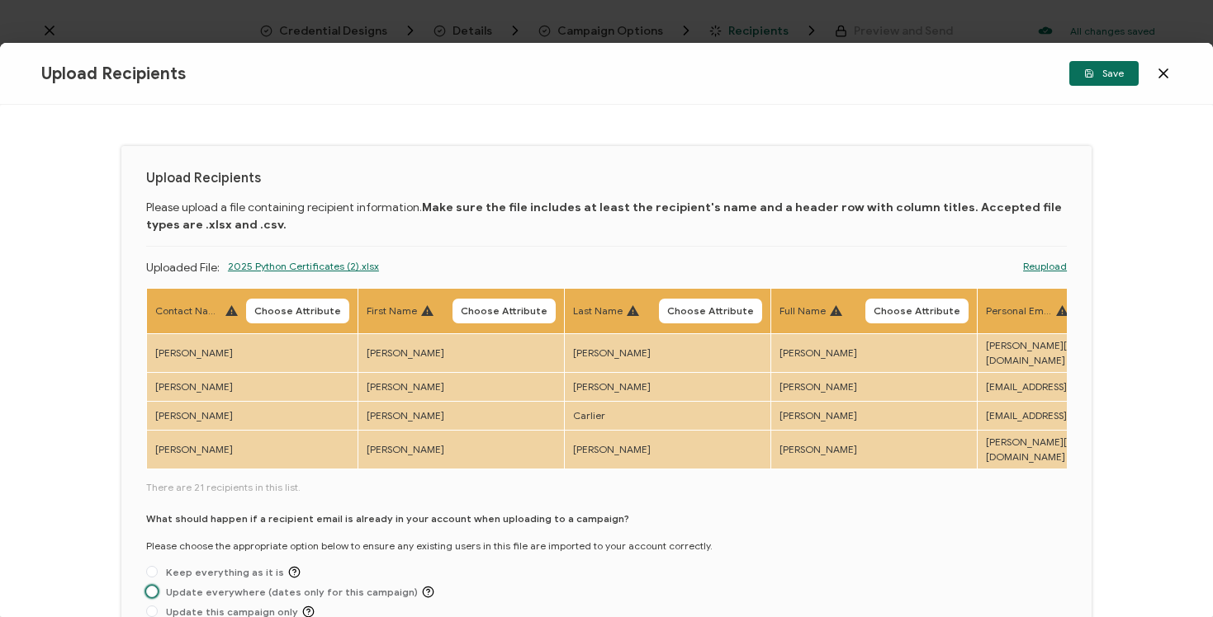
click at [307, 586] on span "Update everywhere (dates only for this campaign)" at bounding box center [296, 592] width 277 height 12
click at [158, 586] on input "Update everywhere (dates only for this campaign)" at bounding box center [152, 592] width 12 height 13
radio input "true"
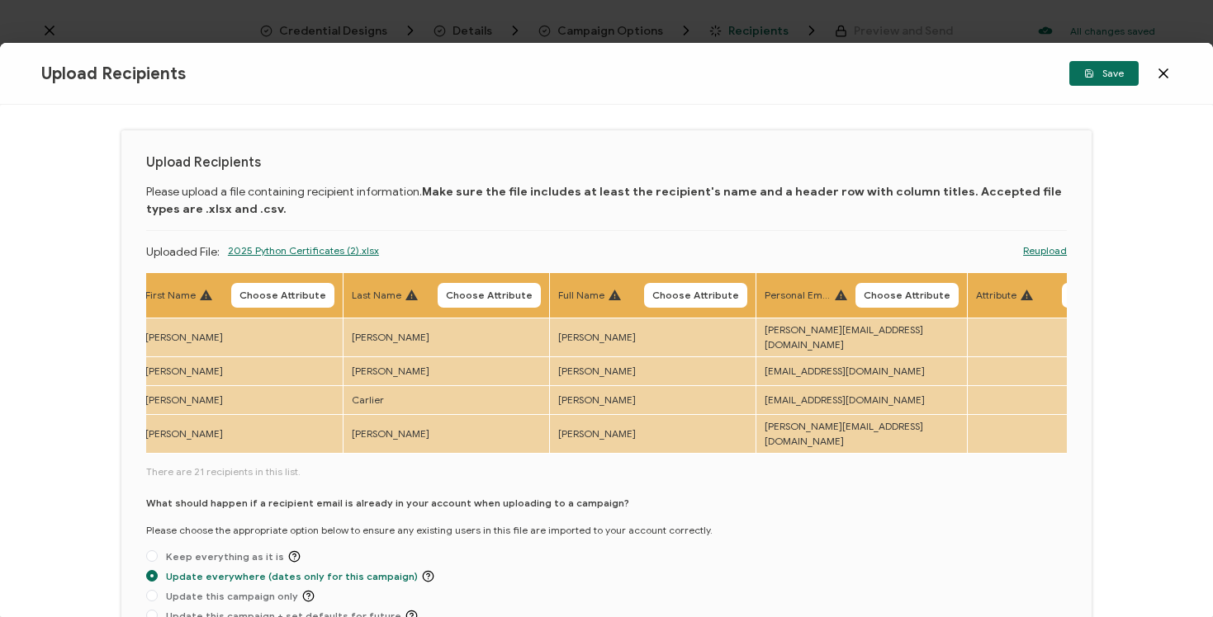
scroll to position [0, 235]
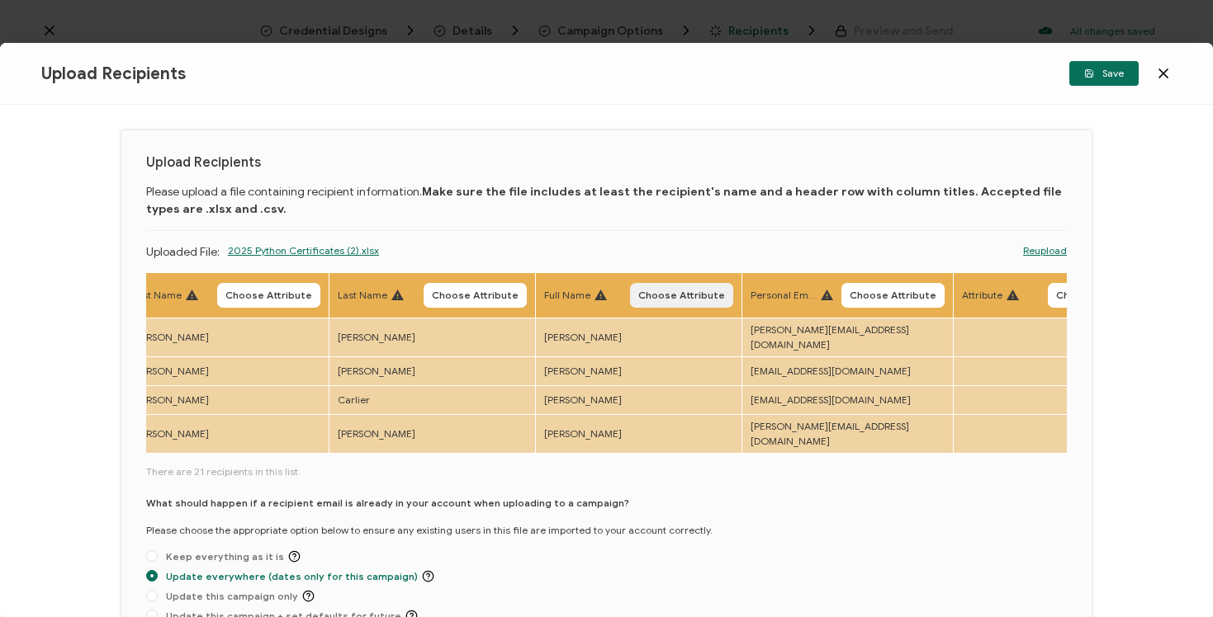
click at [674, 291] on span "Choose Attribute" at bounding box center [681, 296] width 87 height 10
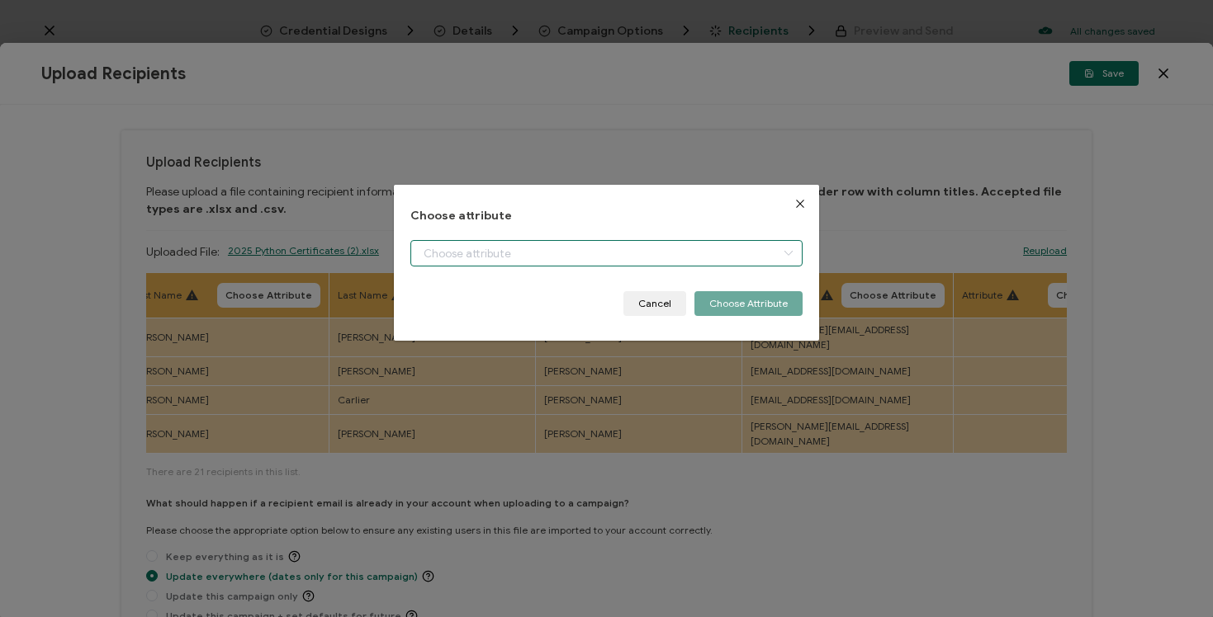
click at [707, 257] on input "dialog" at bounding box center [605, 253] width 391 height 26
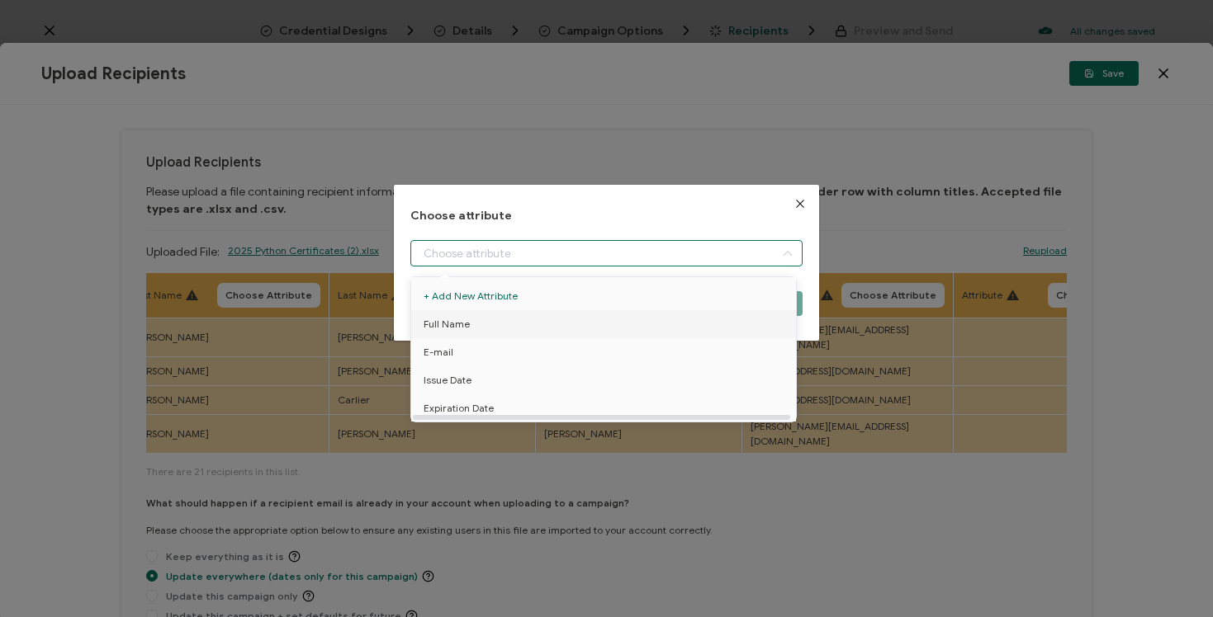
click at [681, 313] on li "Full Name" at bounding box center [606, 324] width 399 height 28
type input "Full Name"
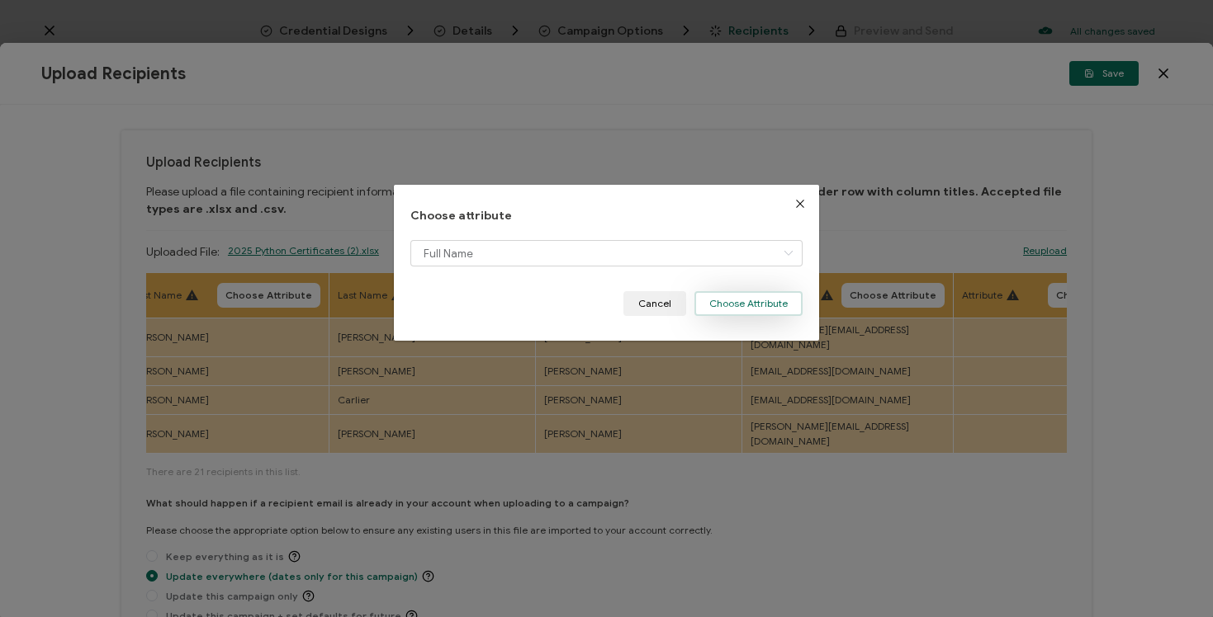
click at [731, 301] on button "Choose Attribute" at bounding box center [748, 303] width 108 height 25
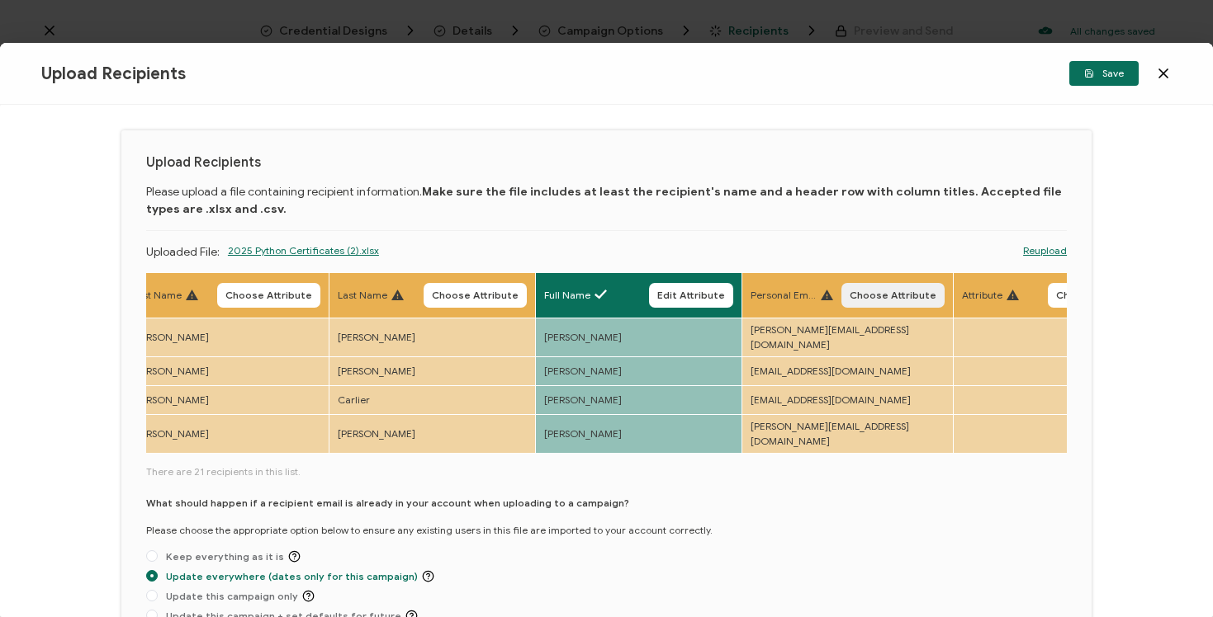
click at [879, 295] on span "Choose Attribute" at bounding box center [892, 296] width 87 height 10
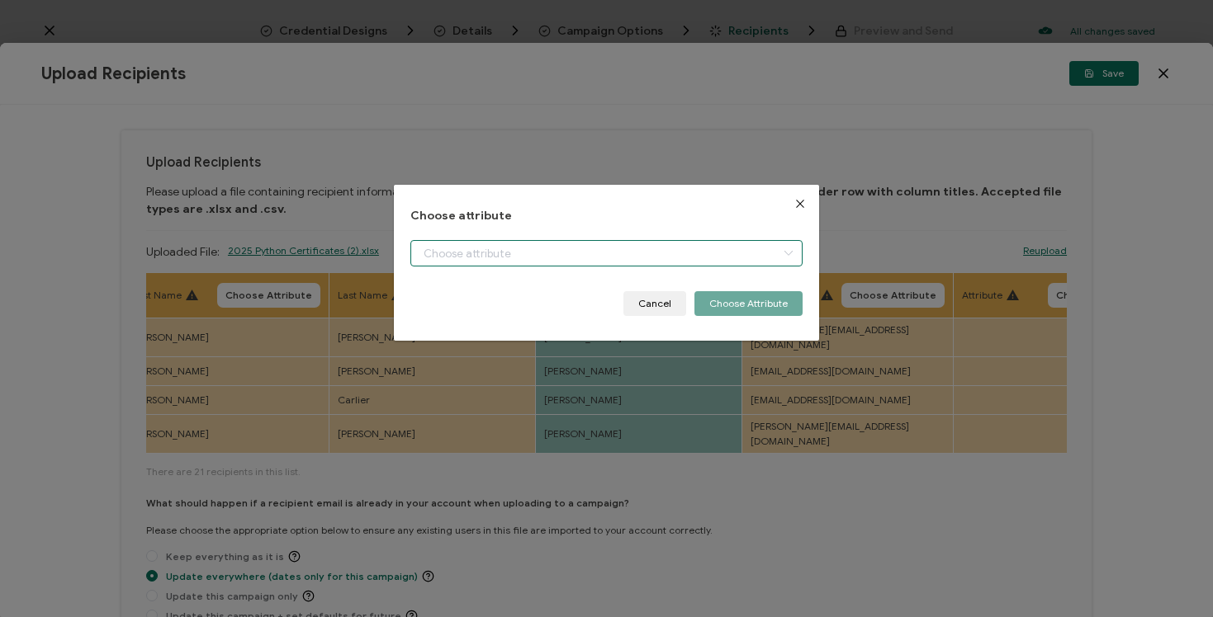
click at [732, 240] on input "dialog" at bounding box center [605, 253] width 391 height 26
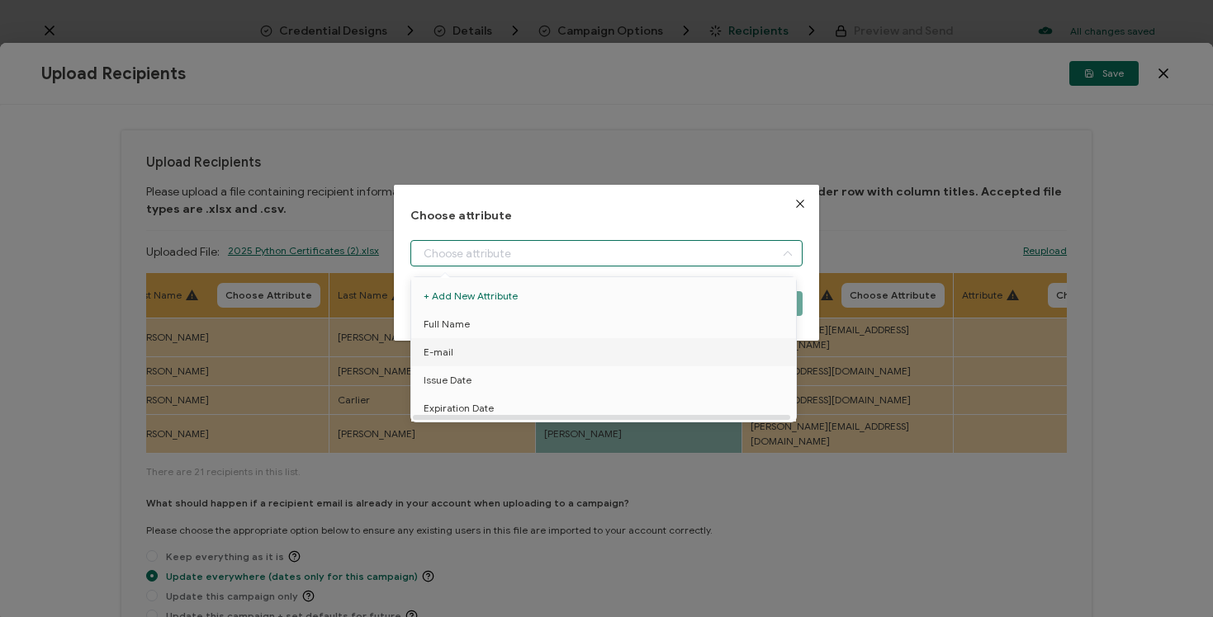
click at [655, 340] on li "E-mail" at bounding box center [606, 352] width 399 height 28
type input "E-mail"
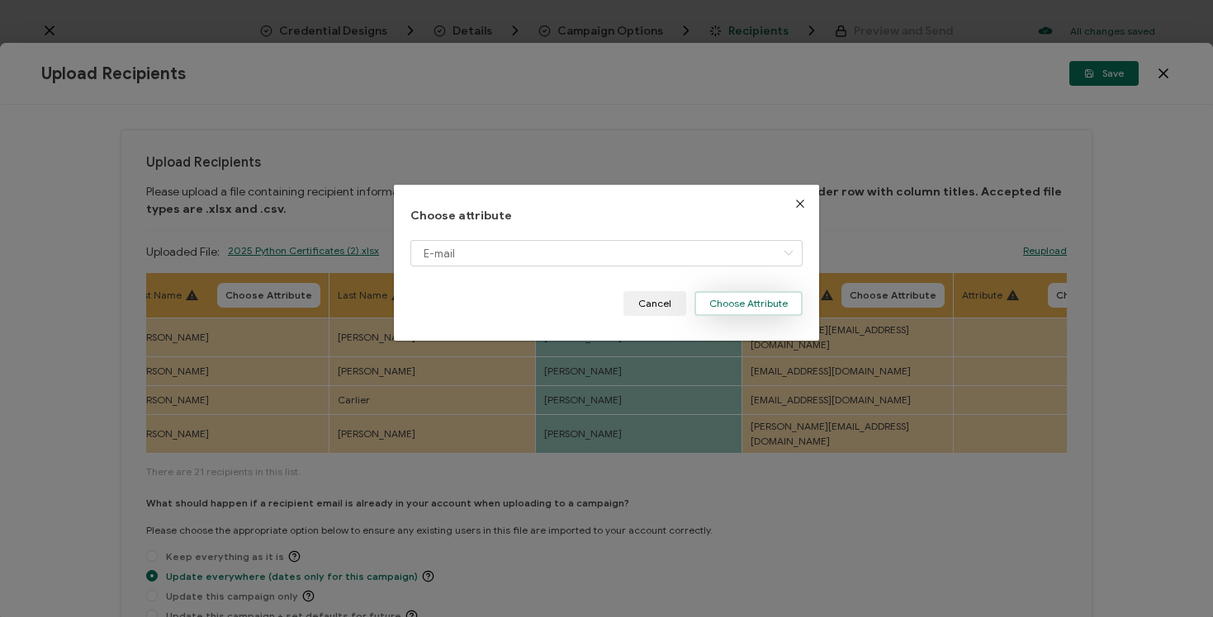
click at [720, 300] on button "Choose Attribute" at bounding box center [748, 303] width 108 height 25
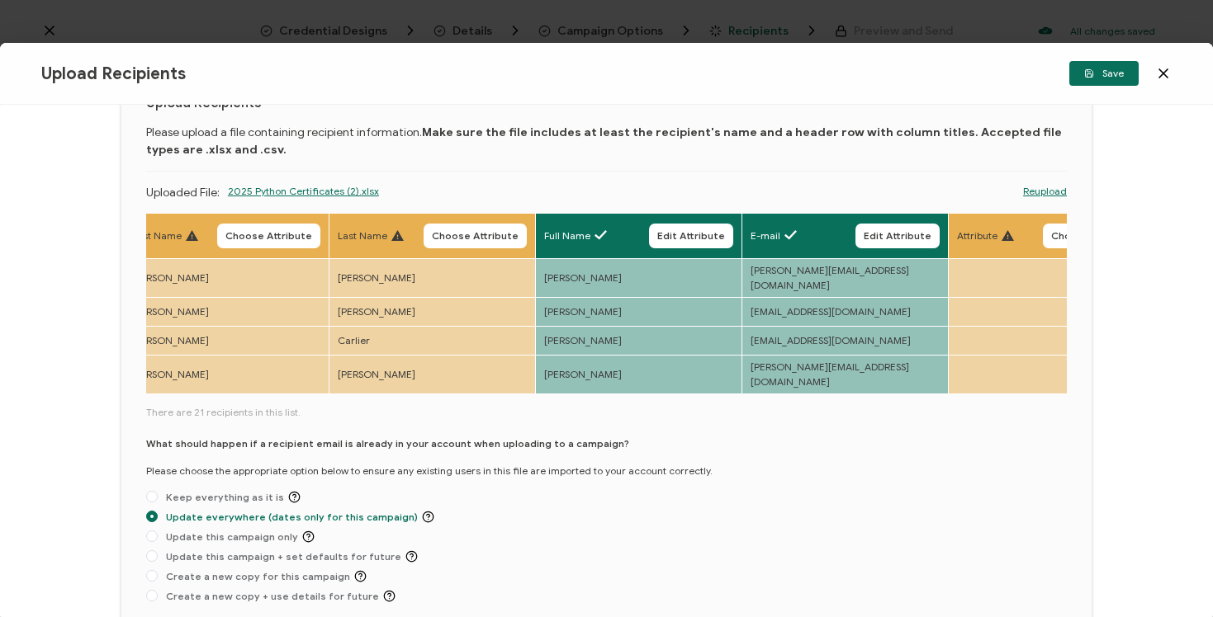
scroll to position [159, 0]
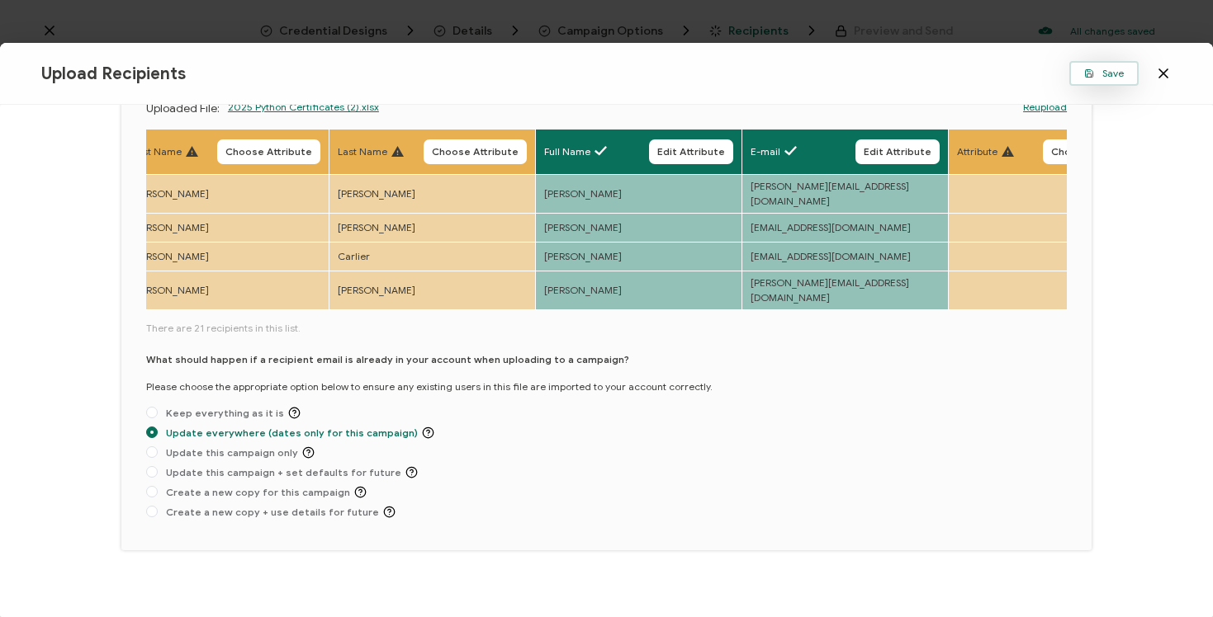
click at [1104, 82] on button "Save" at bounding box center [1103, 73] width 69 height 25
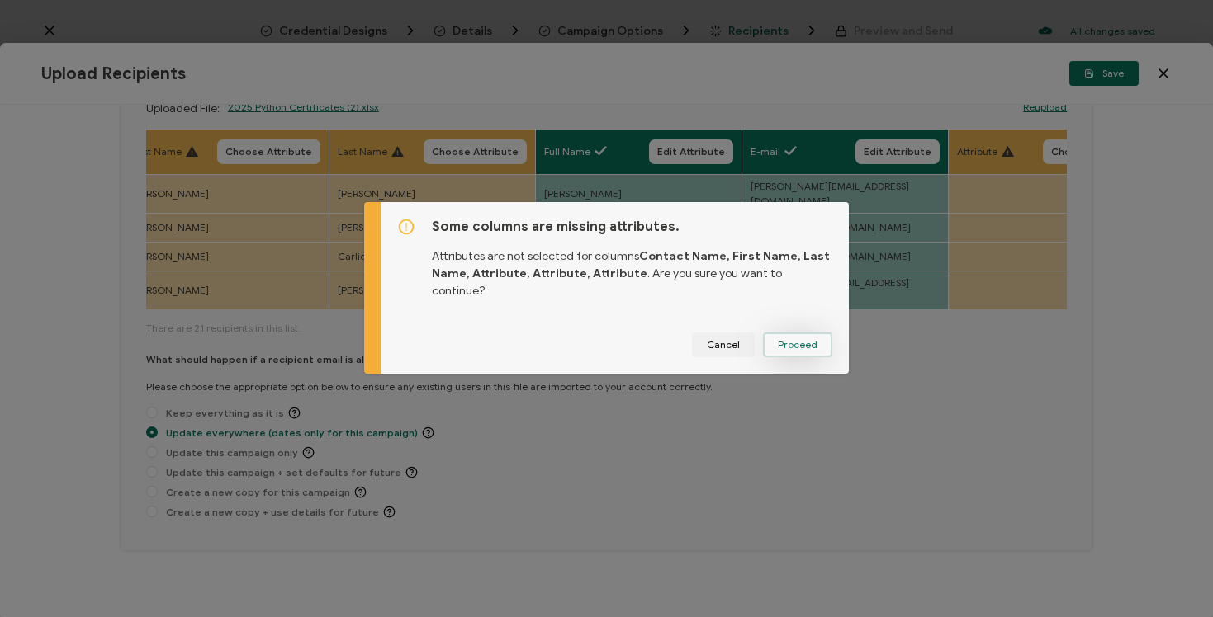
click at [816, 336] on button "Proceed" at bounding box center [797, 345] width 69 height 25
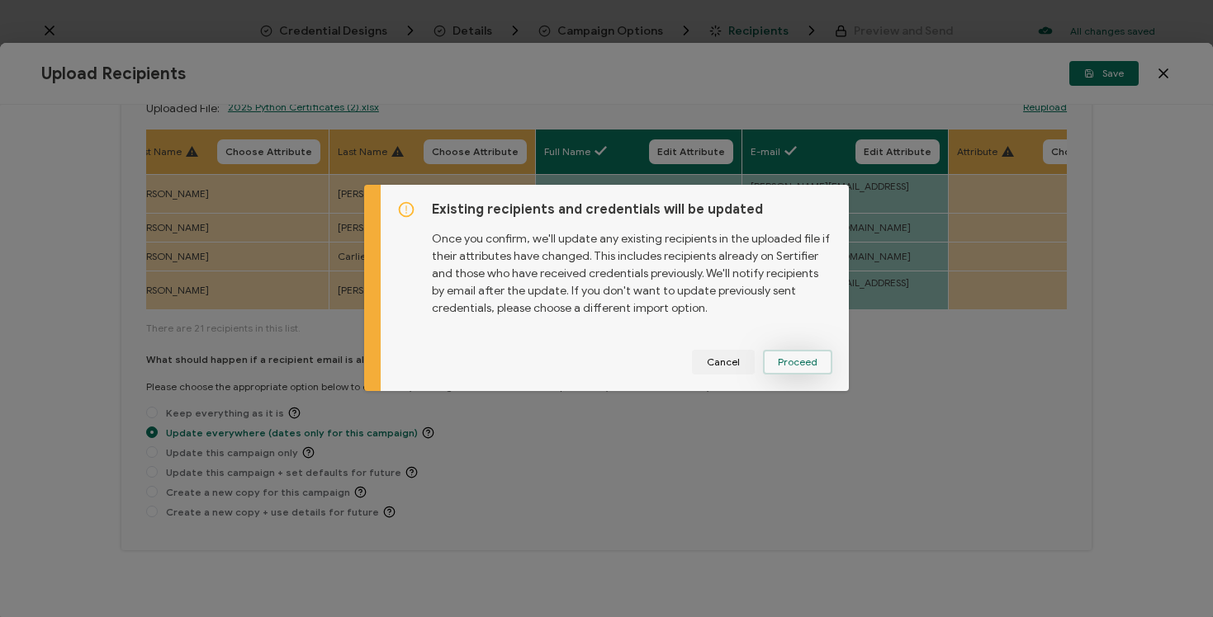
click at [806, 367] on span "Proceed" at bounding box center [798, 362] width 40 height 10
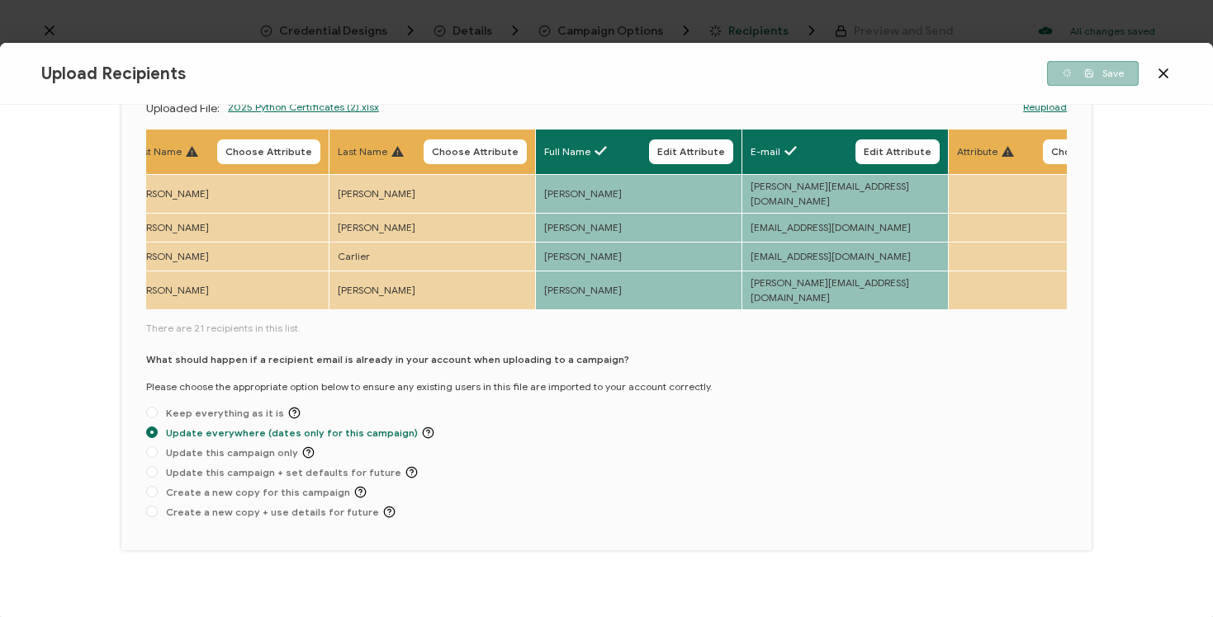
scroll to position [0, 0]
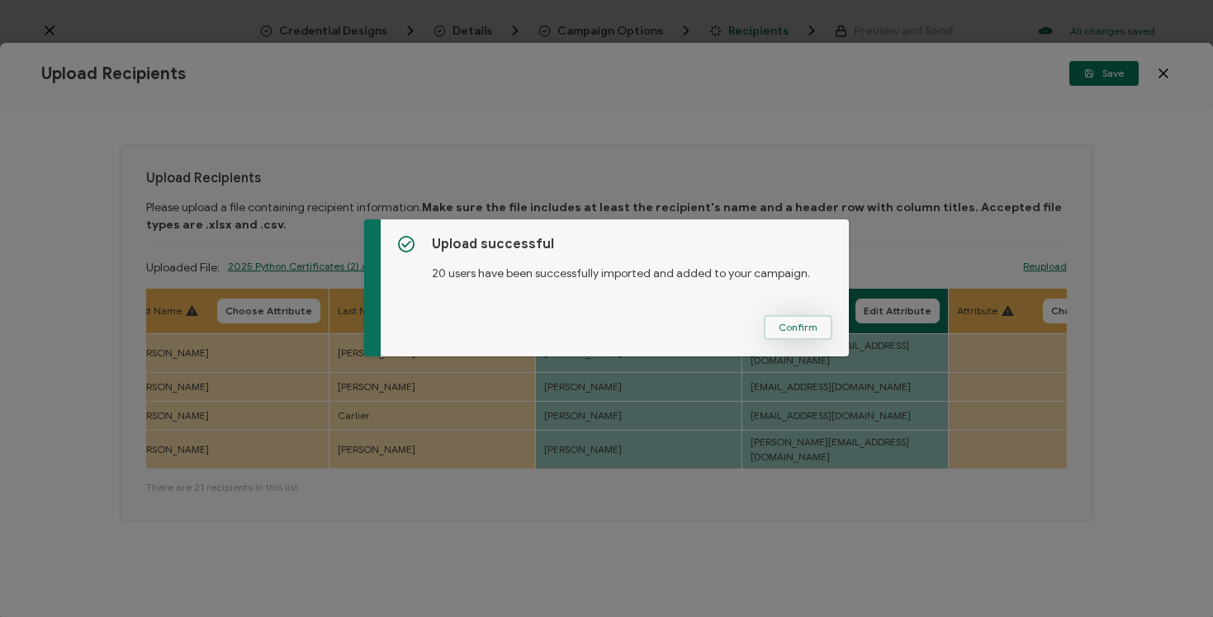
click at [821, 322] on button "Confirm" at bounding box center [798, 327] width 69 height 25
